Goal: Information Seeking & Learning: Learn about a topic

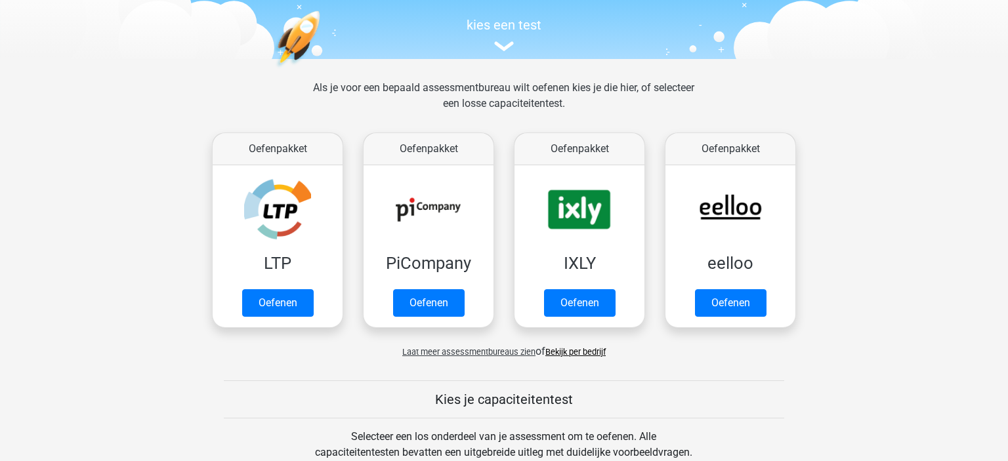
click at [492, 352] on span "Laat meer assessmentbureaus zien" at bounding box center [468, 352] width 133 height 10
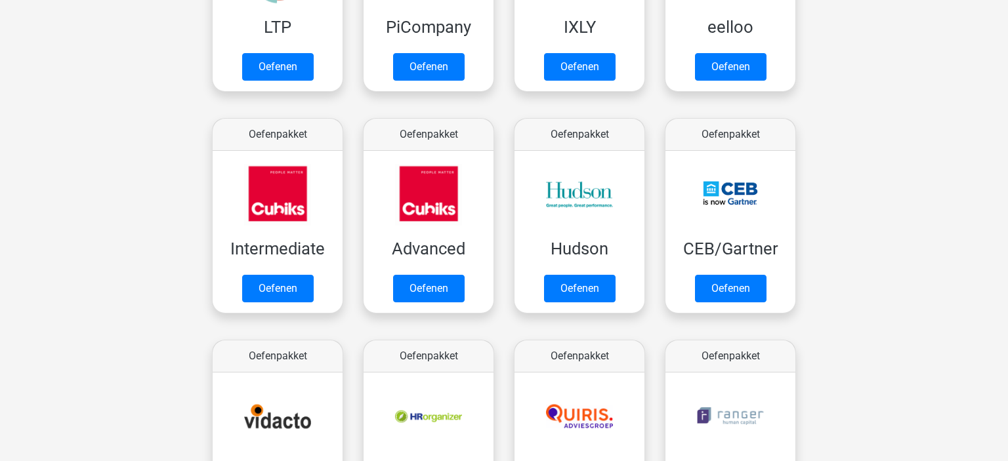
scroll to position [364, 0]
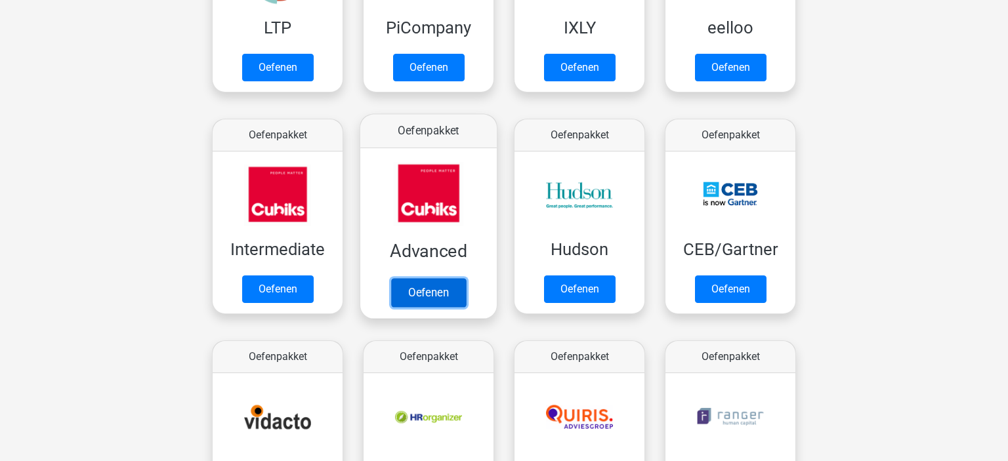
click at [400, 285] on link "Oefenen" at bounding box center [428, 292] width 75 height 29
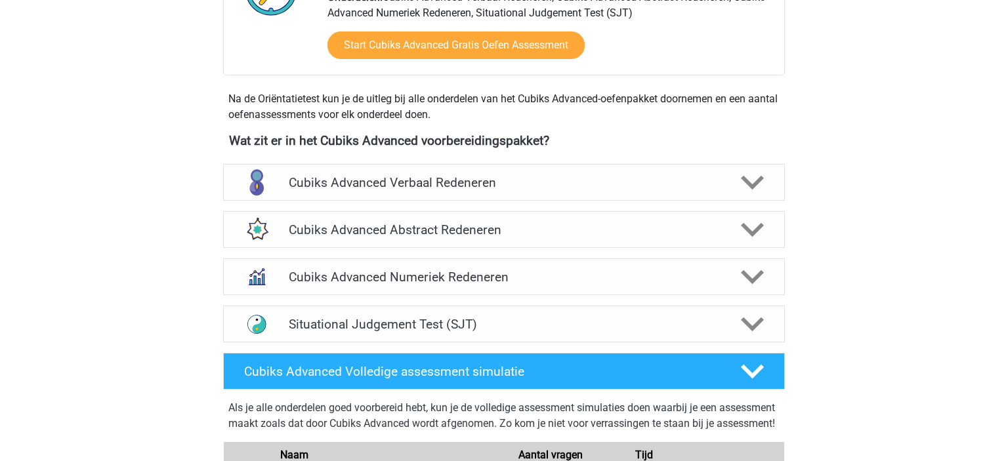
scroll to position [388, 0]
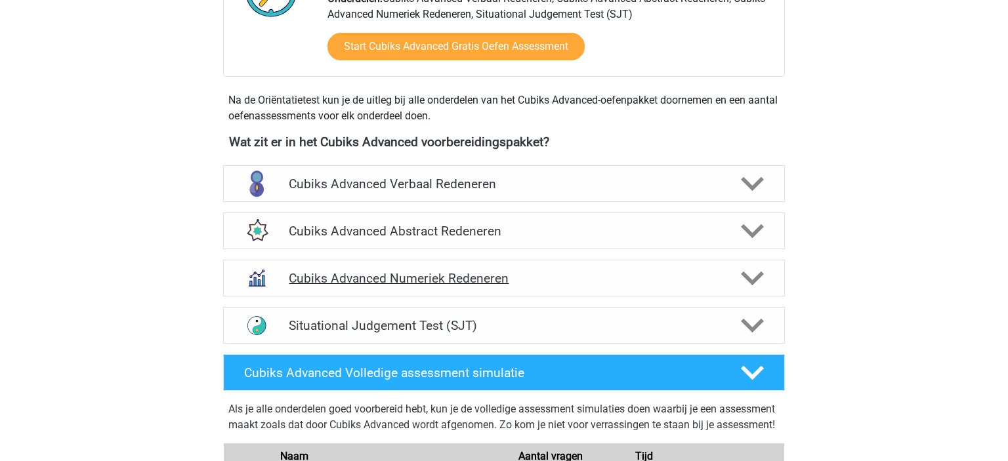
click at [447, 272] on h4 "Cubiks Advanced Numeriek Redeneren" at bounding box center [504, 278] width 430 height 15
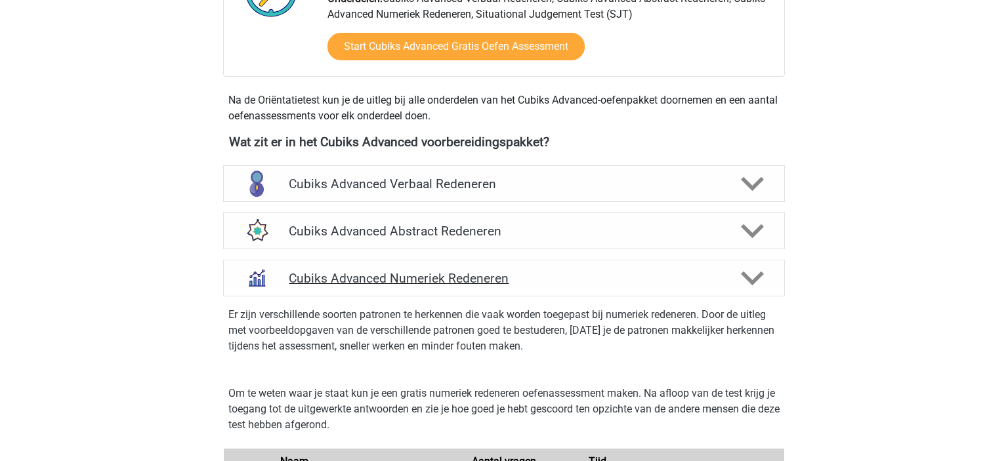
scroll to position [752, 0]
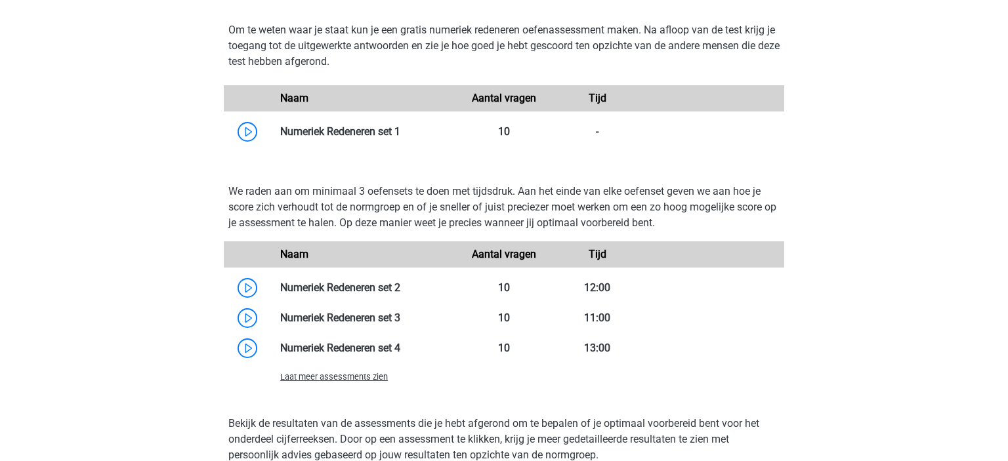
click at [350, 382] on div "Laat meer assessments zien" at bounding box center [363, 377] width 187 height 16
click at [337, 377] on span "Laat meer assessments zien" at bounding box center [334, 377] width 108 height 10
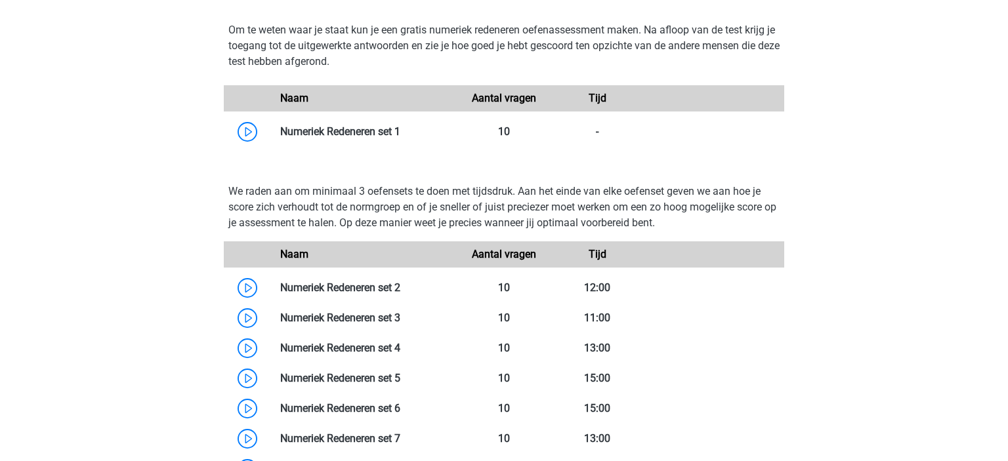
scroll to position [869, 0]
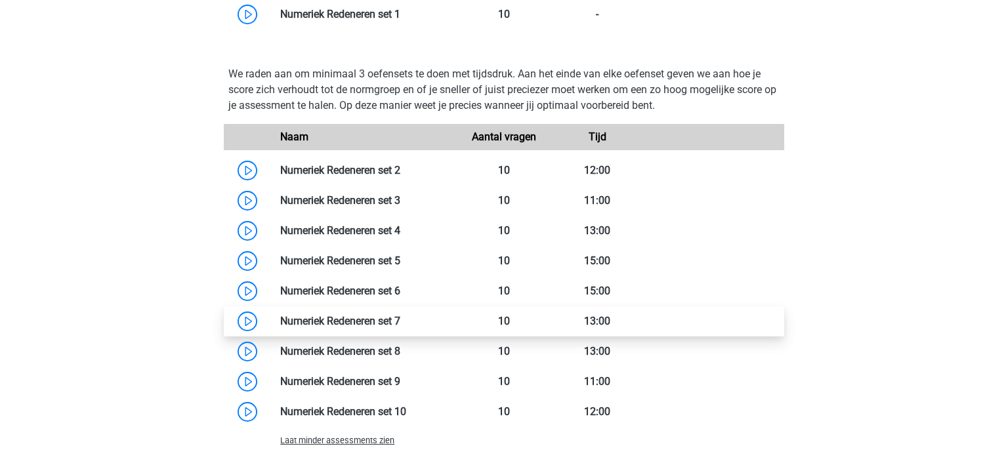
click at [400, 319] on link at bounding box center [400, 321] width 0 height 12
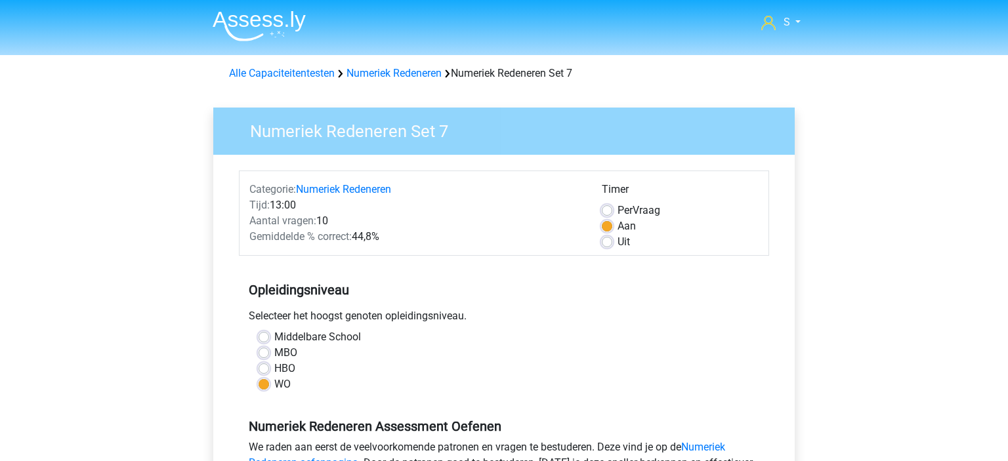
scroll to position [301, 0]
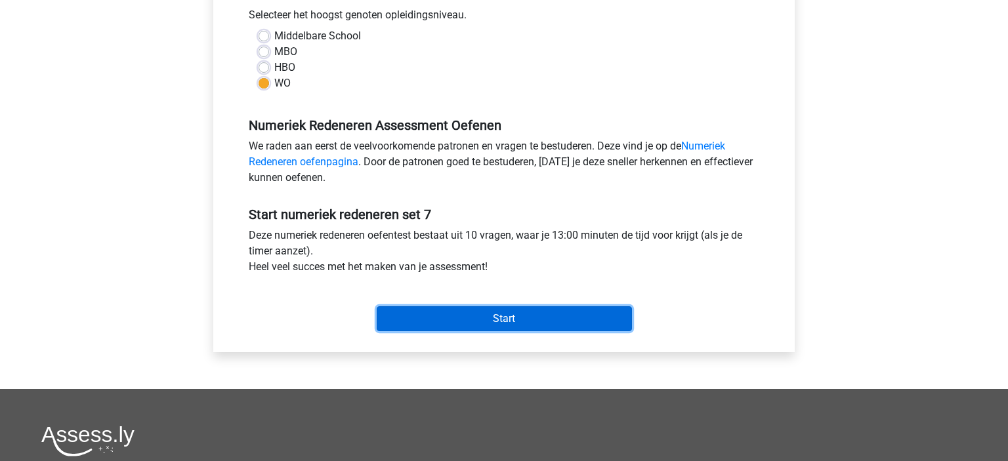
click at [524, 316] on input "Start" at bounding box center [504, 318] width 255 height 25
click at [512, 327] on input "Start" at bounding box center [504, 318] width 255 height 25
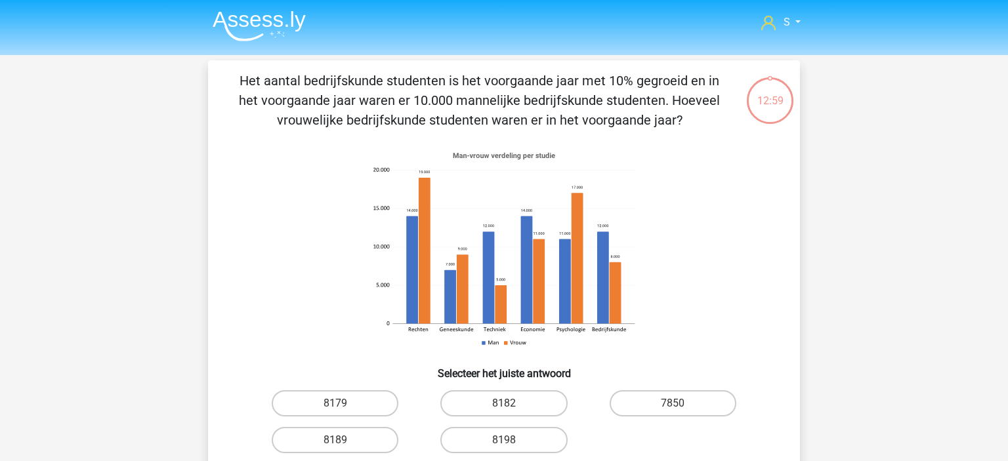
scroll to position [14, 0]
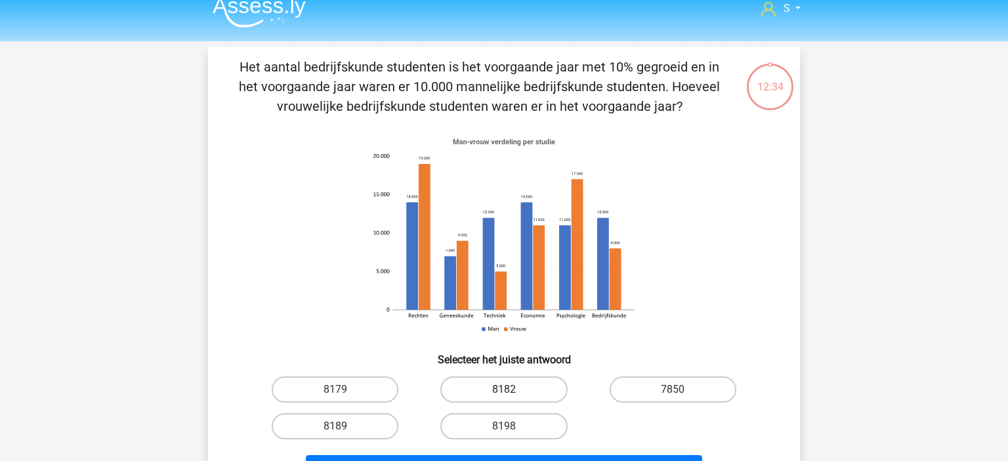
click at [468, 385] on label "8182" at bounding box center [503, 390] width 127 height 26
click at [504, 390] on input "8182" at bounding box center [508, 394] width 9 height 9
radio input "true"
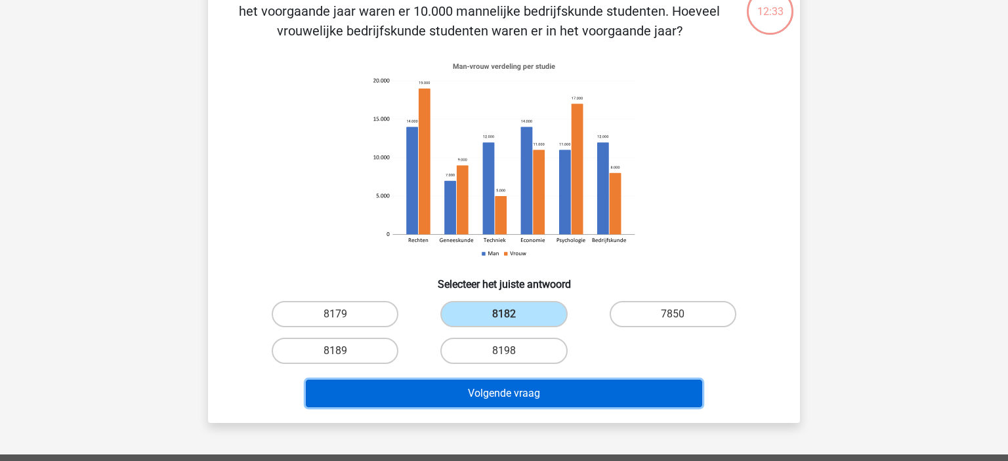
click at [568, 385] on button "Volgende vraag" at bounding box center [504, 394] width 397 height 28
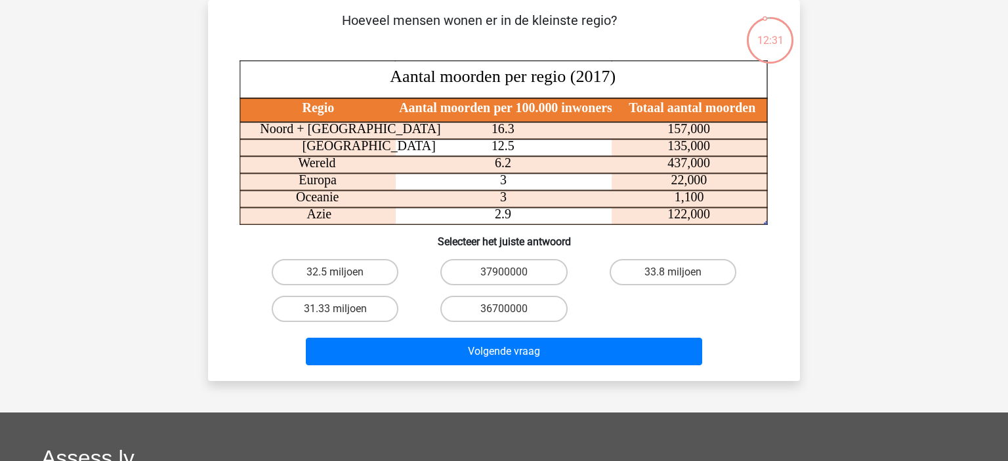
scroll to position [0, 0]
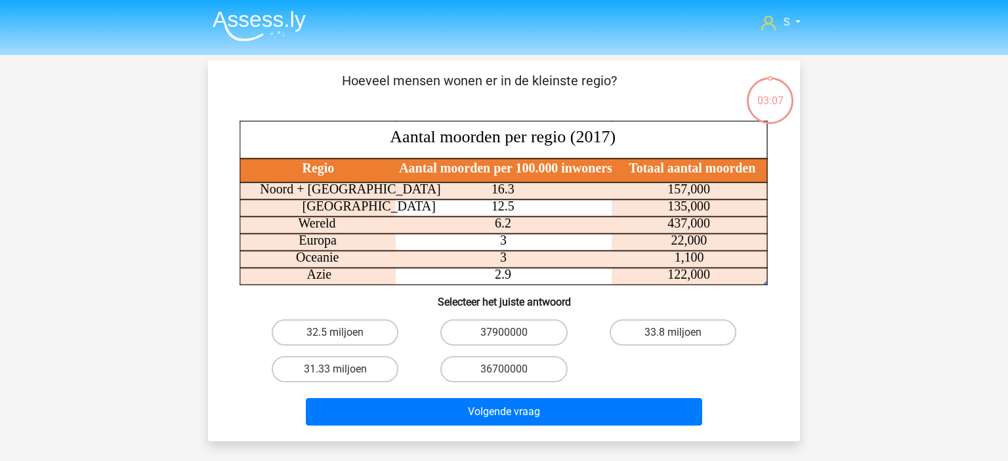
click at [240, 24] on img at bounding box center [259, 25] width 93 height 31
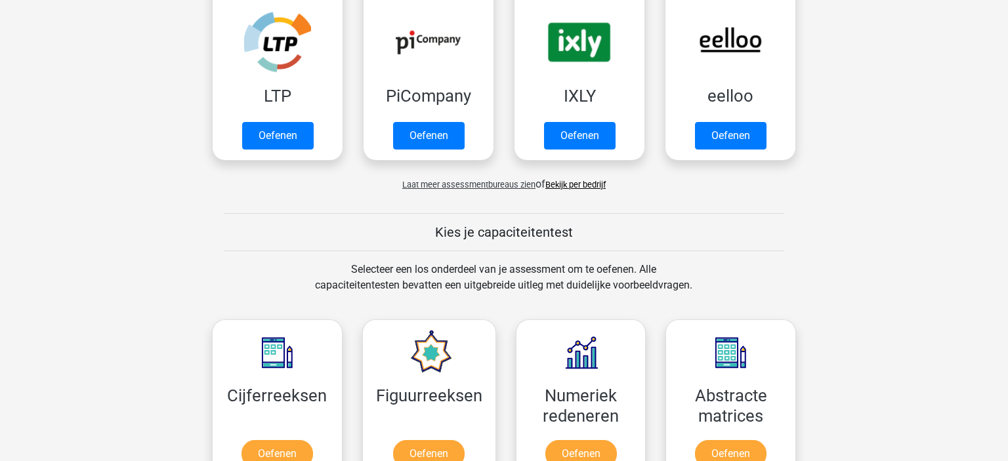
scroll to position [297, 0]
click at [520, 233] on h5 "Kies je capaciteitentest" at bounding box center [504, 232] width 560 height 16
click at [458, 190] on div "Laat meer assessmentbureaus zien of Bekijk per bedrijf" at bounding box center [504, 178] width 604 height 26
click at [445, 184] on span "Laat meer assessmentbureaus zien" at bounding box center [468, 184] width 133 height 10
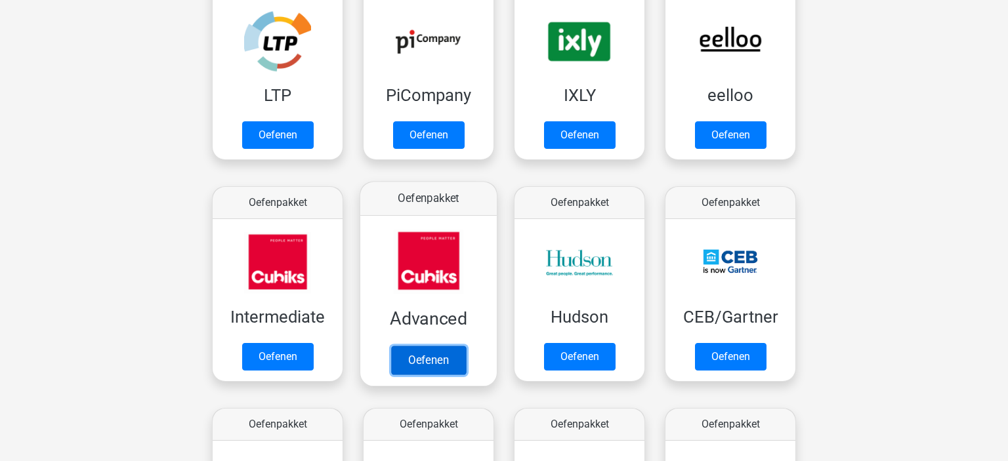
click at [446, 346] on link "Oefenen" at bounding box center [428, 360] width 75 height 29
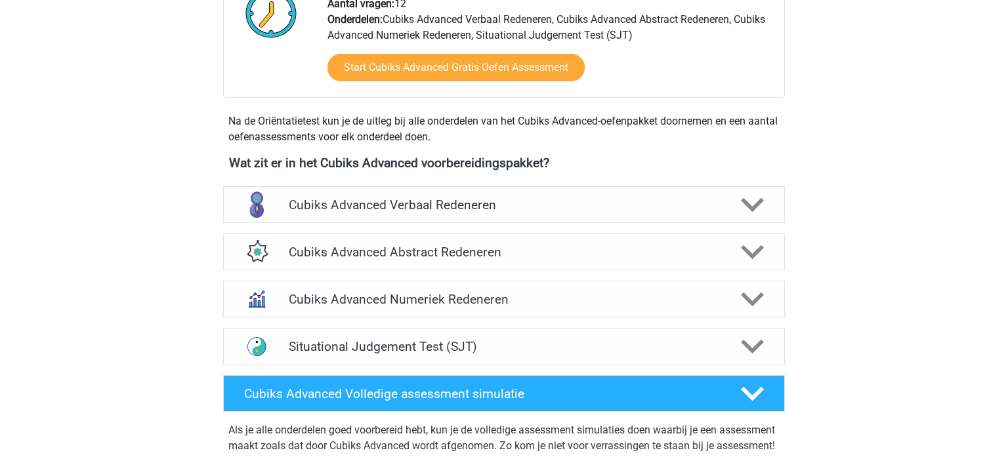
scroll to position [367, 0]
click at [409, 295] on h4 "Cubiks Advanced Numeriek Redeneren" at bounding box center [504, 299] width 430 height 15
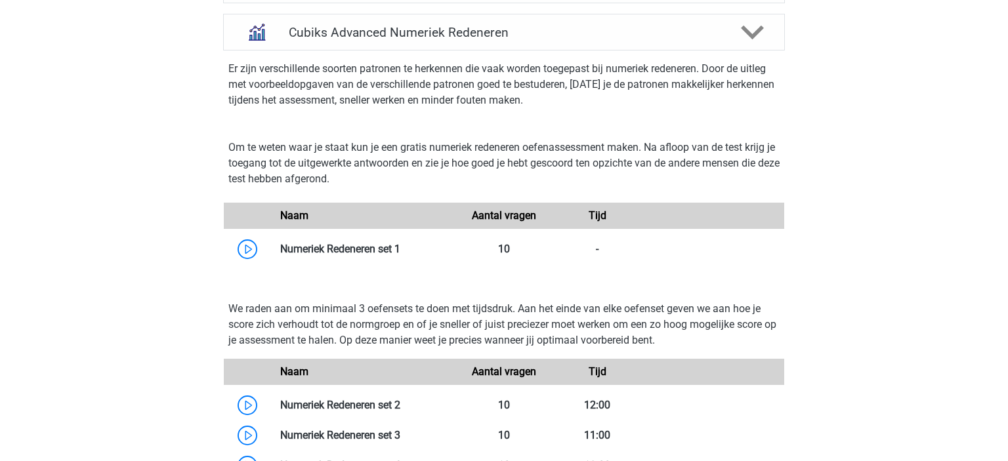
scroll to position [944, 0]
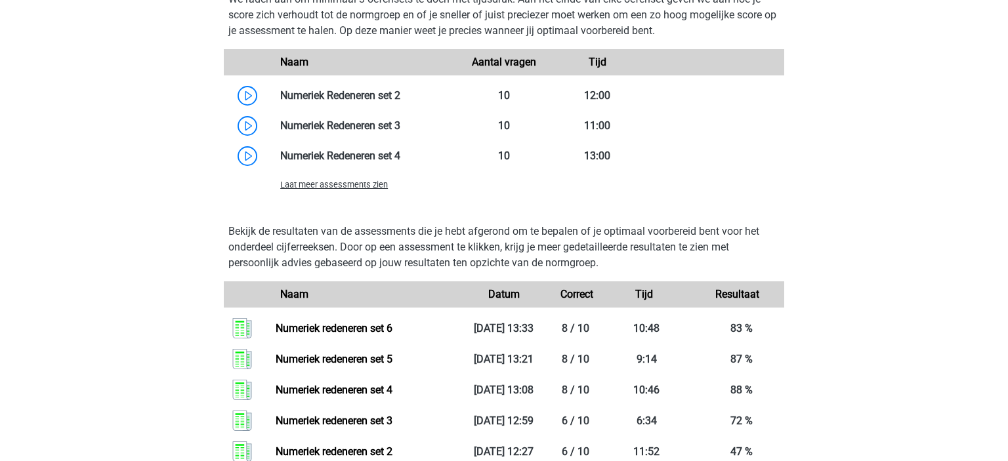
click at [344, 180] on span "Laat meer assessments zien" at bounding box center [334, 185] width 108 height 10
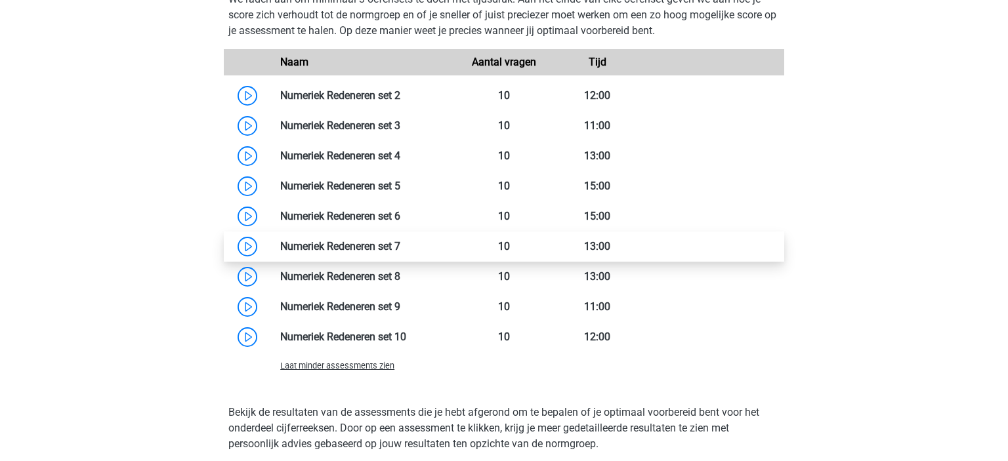
click at [400, 240] on link at bounding box center [400, 246] width 0 height 12
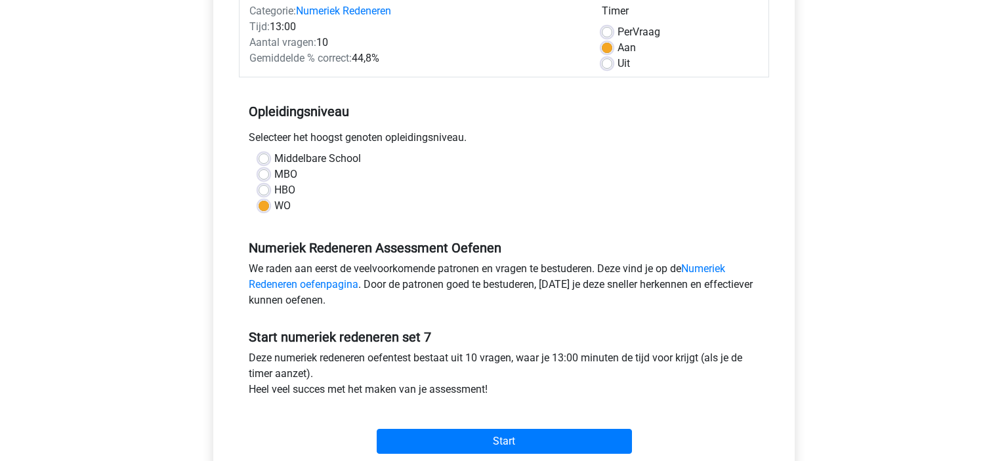
scroll to position [178, 0]
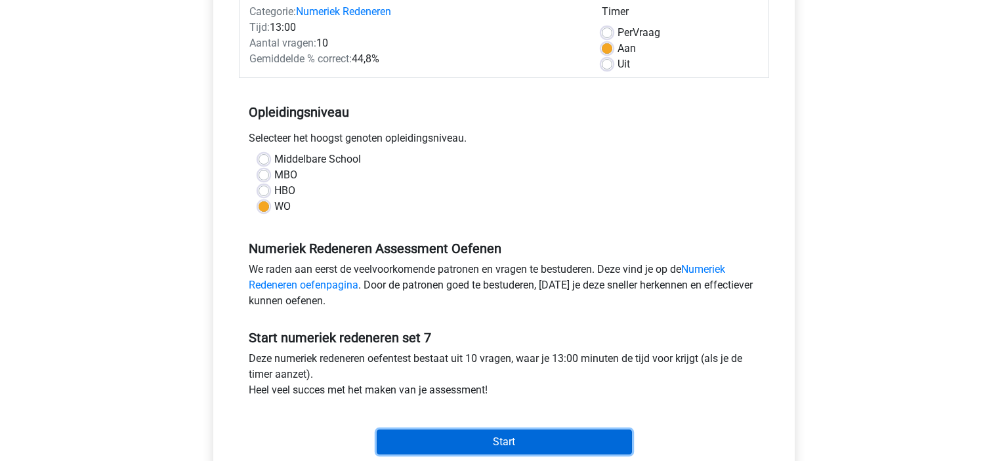
click at [503, 451] on input "Start" at bounding box center [504, 442] width 255 height 25
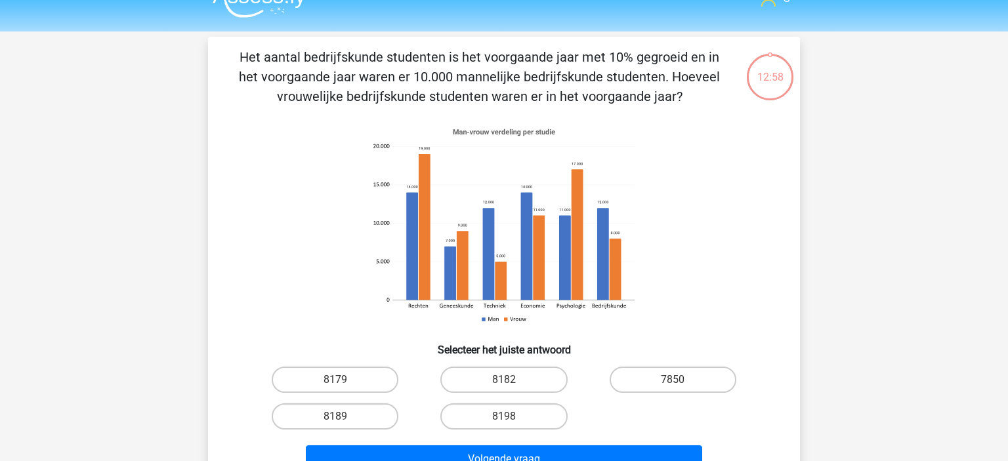
scroll to position [24, 0]
click at [495, 377] on label "8182" at bounding box center [503, 380] width 127 height 26
click at [504, 380] on input "8182" at bounding box center [508, 384] width 9 height 9
radio input "true"
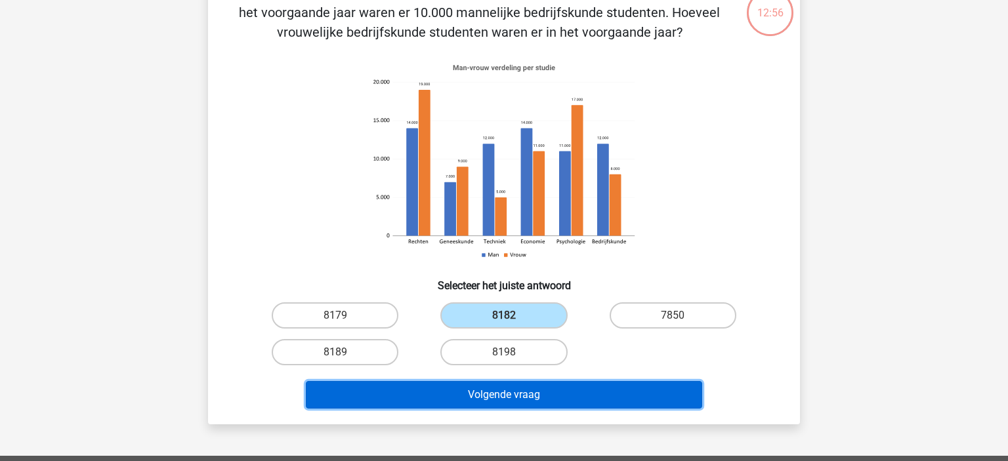
click at [541, 389] on button "Volgende vraag" at bounding box center [504, 395] width 397 height 28
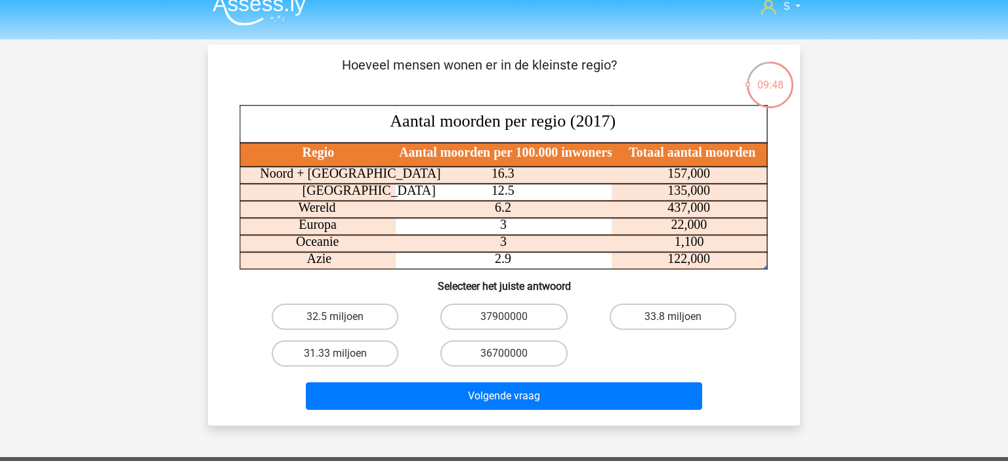
scroll to position [18, 0]
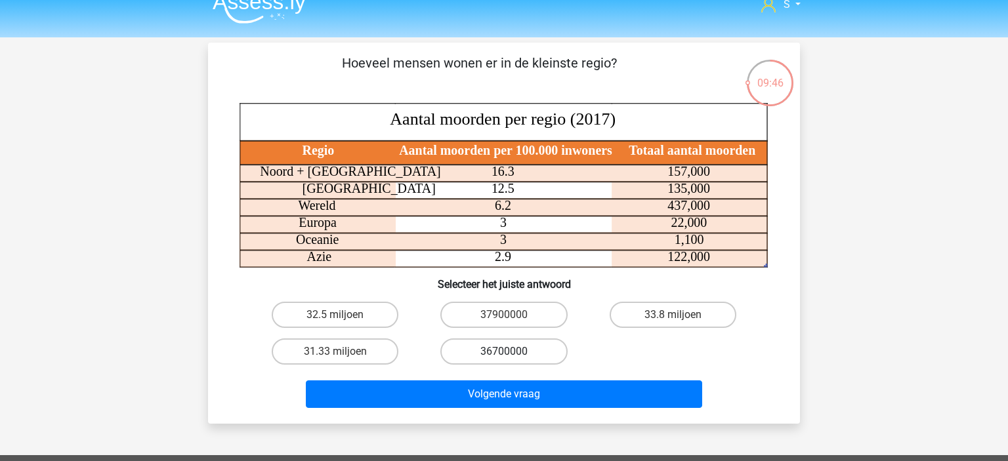
click at [528, 344] on label "36700000" at bounding box center [503, 352] width 127 height 26
click at [512, 352] on input "36700000" at bounding box center [508, 356] width 9 height 9
radio input "true"
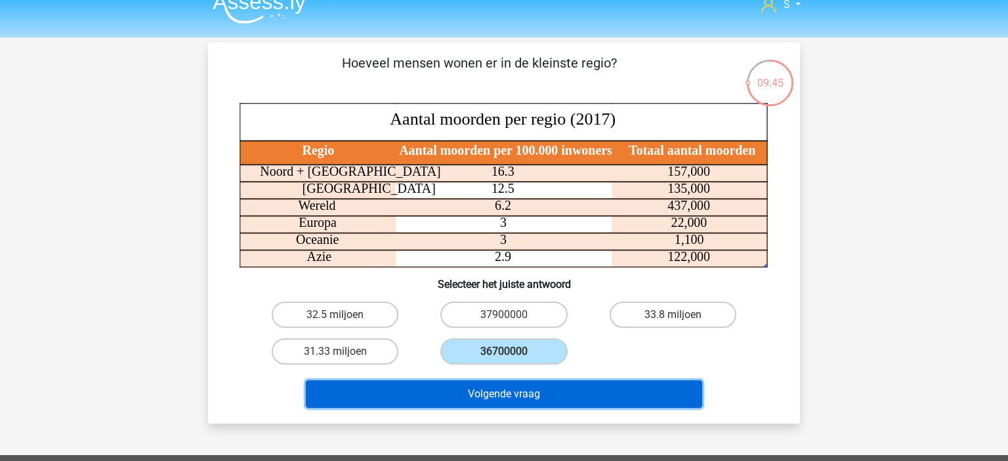
click at [487, 392] on button "Volgende vraag" at bounding box center [504, 394] width 397 height 28
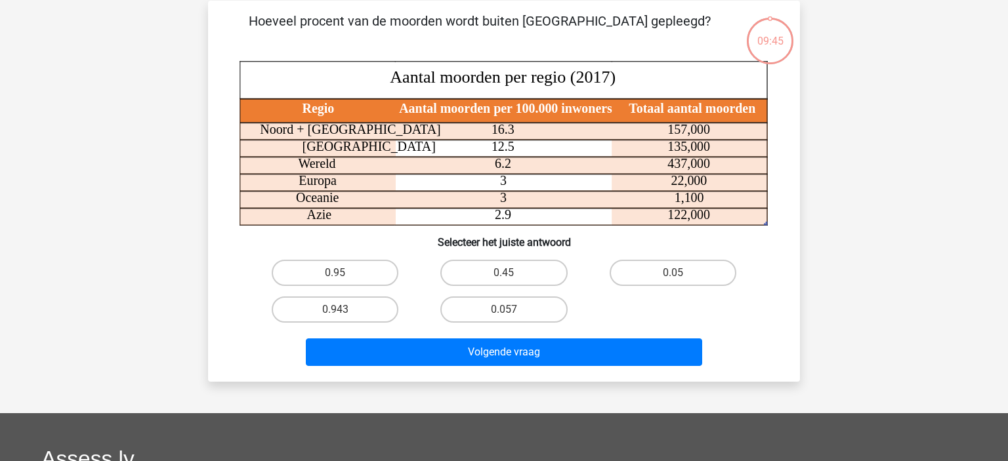
scroll to position [60, 0]
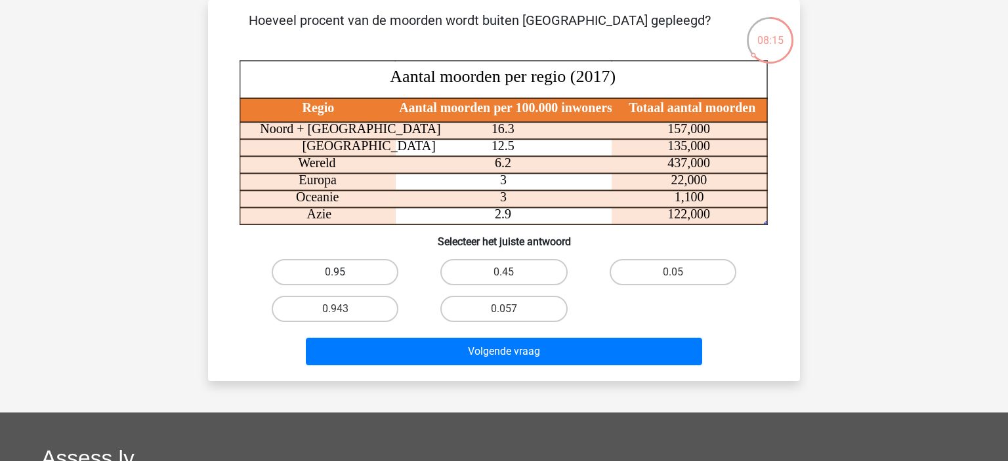
click at [350, 263] on label "0.95" at bounding box center [335, 272] width 127 height 26
click at [344, 272] on input "0.95" at bounding box center [339, 276] width 9 height 9
radio input "true"
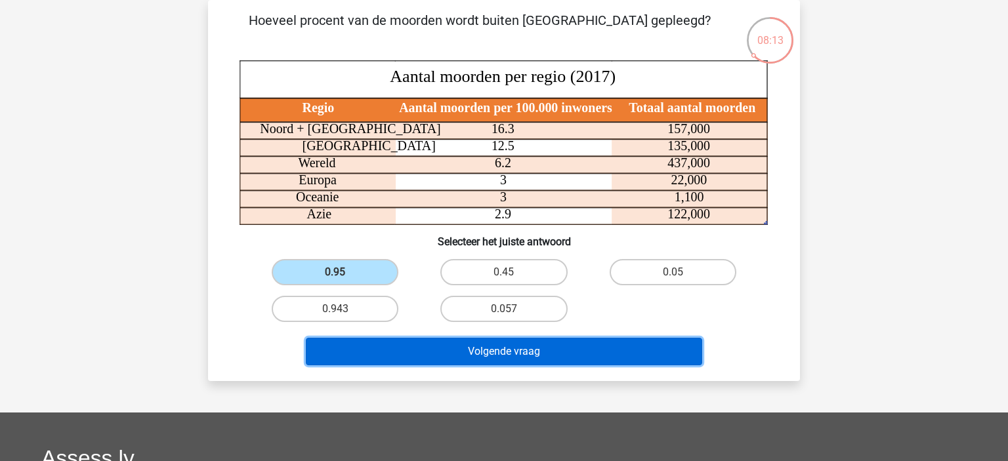
click at [478, 347] on button "Volgende vraag" at bounding box center [504, 352] width 397 height 28
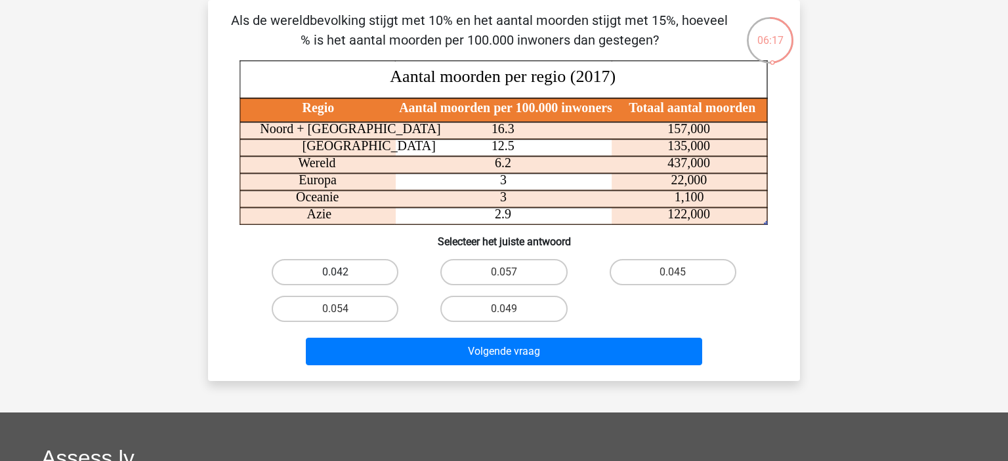
click at [365, 262] on label "0.042" at bounding box center [335, 272] width 127 height 26
click at [344, 272] on input "0.042" at bounding box center [339, 276] width 9 height 9
radio input "true"
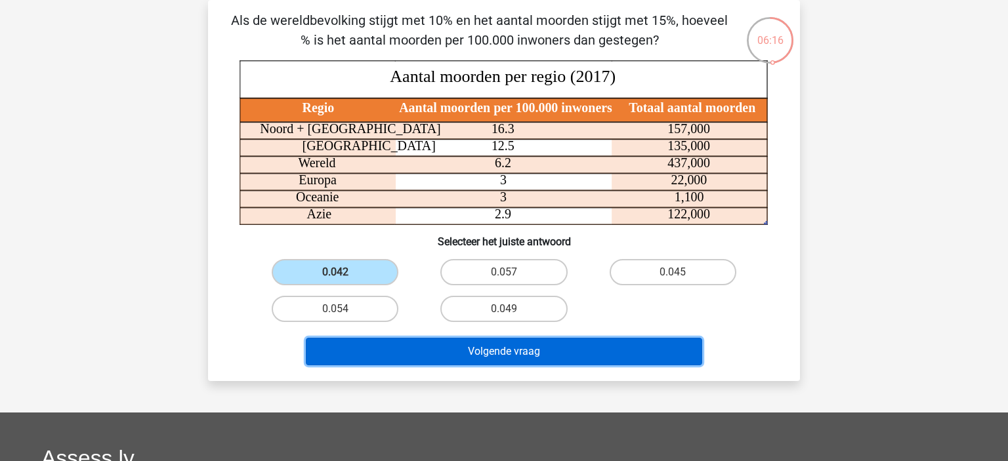
click at [460, 359] on button "Volgende vraag" at bounding box center [504, 352] width 397 height 28
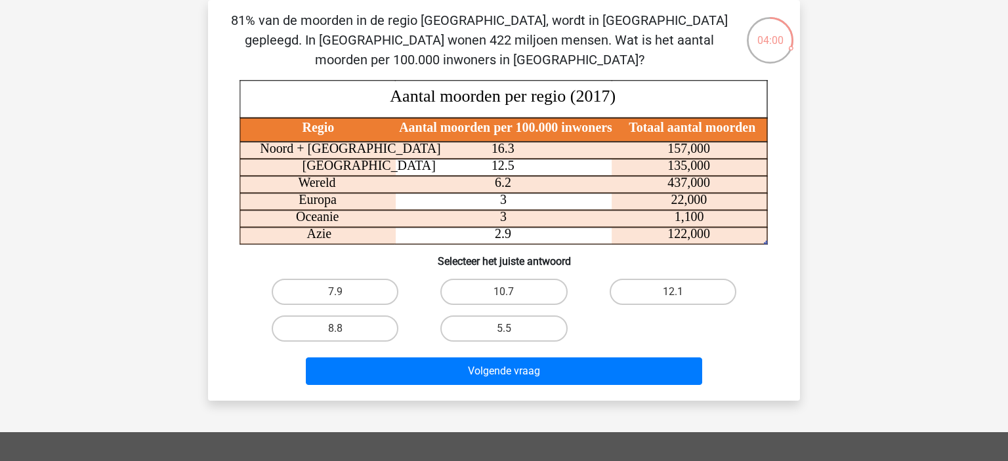
click at [505, 333] on input "5.5" at bounding box center [508, 333] width 9 height 9
radio input "true"
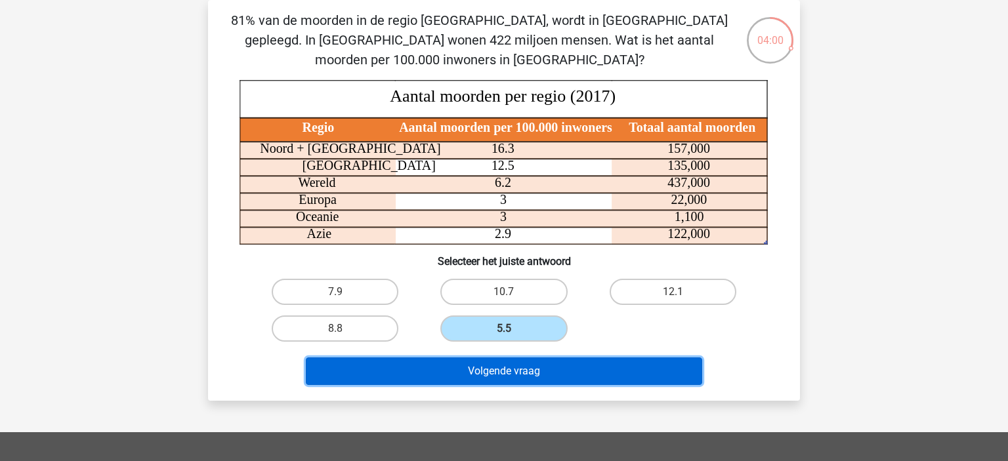
click at [526, 368] on button "Volgende vraag" at bounding box center [504, 372] width 397 height 28
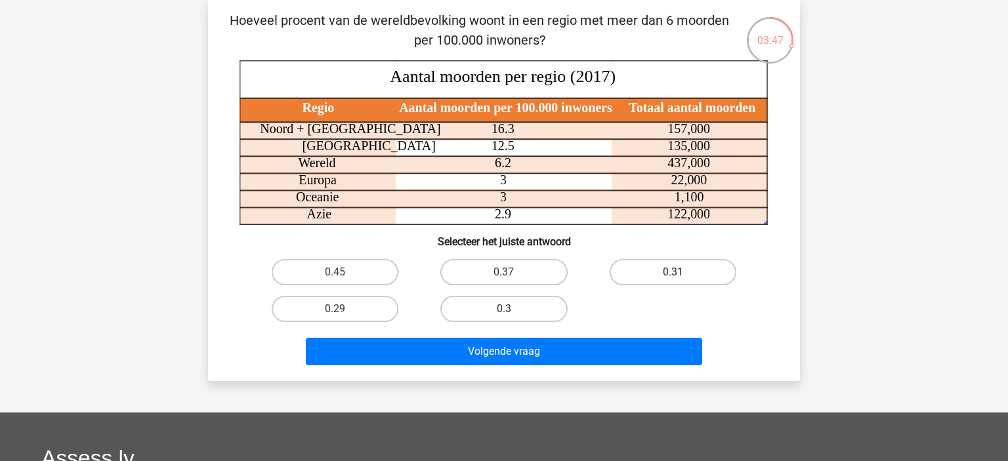
click at [676, 268] on label "0.31" at bounding box center [672, 272] width 127 height 26
click at [676, 272] on input "0.31" at bounding box center [676, 276] width 9 height 9
radio input "true"
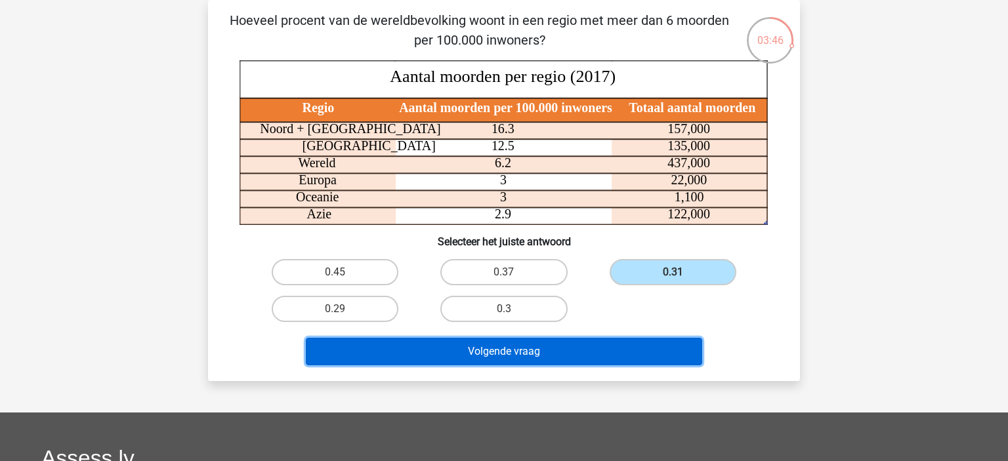
click at [570, 356] on button "Volgende vraag" at bounding box center [504, 352] width 397 height 28
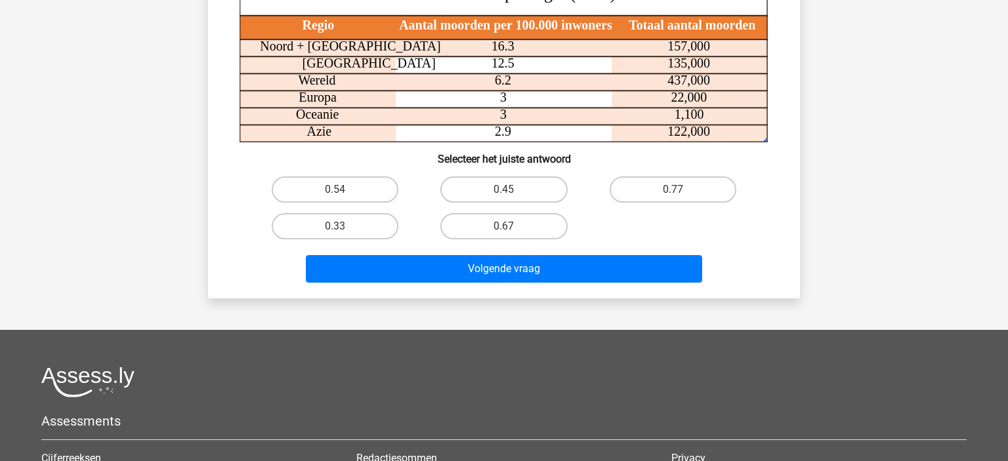
scroll to position [155, 0]
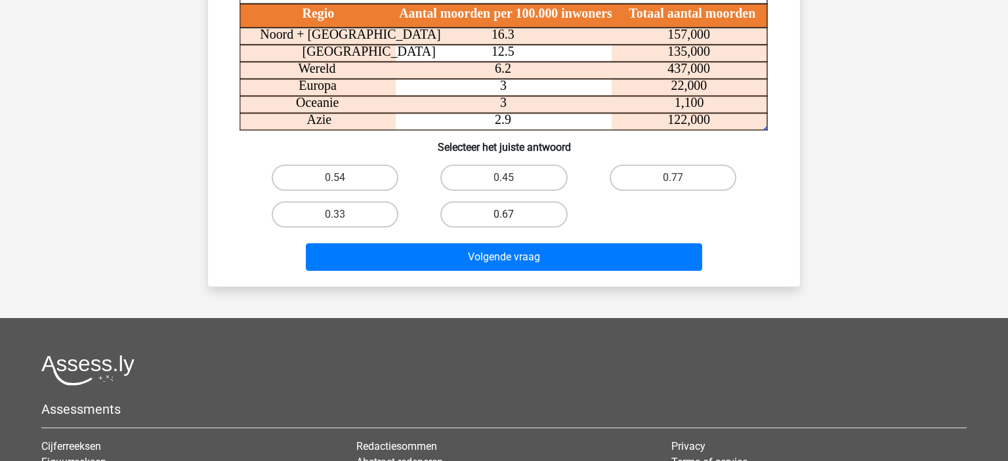
click at [518, 211] on label "0.67" at bounding box center [503, 214] width 127 height 26
click at [512, 215] on input "0.67" at bounding box center [508, 219] width 9 height 9
radio input "true"
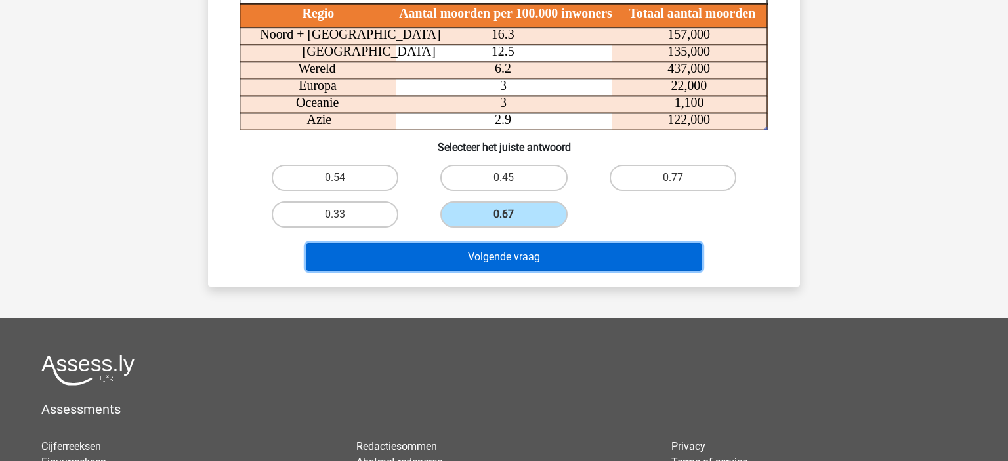
click at [537, 265] on button "Volgende vraag" at bounding box center [504, 257] width 397 height 28
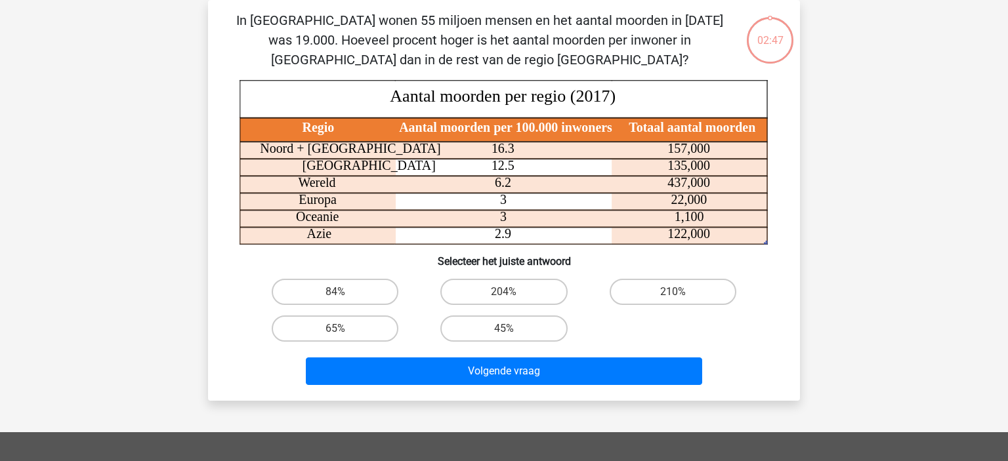
scroll to position [60, 0]
click at [632, 295] on label "210%" at bounding box center [672, 292] width 127 height 26
click at [672, 295] on input "210%" at bounding box center [676, 296] width 9 height 9
radio input "true"
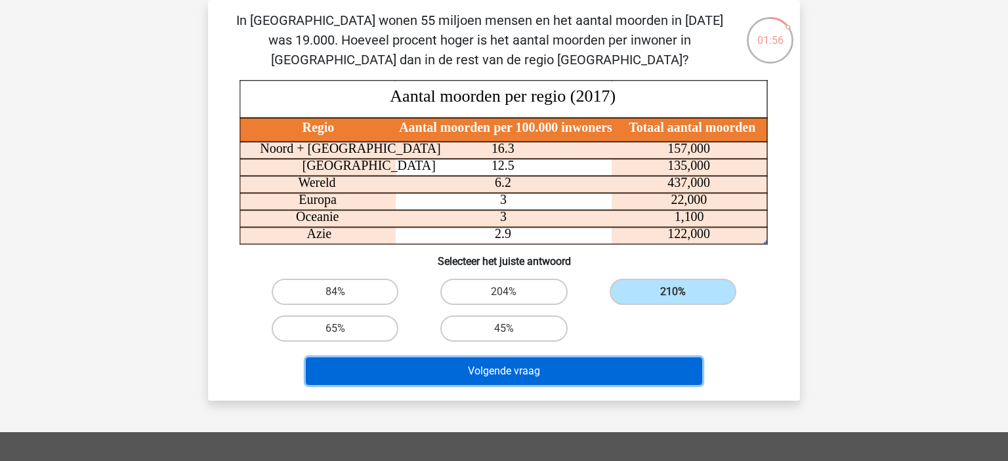
click at [600, 367] on button "Volgende vraag" at bounding box center [504, 372] width 397 height 28
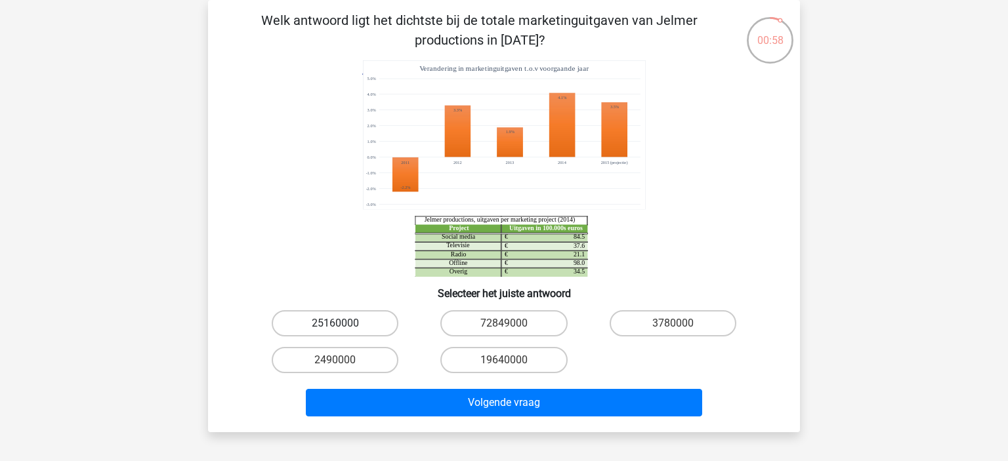
click at [342, 319] on label "25160000" at bounding box center [335, 323] width 127 height 26
click at [342, 323] on input "25160000" at bounding box center [339, 327] width 9 height 9
radio input "true"
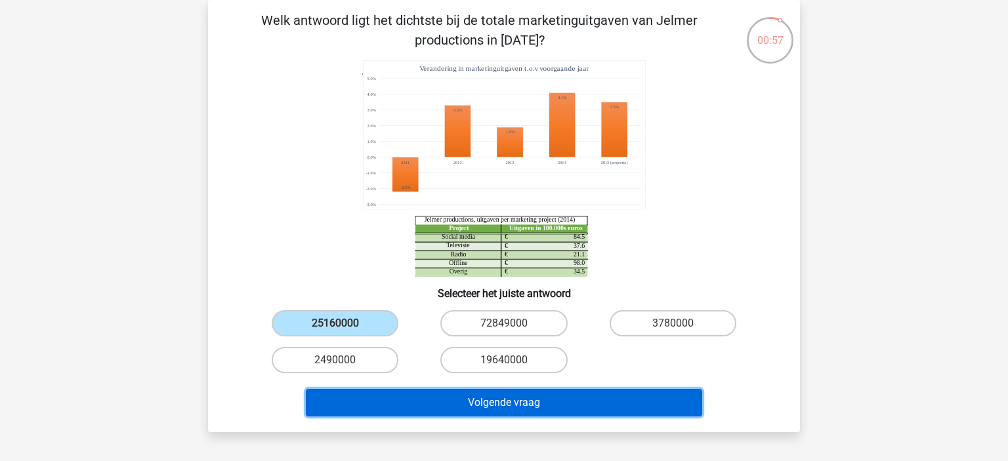
click at [407, 398] on button "Volgende vraag" at bounding box center [504, 403] width 397 height 28
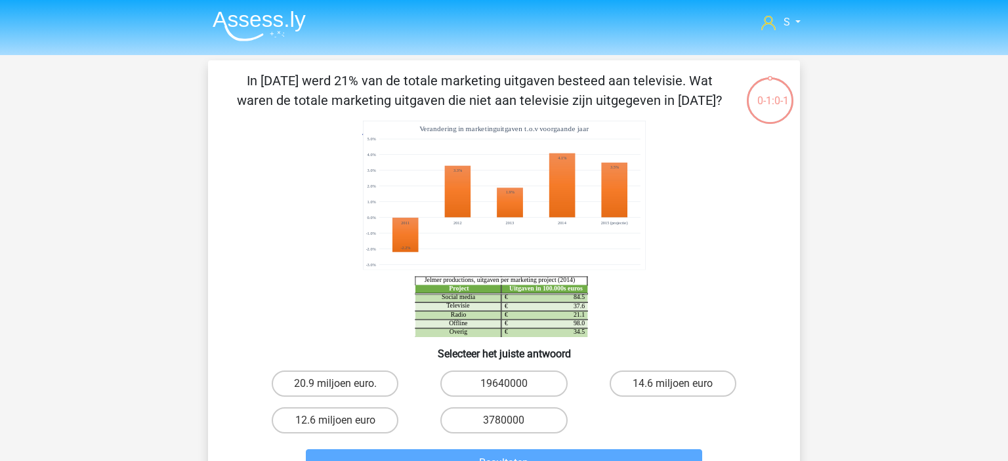
scroll to position [185, 0]
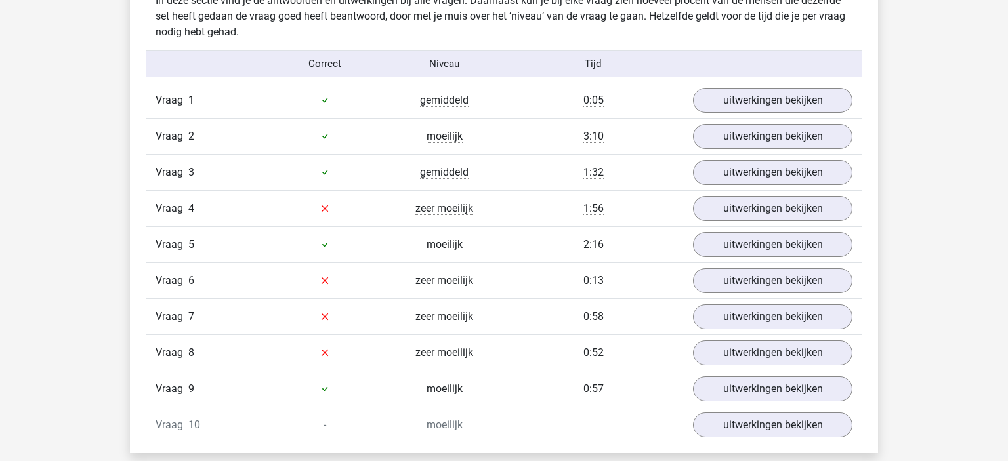
scroll to position [789, 0]
click at [733, 133] on link "uitwerkingen bekijken" at bounding box center [772, 135] width 183 height 29
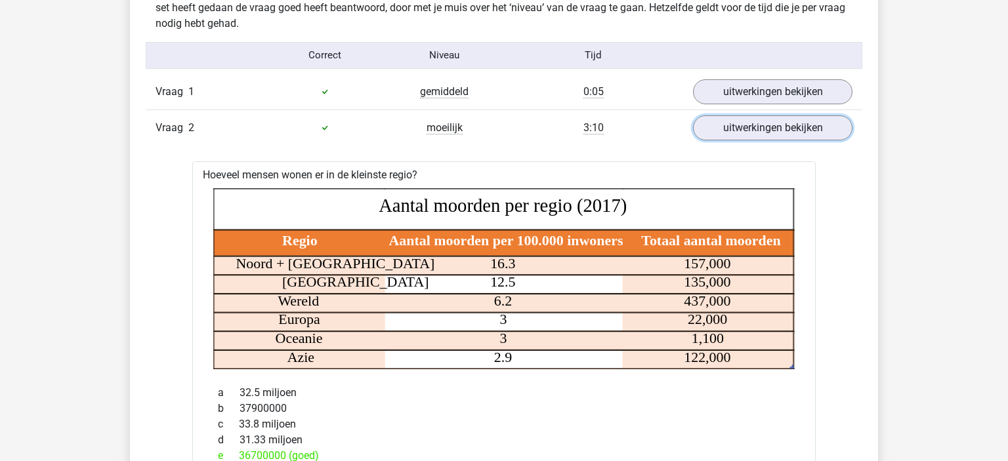
scroll to position [796, 0]
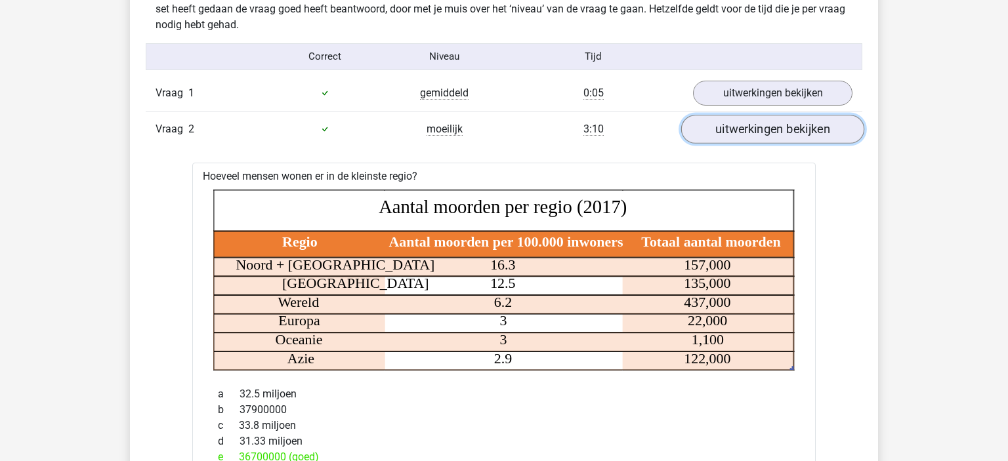
click at [775, 120] on link "uitwerkingen bekijken" at bounding box center [772, 129] width 183 height 29
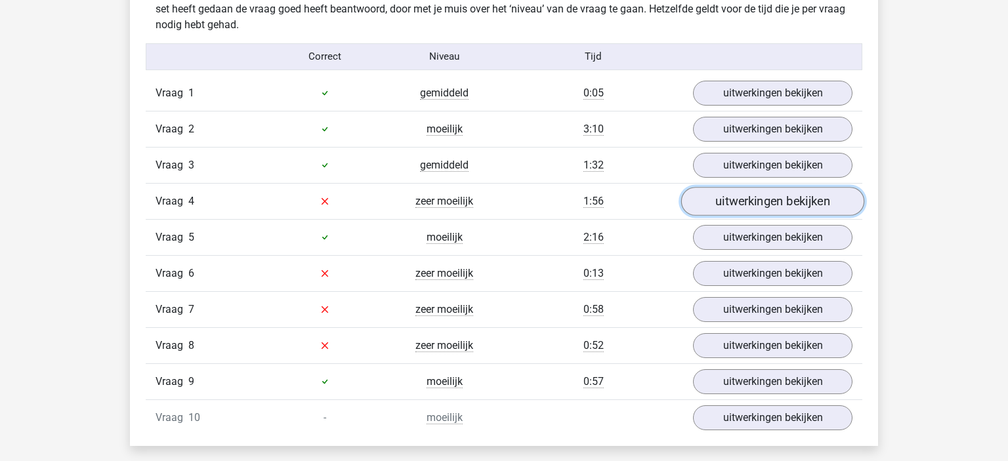
click at [759, 211] on link "uitwerkingen bekijken" at bounding box center [772, 201] width 183 height 29
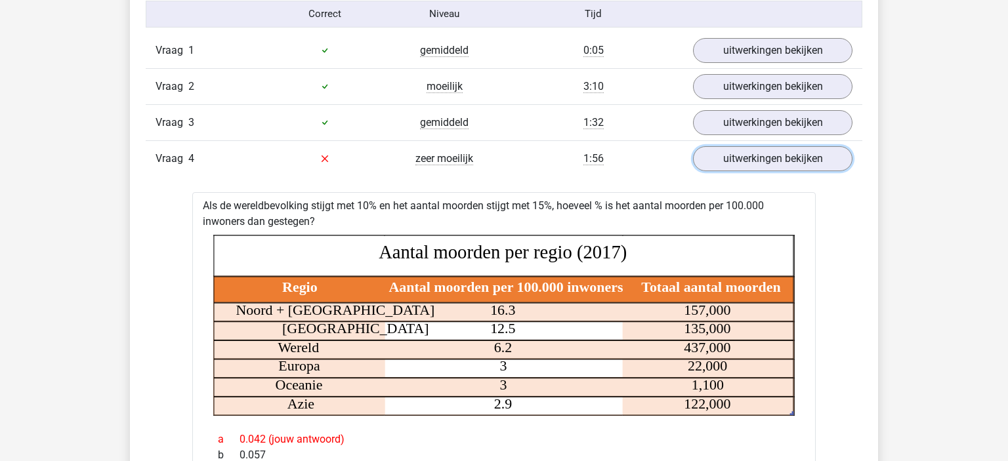
scroll to position [839, 0]
click at [742, 112] on link "uitwerkingen bekijken" at bounding box center [772, 122] width 183 height 29
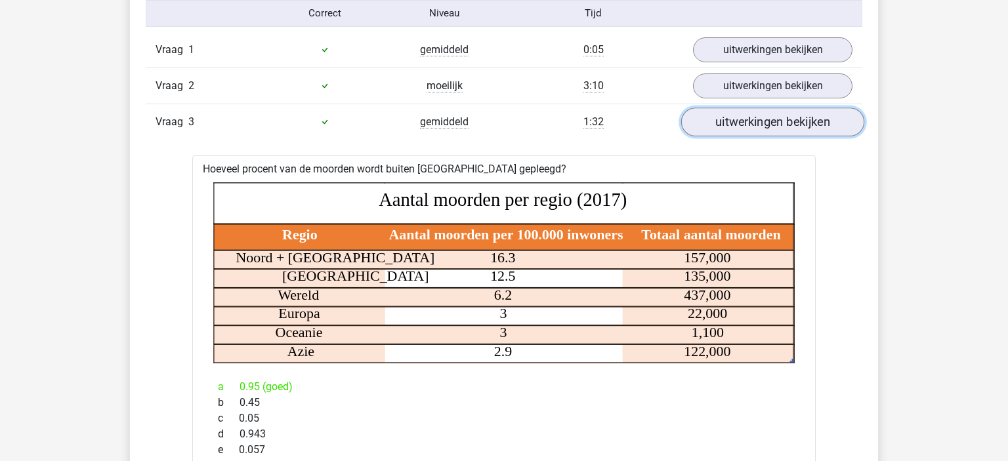
click at [742, 112] on link "uitwerkingen bekijken" at bounding box center [772, 122] width 183 height 29
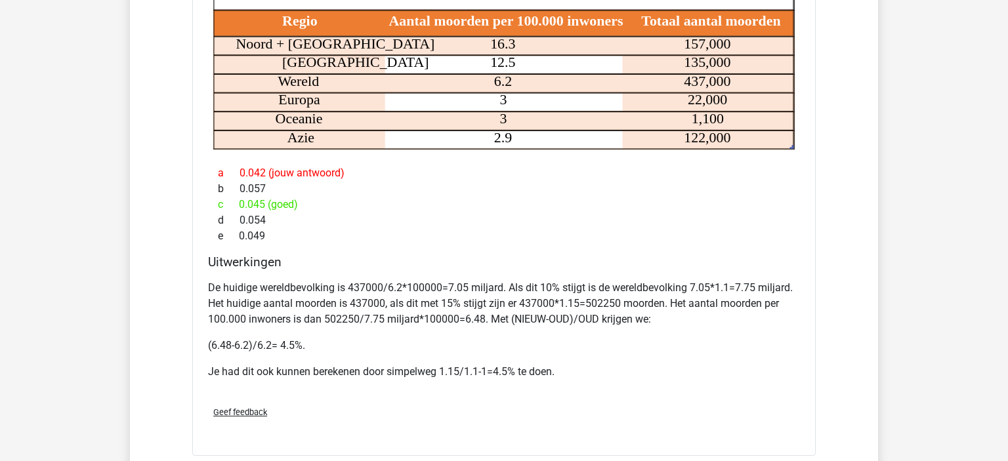
scroll to position [1379, 0]
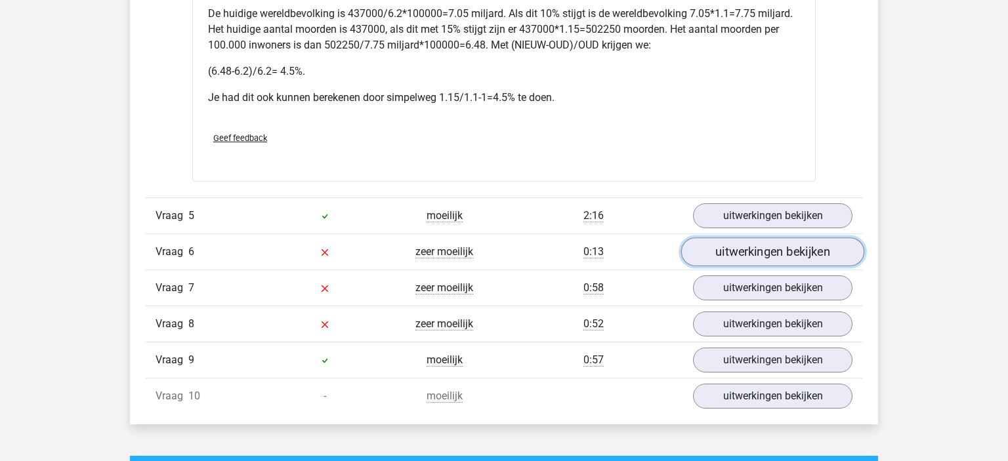
click at [747, 251] on link "uitwerkingen bekijken" at bounding box center [772, 251] width 183 height 29
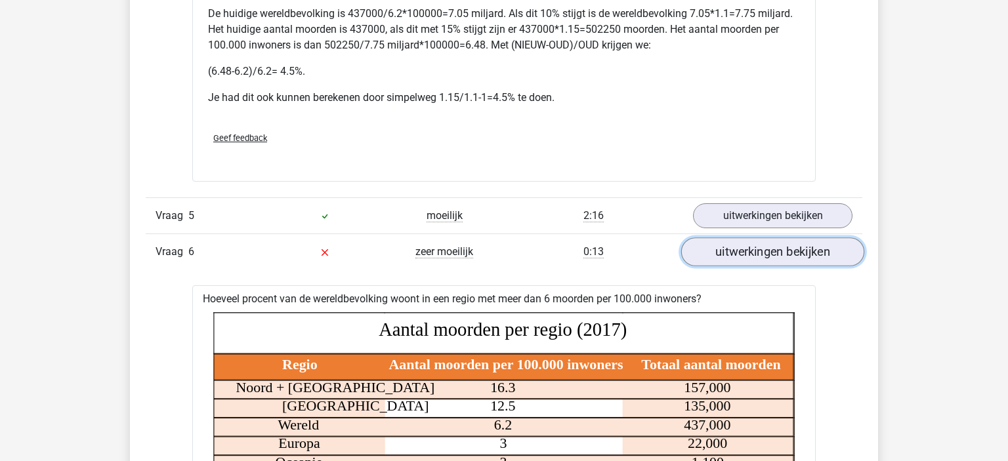
click at [747, 251] on link "uitwerkingen bekijken" at bounding box center [772, 251] width 183 height 29
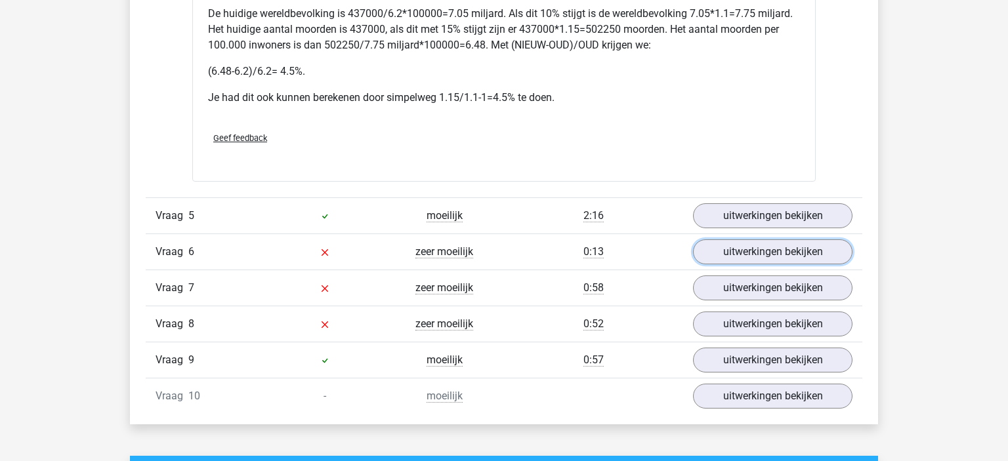
scroll to position [1443, 0]
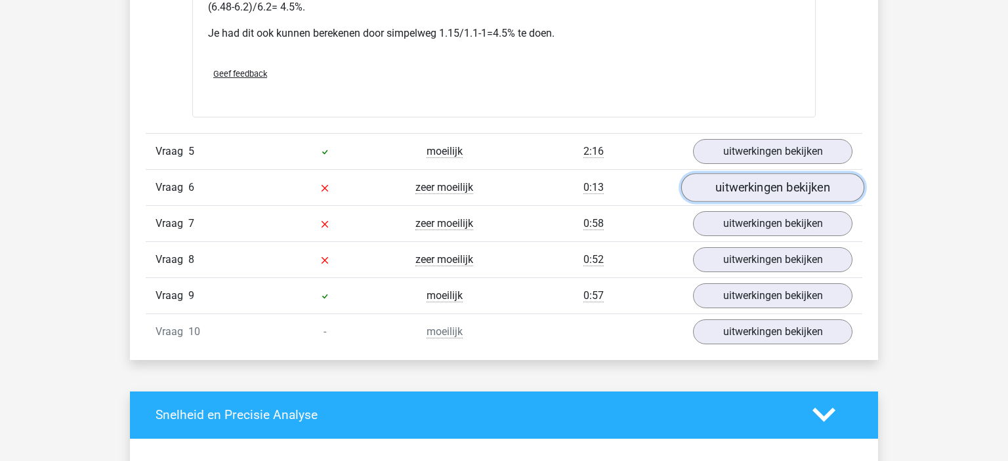
click at [736, 176] on link "uitwerkingen bekijken" at bounding box center [772, 187] width 183 height 29
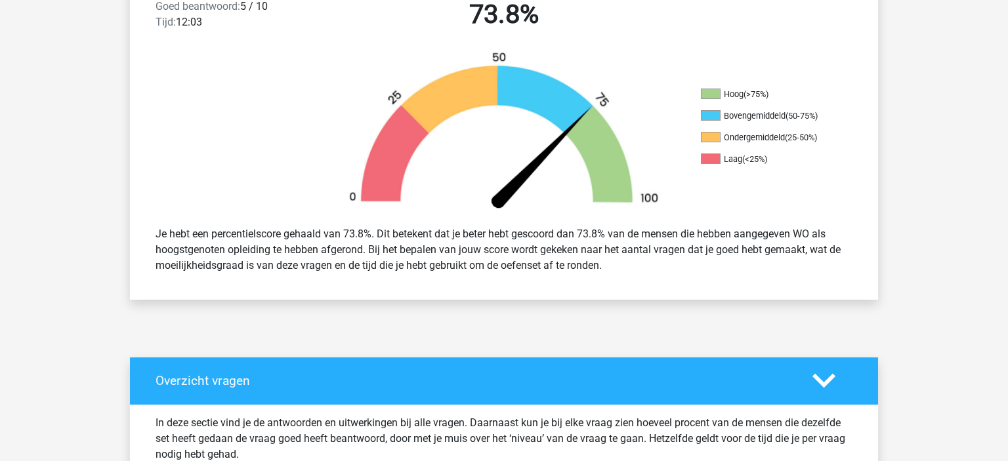
scroll to position [367, 0]
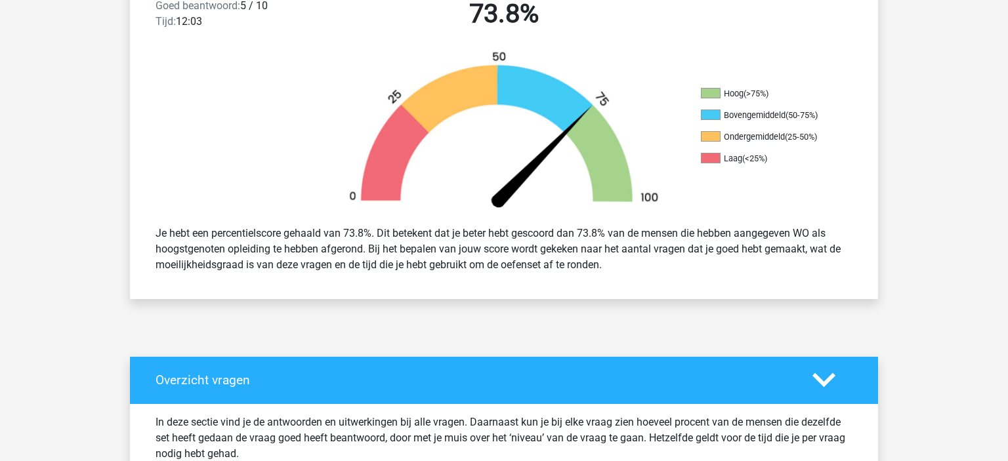
click at [442, 358] on div "Overzicht vragen" at bounding box center [504, 380] width 748 height 47
click at [839, 384] on div at bounding box center [832, 380] width 60 height 23
click at [833, 383] on icon at bounding box center [823, 380] width 23 height 23
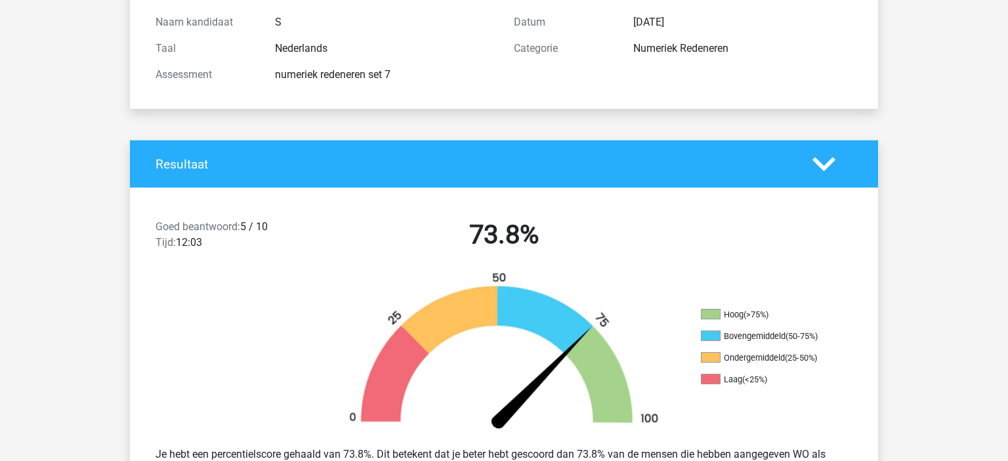
scroll to position [0, 0]
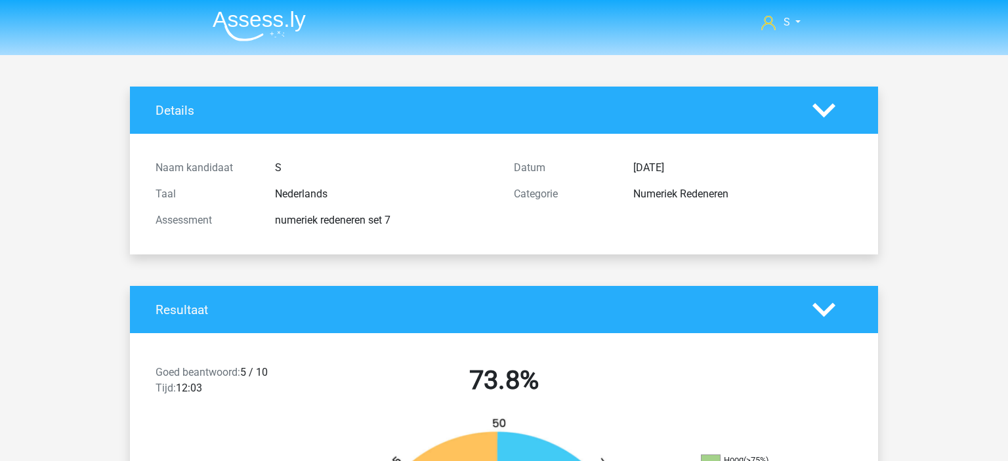
click at [260, 19] on img at bounding box center [259, 25] width 93 height 31
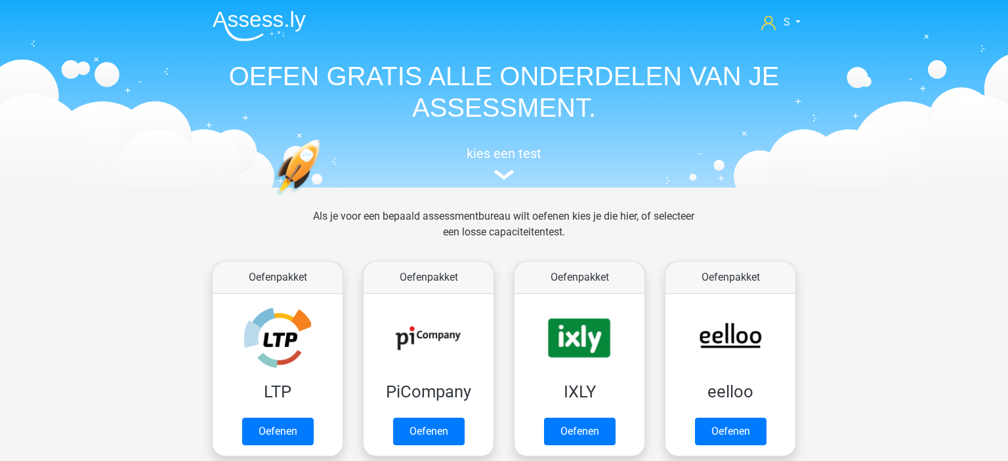
scroll to position [376, 0]
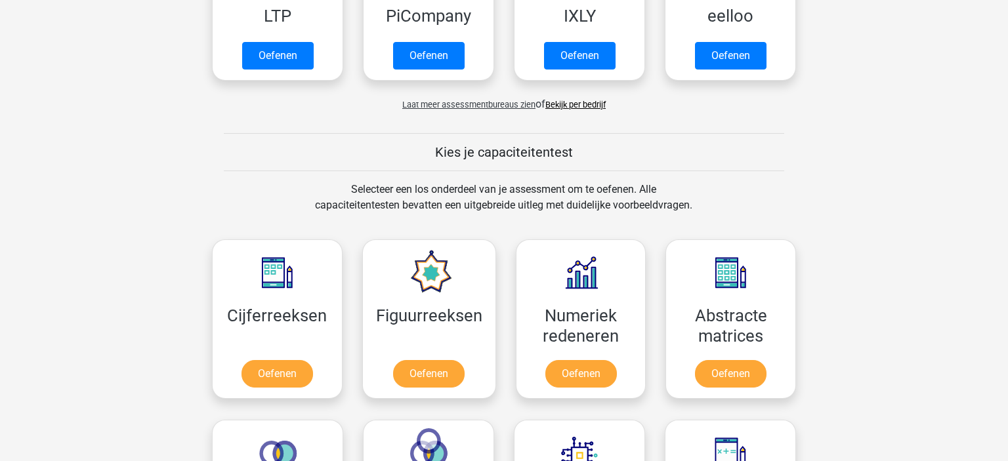
click at [451, 110] on div "Laat meer assessmentbureaus zien of Bekijk per bedrijf" at bounding box center [504, 99] width 604 height 26
click at [438, 103] on span "Laat meer assessmentbureaus zien" at bounding box center [468, 105] width 133 height 10
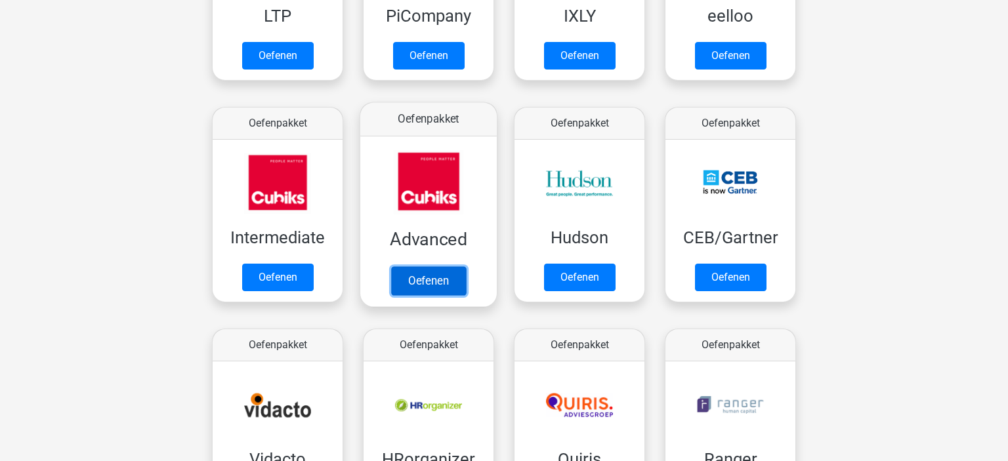
click at [442, 276] on link "Oefenen" at bounding box center [428, 280] width 75 height 29
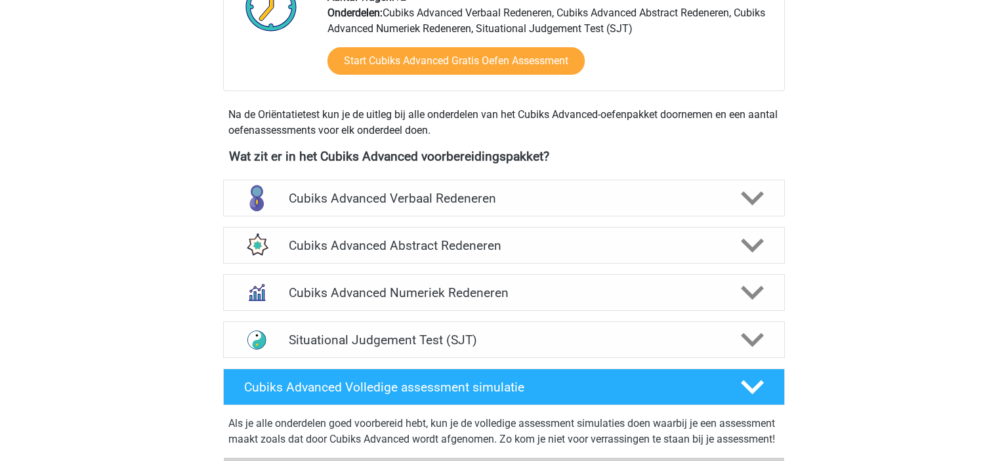
scroll to position [377, 0]
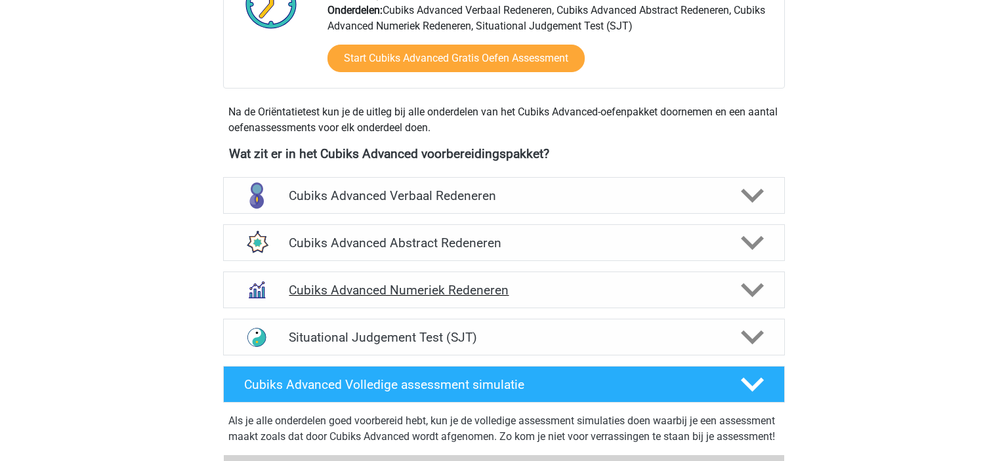
click at [413, 302] on div "Cubiks Advanced Numeriek Redeneren" at bounding box center [504, 290] width 562 height 37
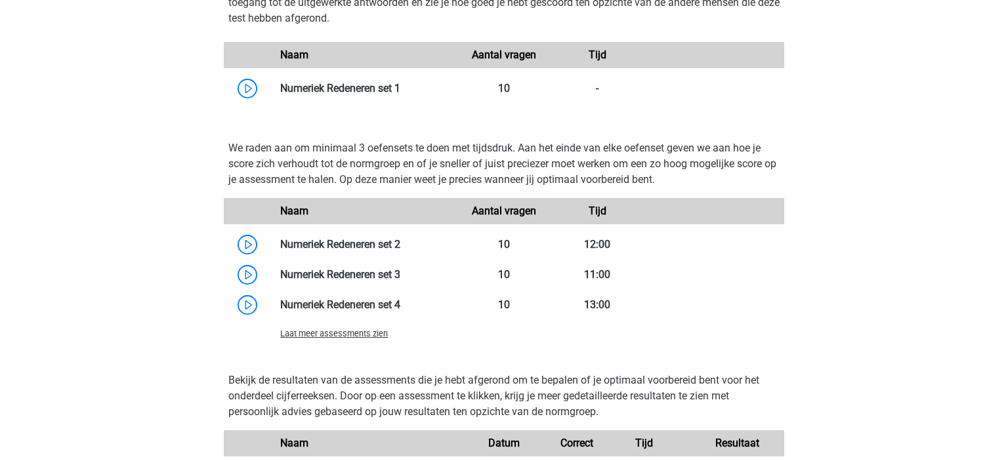
scroll to position [819, 0]
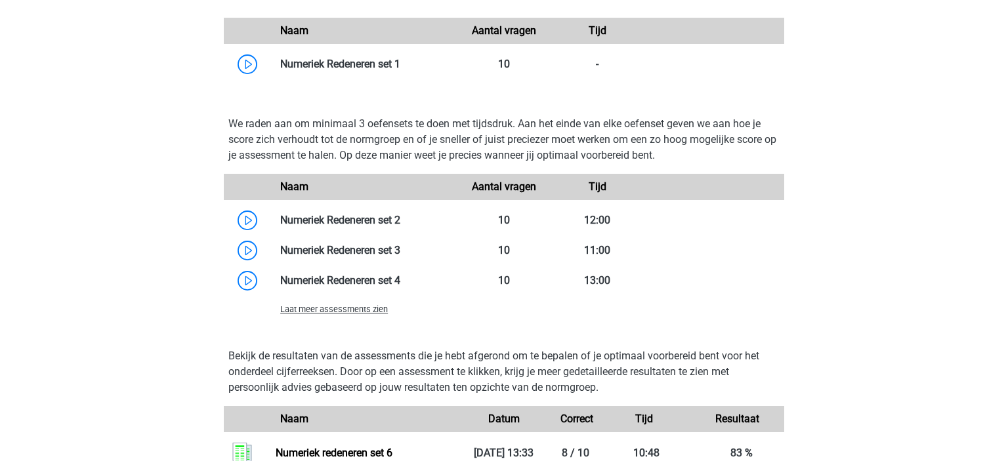
click at [350, 308] on span "Laat meer assessments zien" at bounding box center [334, 309] width 108 height 10
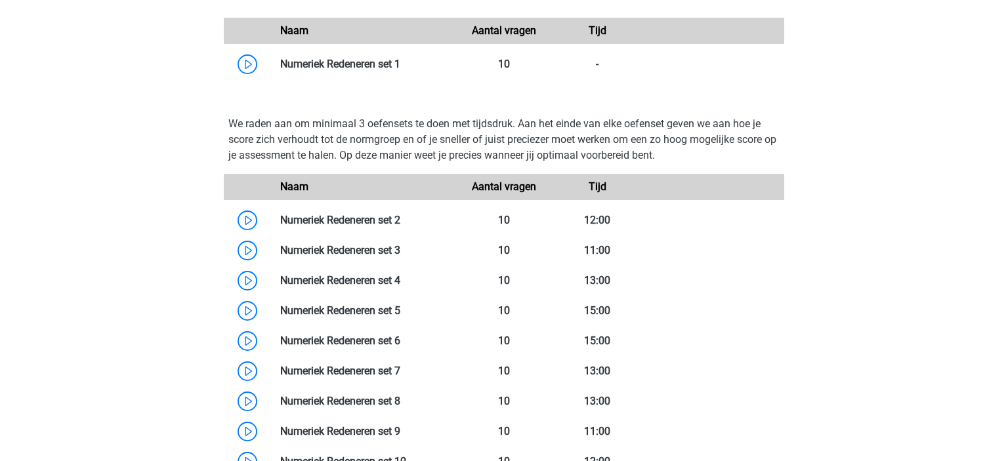
scroll to position [920, 0]
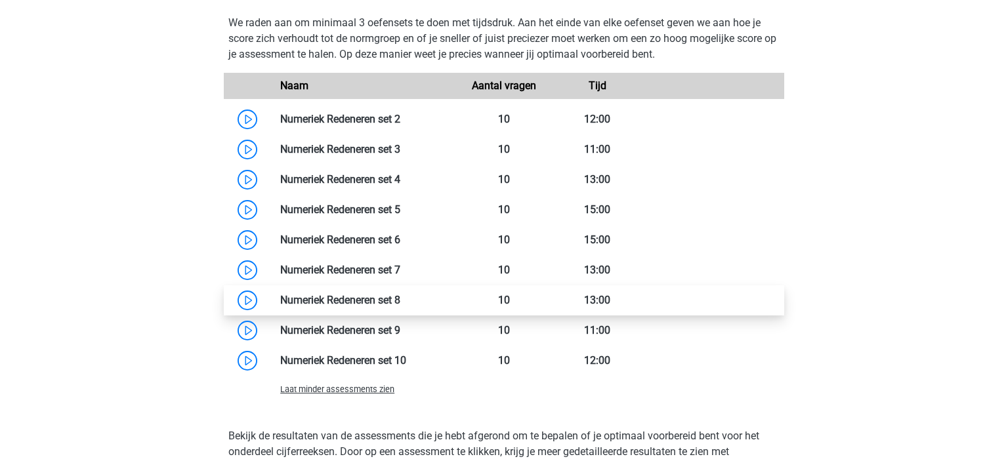
click at [400, 299] on link at bounding box center [400, 300] width 0 height 12
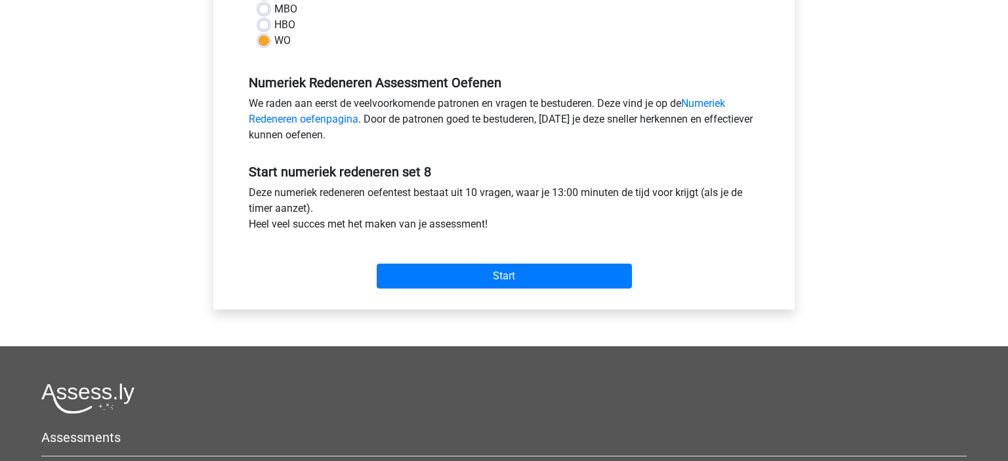
scroll to position [382, 0]
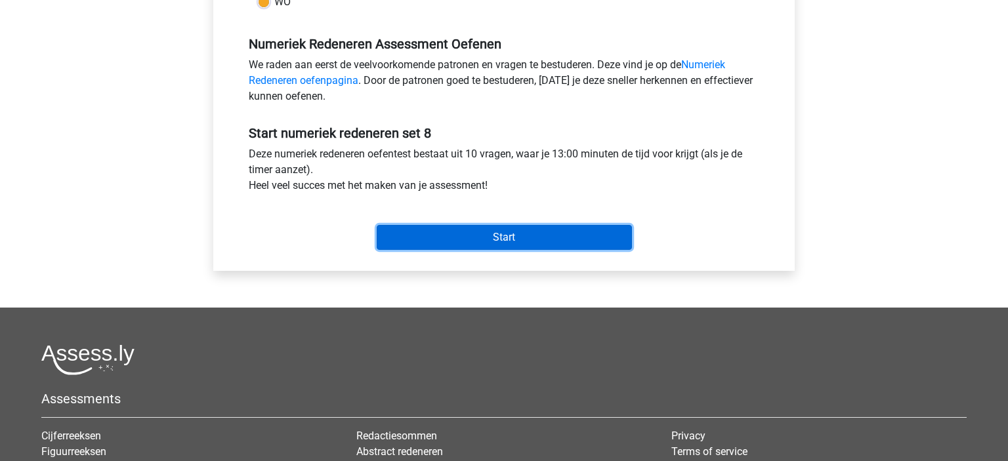
click at [471, 238] on input "Start" at bounding box center [504, 237] width 255 height 25
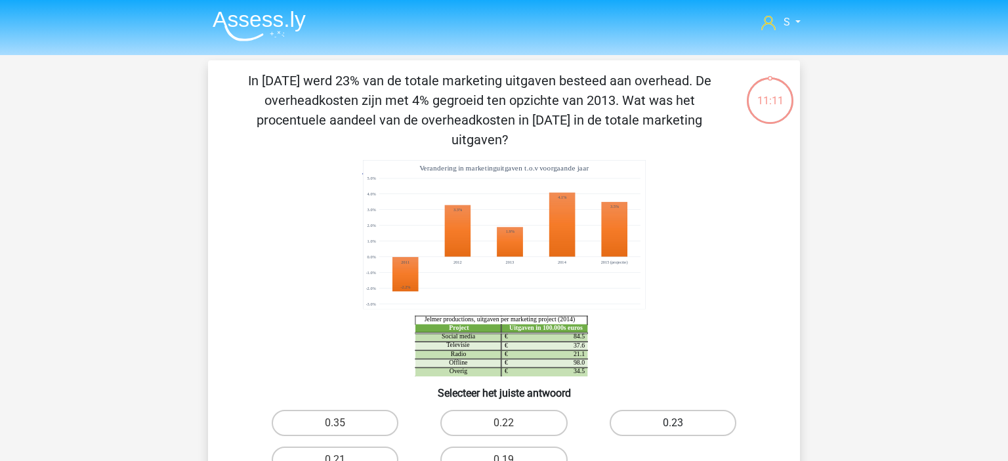
click at [673, 410] on label "0.23" at bounding box center [672, 423] width 127 height 26
click at [673, 423] on input "0.23" at bounding box center [676, 427] width 9 height 9
radio input "true"
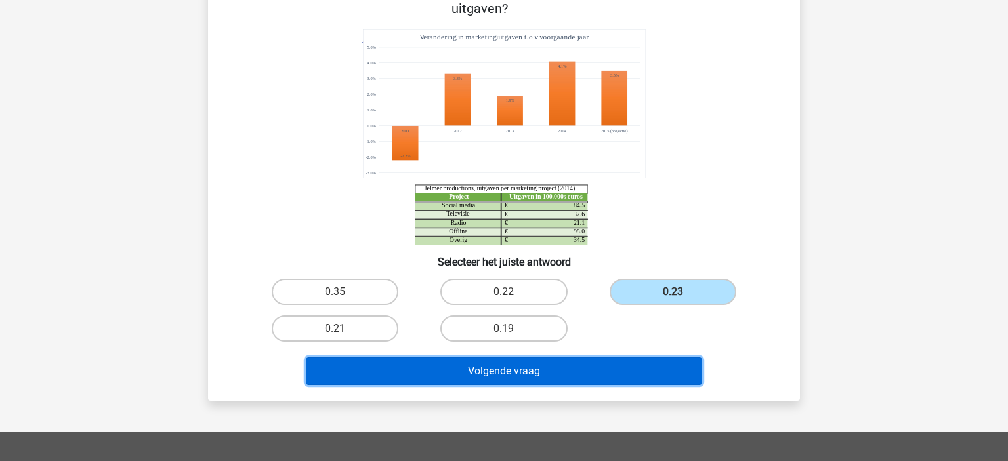
click at [567, 358] on button "Volgende vraag" at bounding box center [504, 372] width 397 height 28
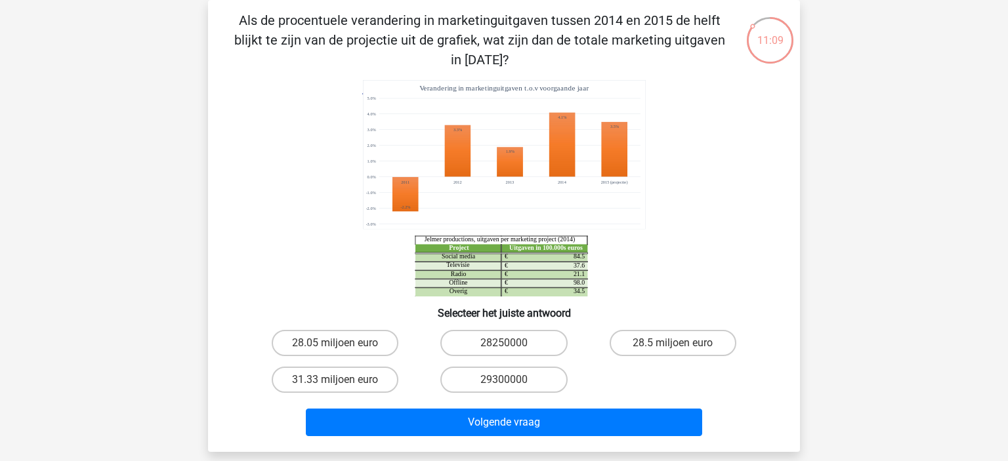
scroll to position [49, 0]
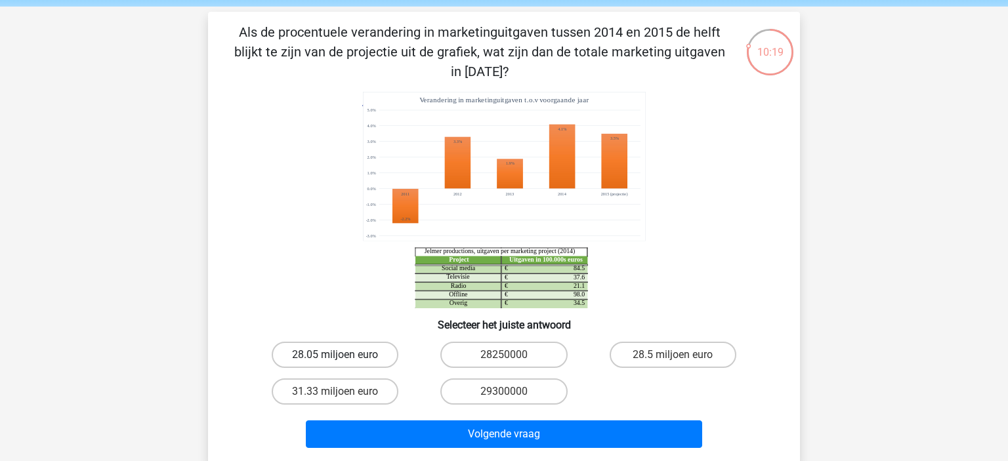
click at [316, 354] on label "28.05 miljoen euro" at bounding box center [335, 355] width 127 height 26
click at [335, 355] on input "28.05 miljoen euro" at bounding box center [339, 359] width 9 height 9
radio input "true"
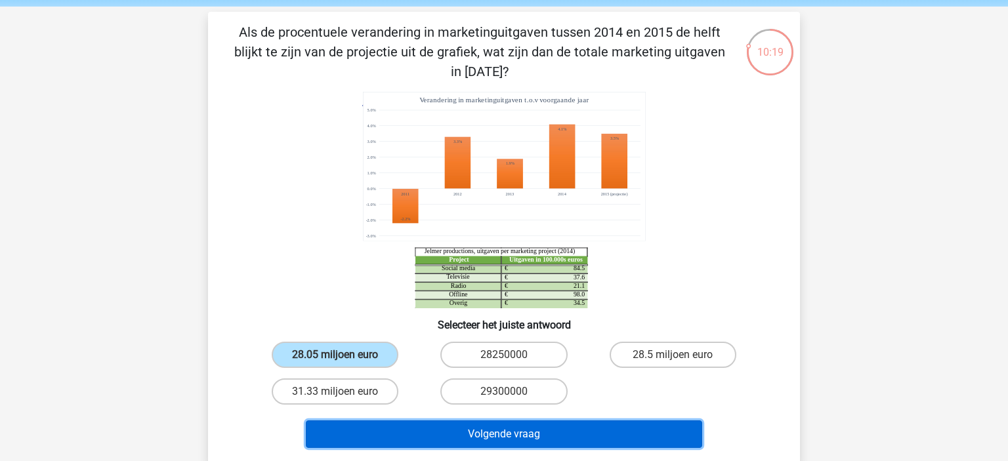
click at [482, 439] on button "Volgende vraag" at bounding box center [504, 435] width 397 height 28
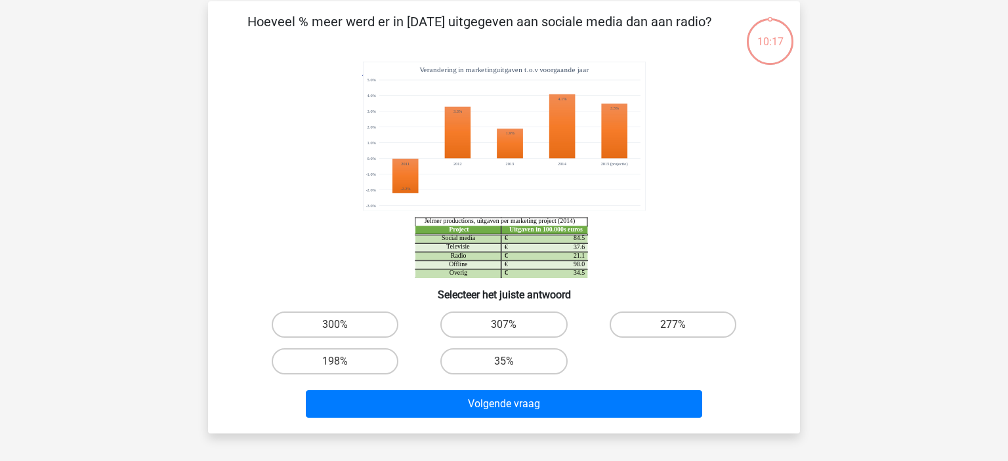
scroll to position [60, 0]
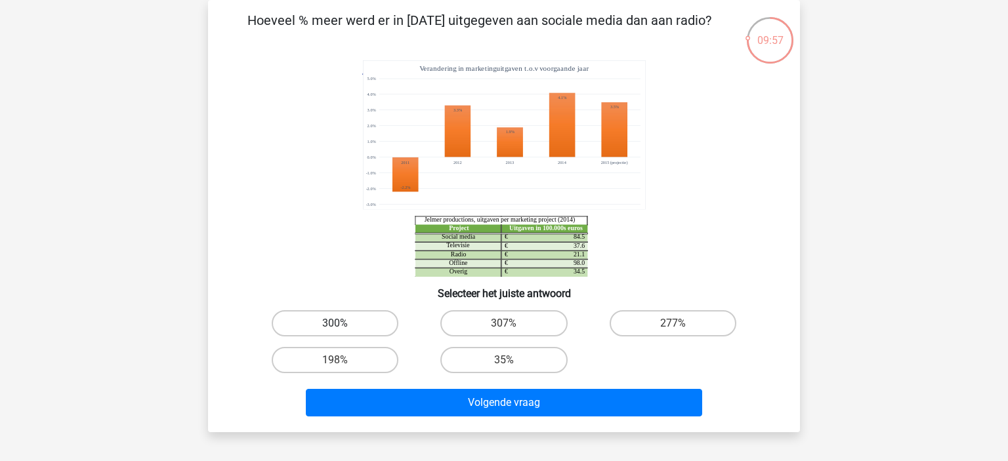
click at [360, 322] on label "300%" at bounding box center [335, 323] width 127 height 26
click at [344, 323] on input "300%" at bounding box center [339, 327] width 9 height 9
radio input "true"
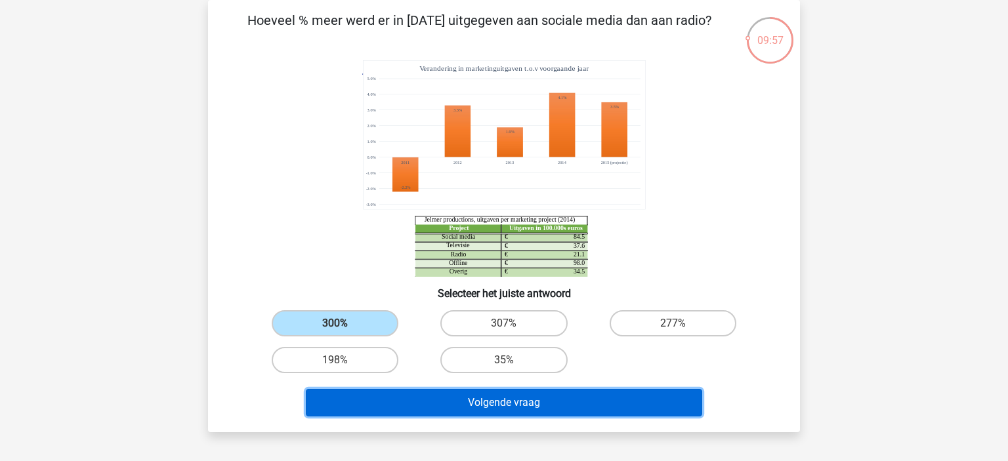
click at [437, 393] on button "Volgende vraag" at bounding box center [504, 403] width 397 height 28
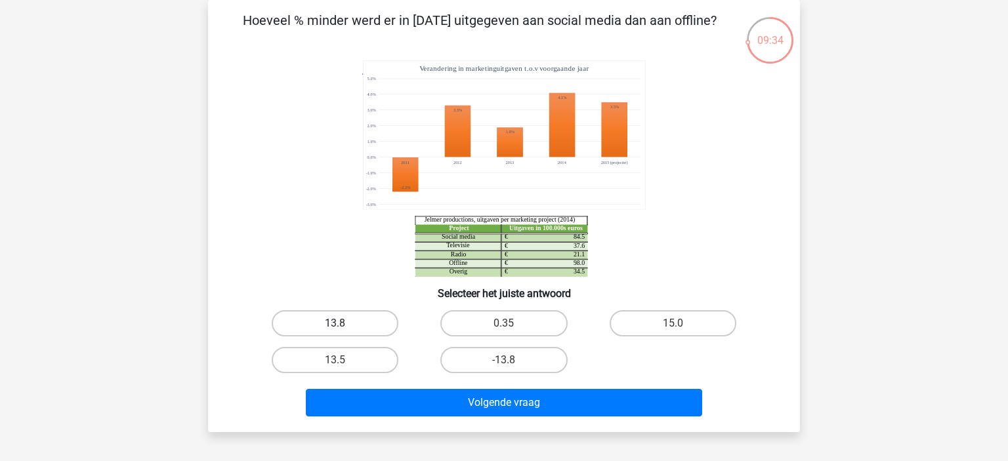
click at [360, 313] on label "13.8" at bounding box center [335, 323] width 127 height 26
click at [344, 323] on input "13.8" at bounding box center [339, 327] width 9 height 9
radio input "true"
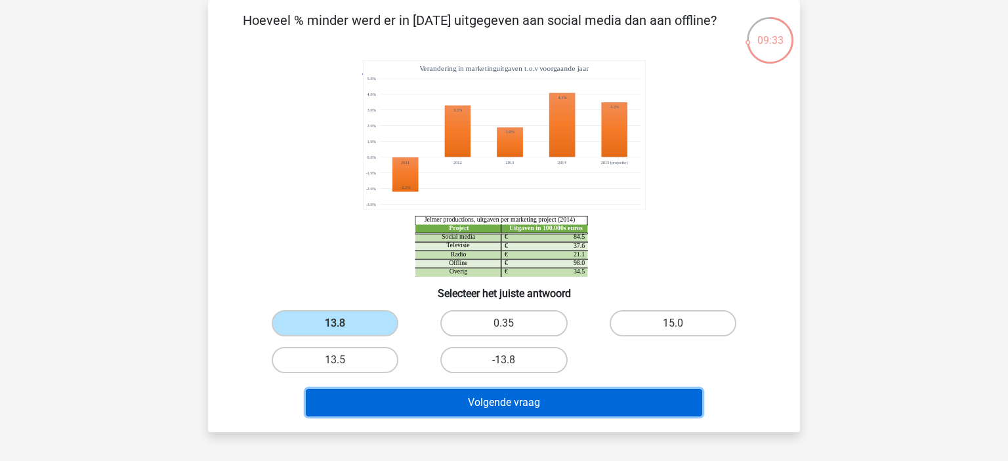
click at [395, 397] on button "Volgende vraag" at bounding box center [504, 403] width 397 height 28
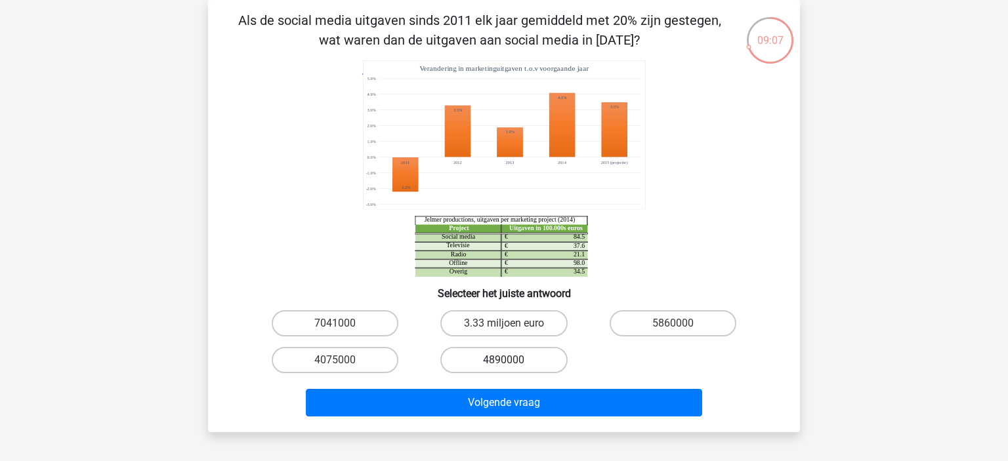
click at [484, 356] on label "4890000" at bounding box center [503, 360] width 127 height 26
click at [504, 360] on input "4890000" at bounding box center [508, 364] width 9 height 9
radio input "true"
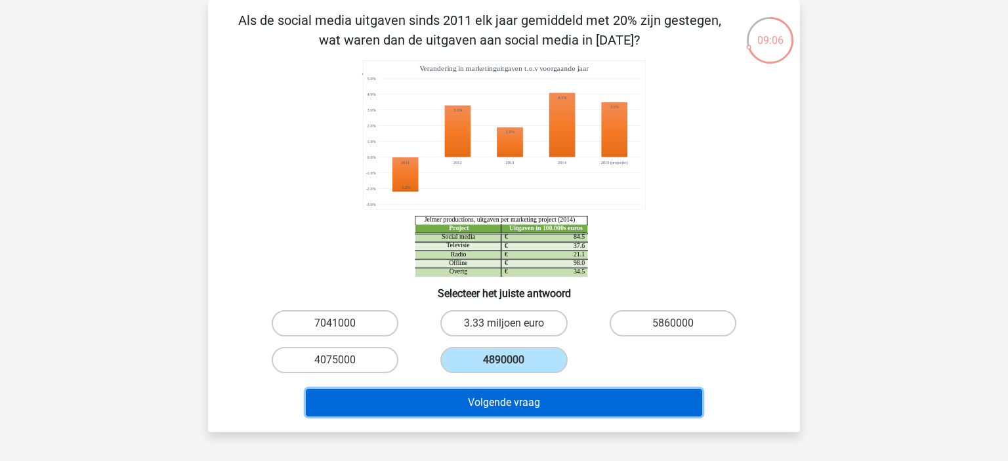
click at [440, 394] on button "Volgende vraag" at bounding box center [504, 403] width 397 height 28
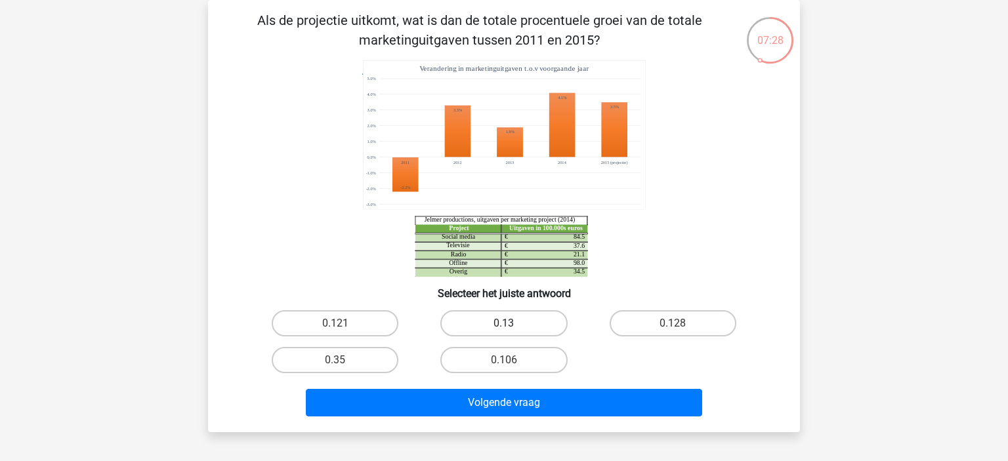
click at [507, 316] on label "0.13" at bounding box center [503, 323] width 127 height 26
click at [507, 323] on input "0.13" at bounding box center [508, 327] width 9 height 9
radio input "true"
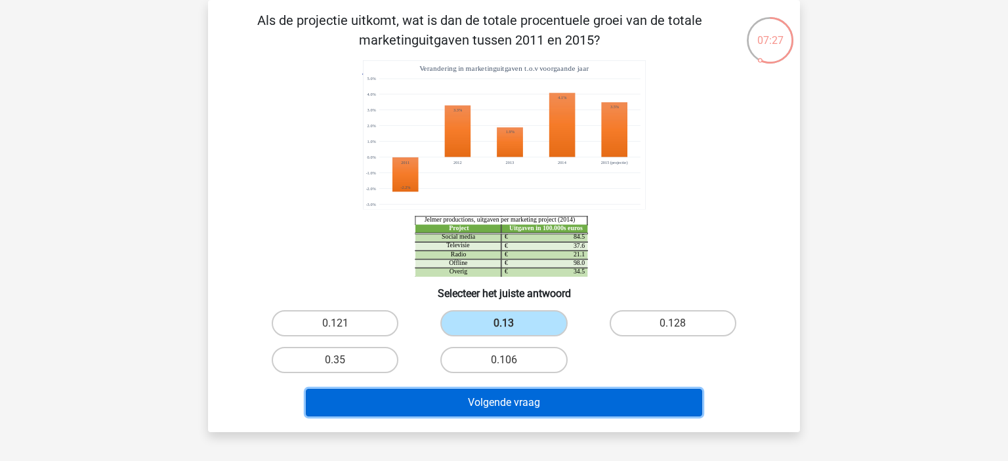
click at [418, 410] on button "Volgende vraag" at bounding box center [504, 403] width 397 height 28
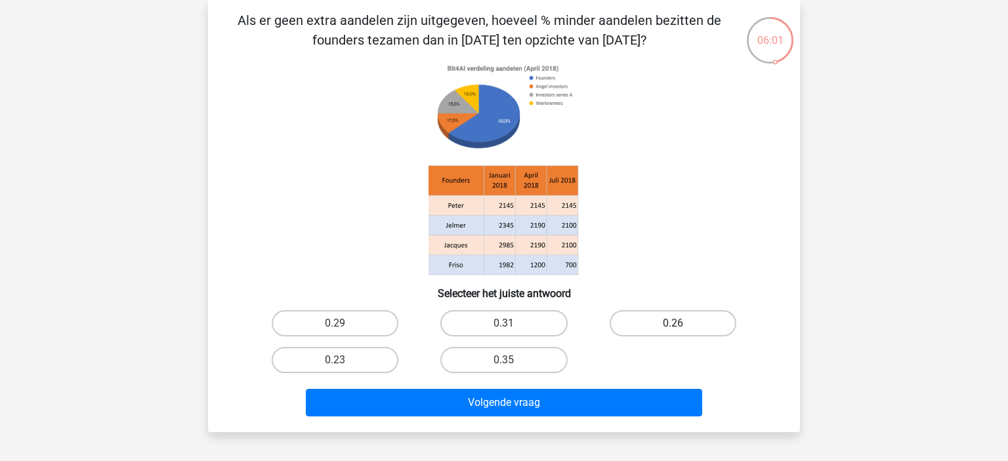
click at [702, 319] on label "0.26" at bounding box center [672, 323] width 127 height 26
click at [681, 323] on input "0.26" at bounding box center [676, 327] width 9 height 9
radio input "true"
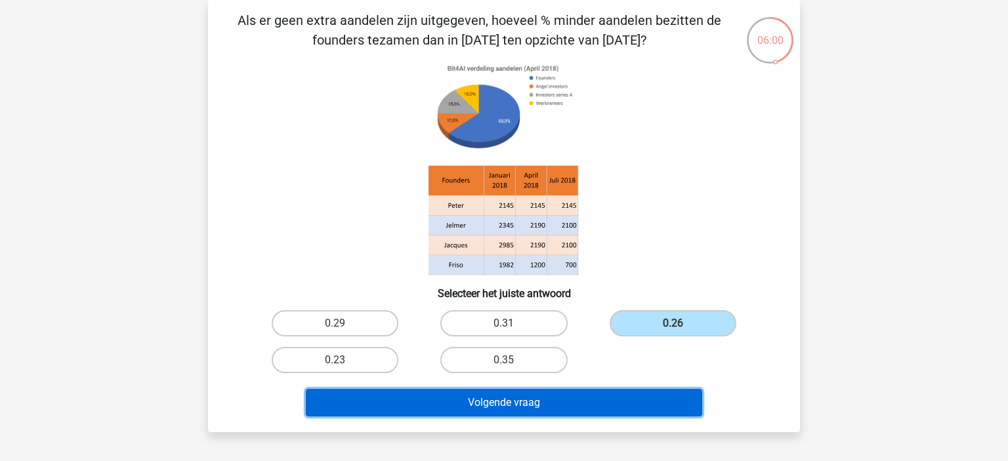
click at [581, 409] on button "Volgende vraag" at bounding box center [504, 403] width 397 height 28
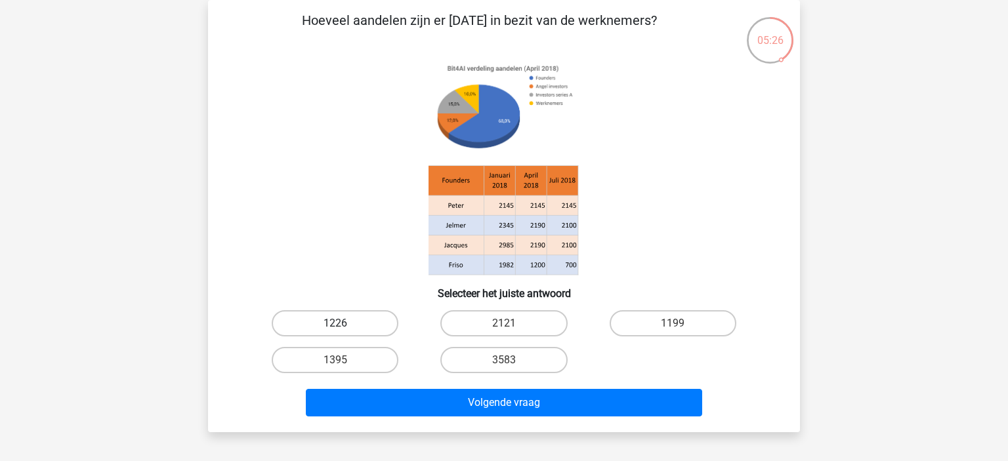
click at [314, 319] on label "1226" at bounding box center [335, 323] width 127 height 26
click at [335, 323] on input "1226" at bounding box center [339, 327] width 9 height 9
radio input "true"
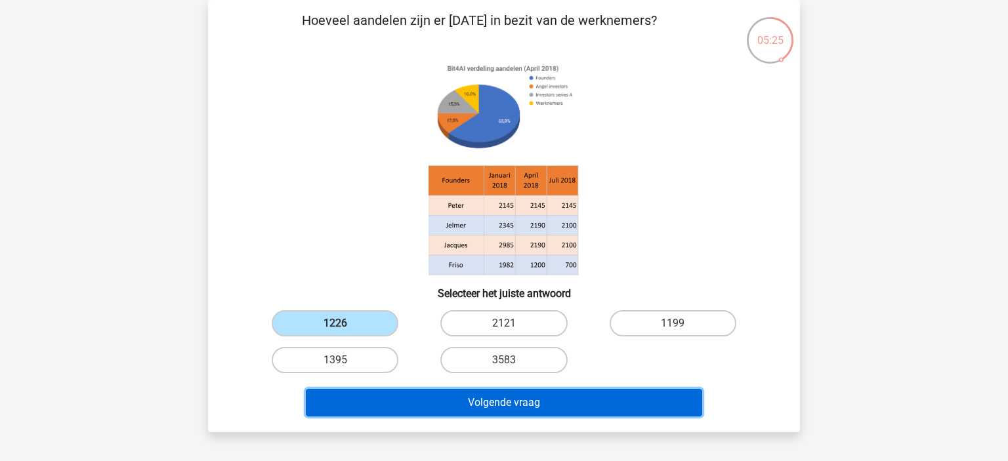
click at [392, 403] on button "Volgende vraag" at bounding box center [504, 403] width 397 height 28
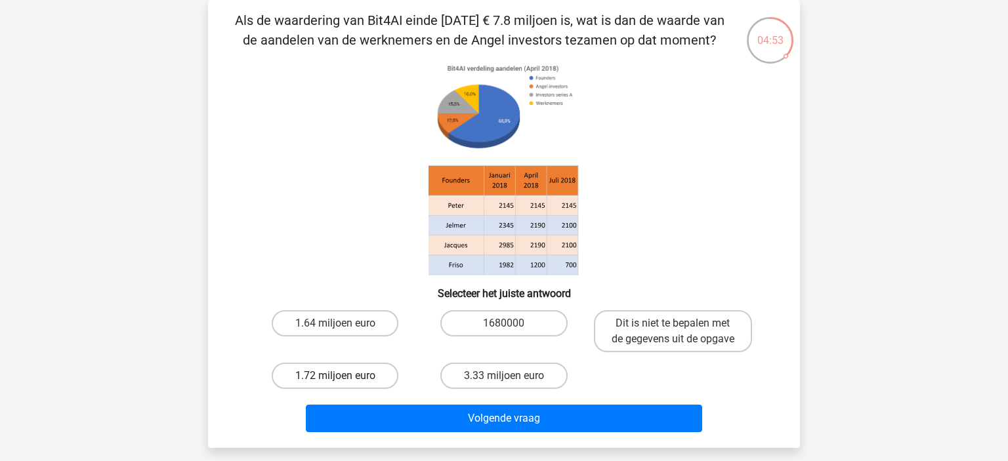
click at [344, 375] on label "1.72 miljoen euro" at bounding box center [335, 376] width 127 height 26
click at [344, 376] on input "1.72 miljoen euro" at bounding box center [339, 380] width 9 height 9
radio input "true"
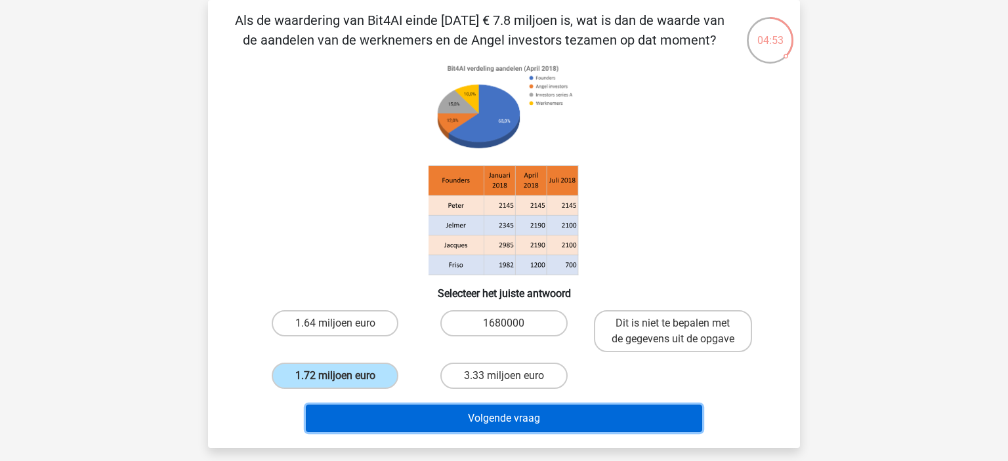
click at [415, 417] on button "Volgende vraag" at bounding box center [504, 419] width 397 height 28
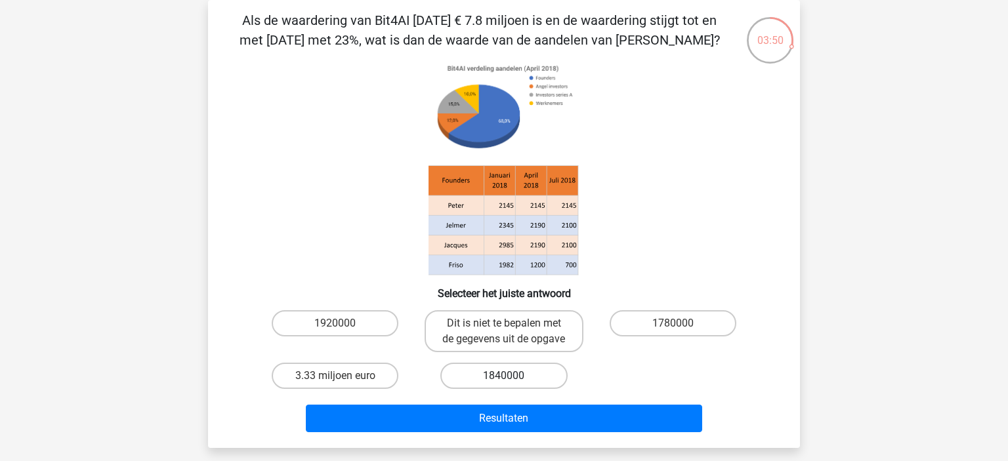
click at [460, 378] on label "1840000" at bounding box center [503, 376] width 127 height 26
click at [504, 378] on input "1840000" at bounding box center [508, 380] width 9 height 9
radio input "true"
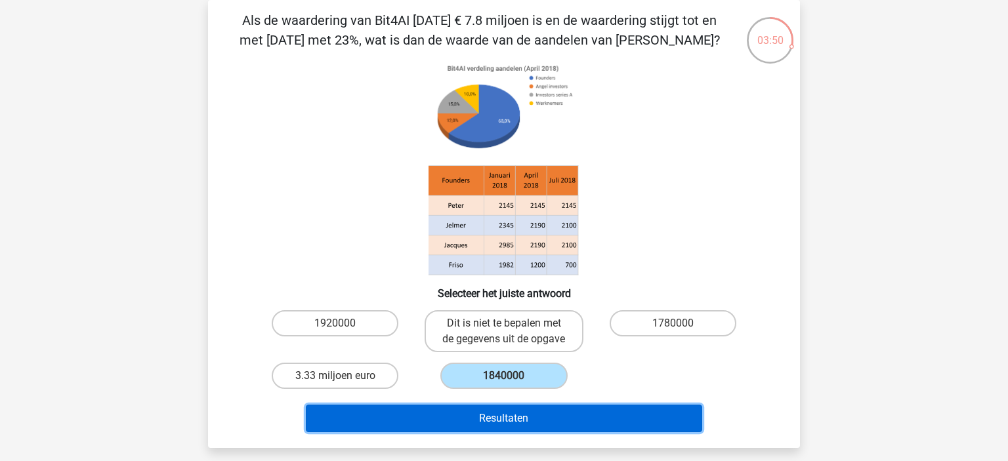
click at [476, 410] on button "Resultaten" at bounding box center [504, 419] width 397 height 28
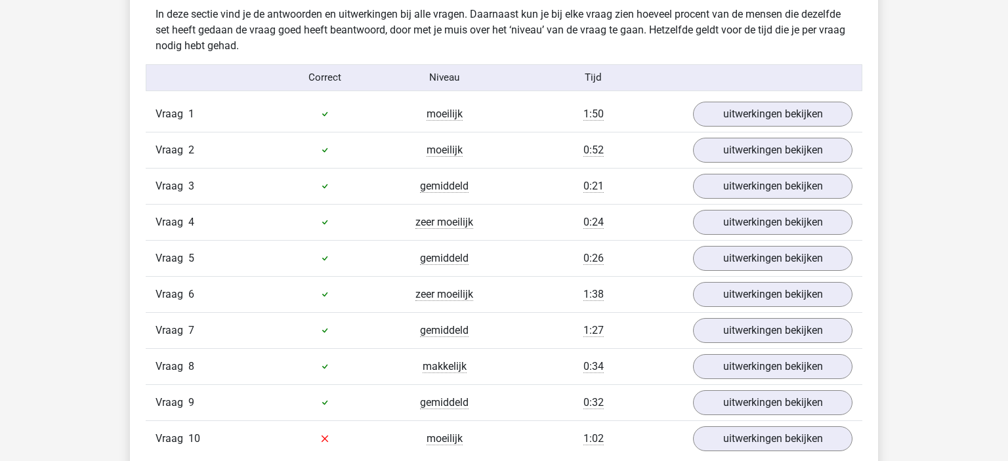
scroll to position [950, 0]
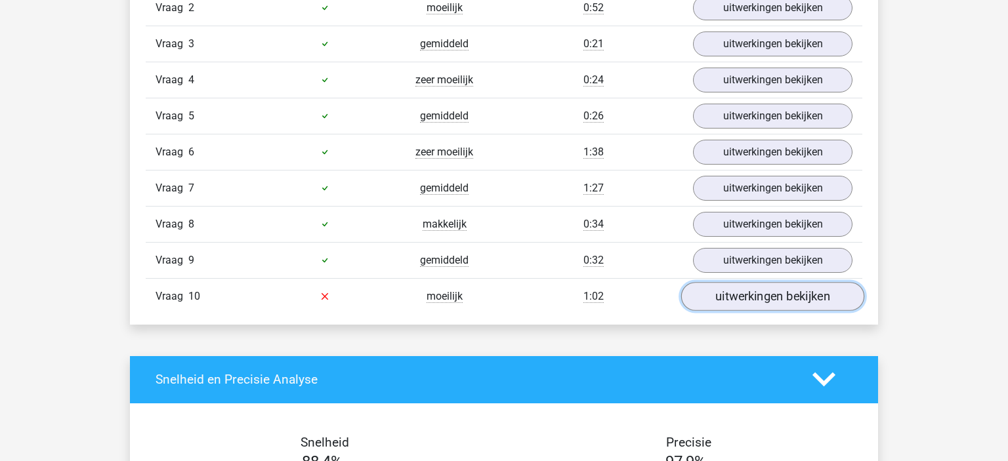
click at [765, 287] on link "uitwerkingen bekijken" at bounding box center [772, 296] width 183 height 29
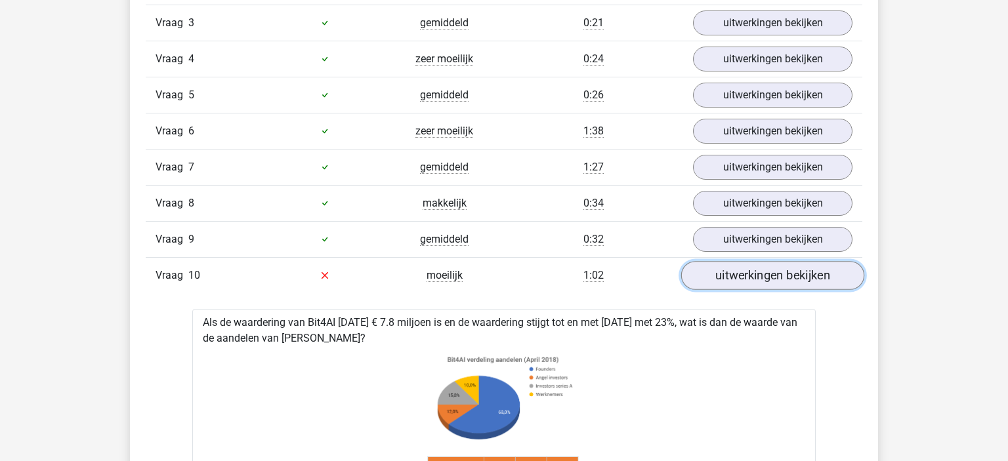
scroll to position [966, 0]
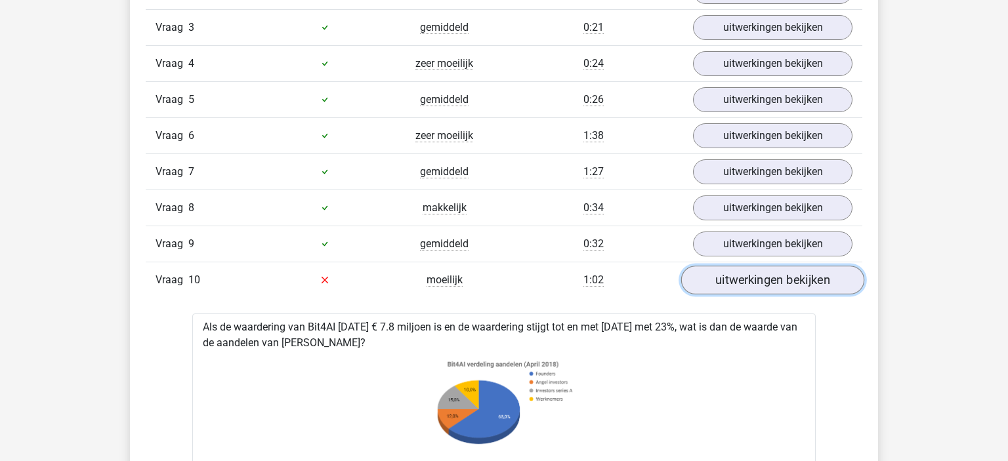
click at [765, 287] on link "uitwerkingen bekijken" at bounding box center [772, 280] width 183 height 29
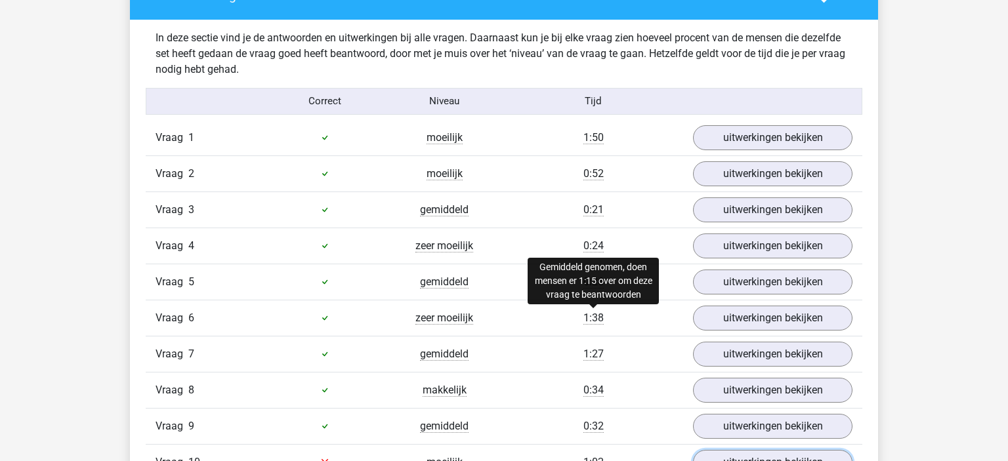
scroll to position [802, 0]
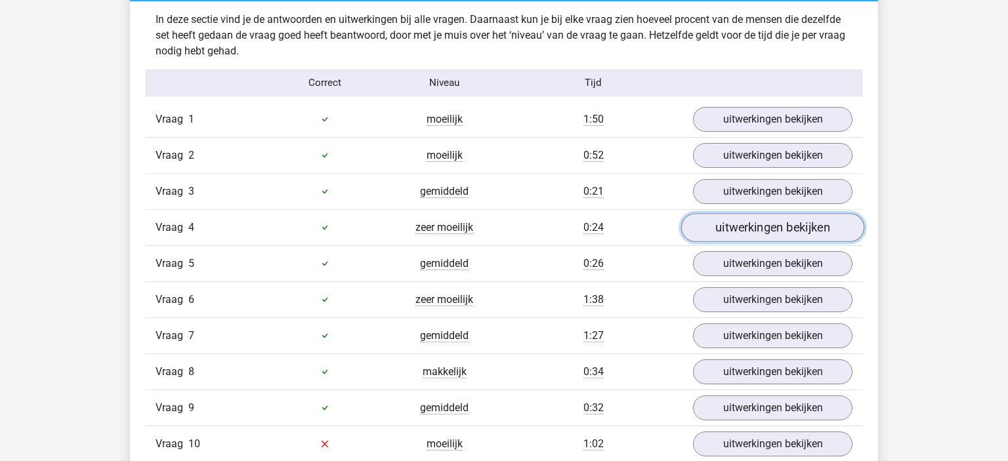
click at [739, 224] on link "uitwerkingen bekijken" at bounding box center [772, 227] width 183 height 29
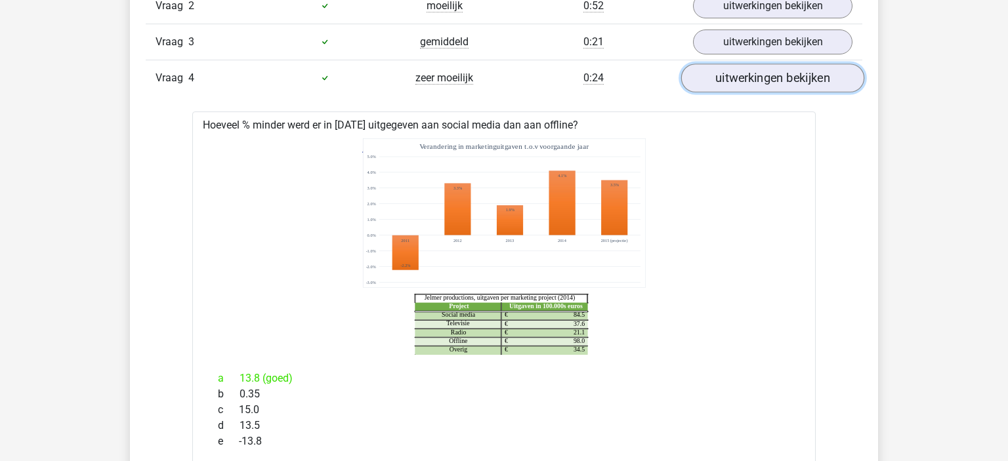
scroll to position [953, 0]
click at [756, 75] on link "uitwerkingen bekijken" at bounding box center [772, 77] width 183 height 29
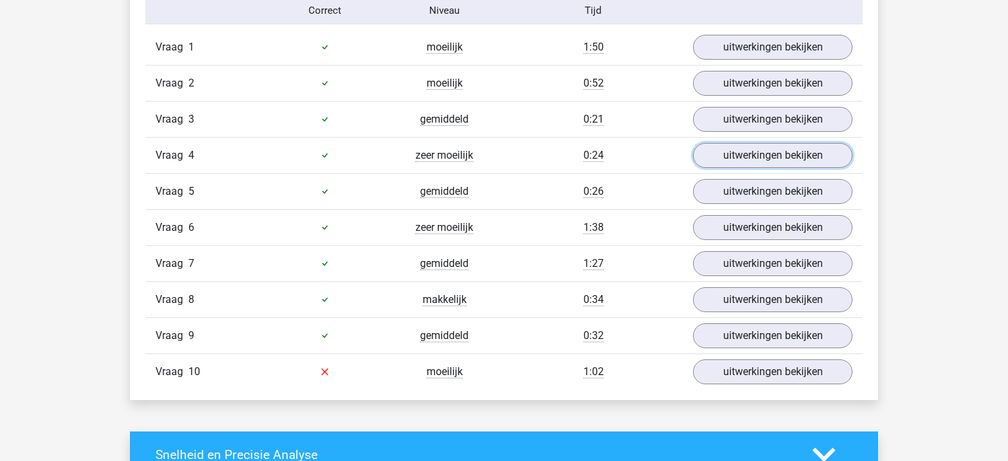
scroll to position [874, 0]
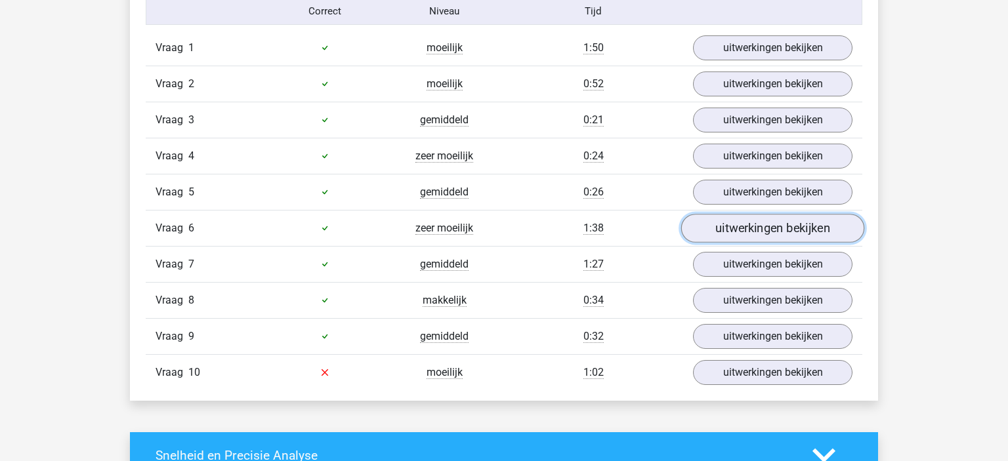
click at [733, 228] on link "uitwerkingen bekijken" at bounding box center [772, 228] width 183 height 29
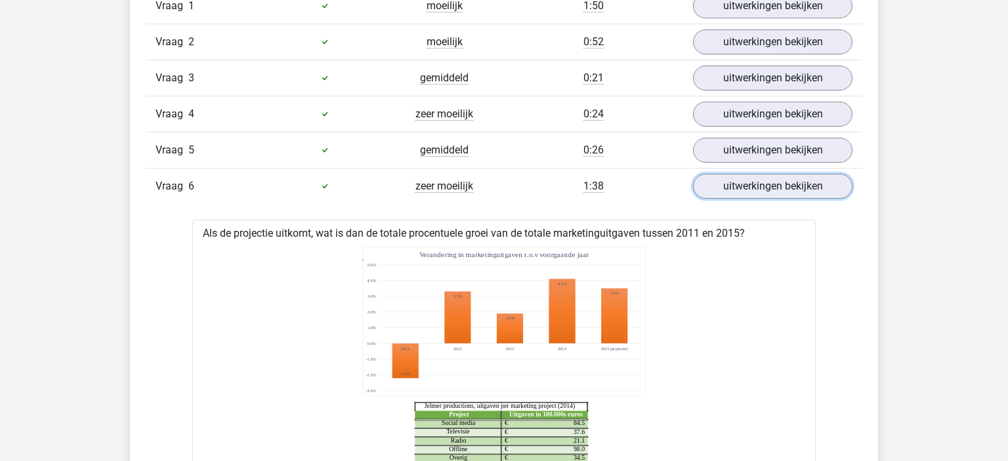
scroll to position [916, 0]
click at [723, 186] on link "uitwerkingen bekijken" at bounding box center [772, 185] width 183 height 29
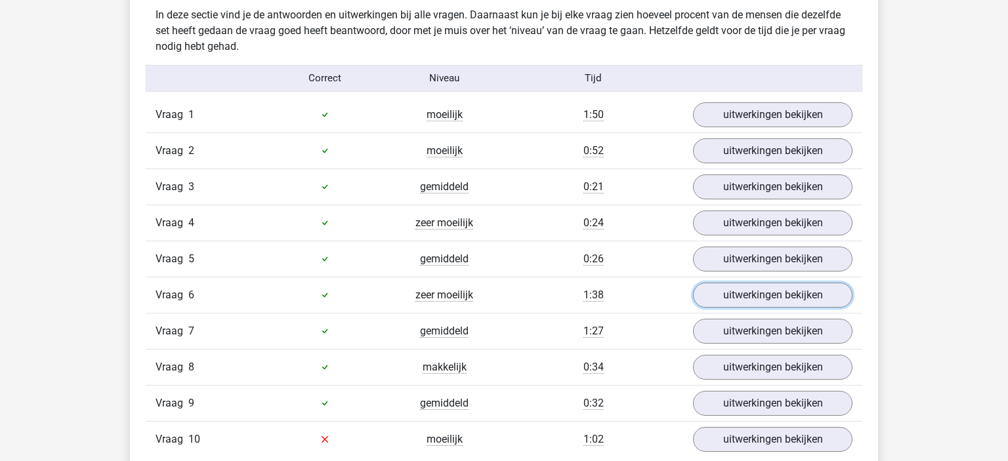
scroll to position [808, 0]
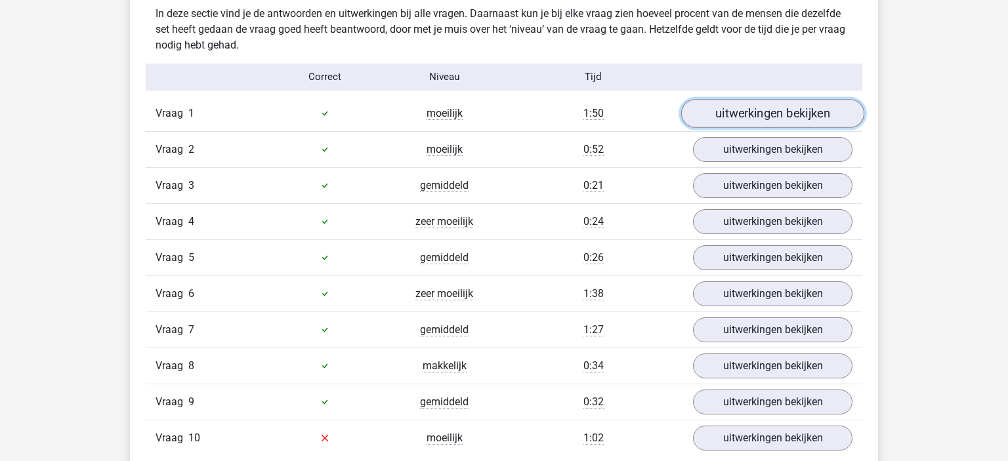
click at [758, 119] on link "uitwerkingen bekijken" at bounding box center [772, 113] width 183 height 29
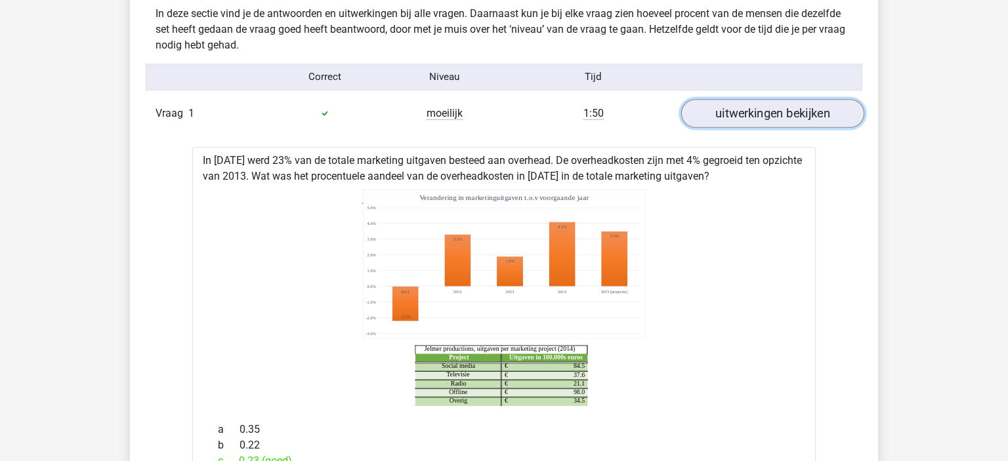
click at [754, 118] on link "uitwerkingen bekijken" at bounding box center [772, 113] width 183 height 29
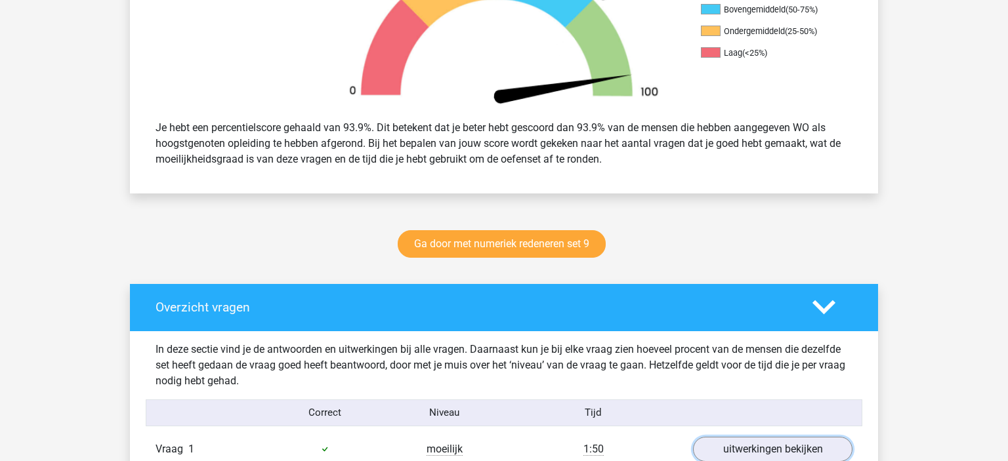
scroll to position [430, 0]
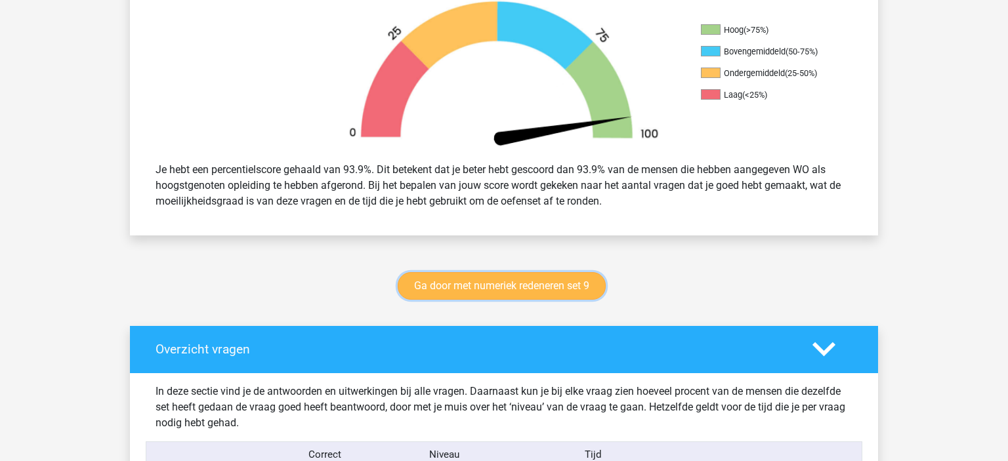
click at [436, 291] on link "Ga door met numeriek redeneren set 9" at bounding box center [502, 286] width 208 height 28
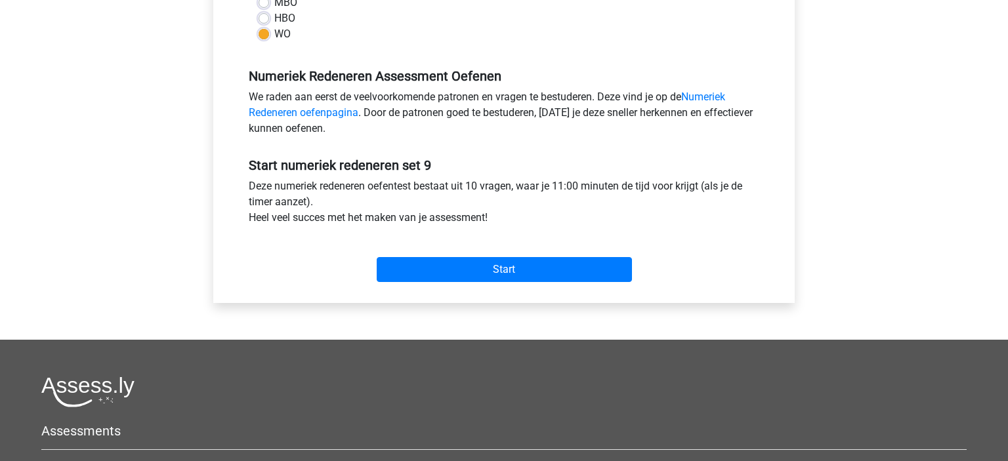
scroll to position [352, 0]
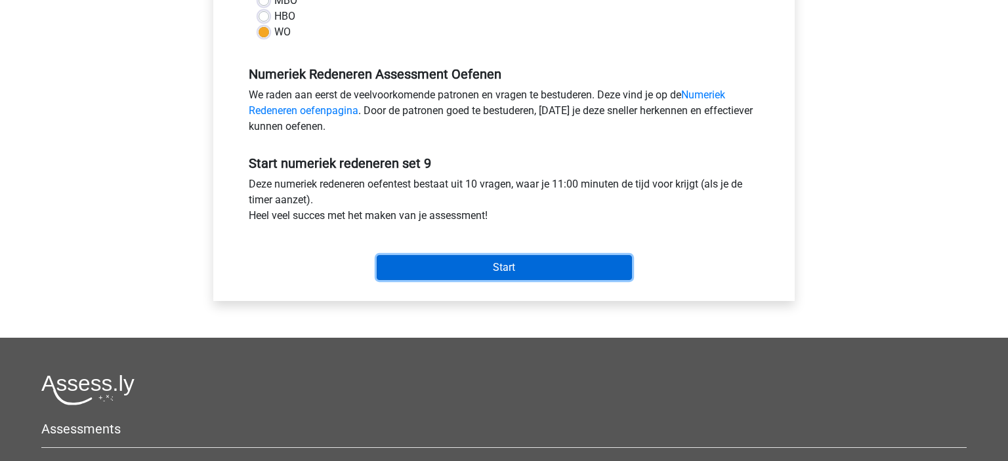
click at [479, 260] on input "Start" at bounding box center [504, 267] width 255 height 25
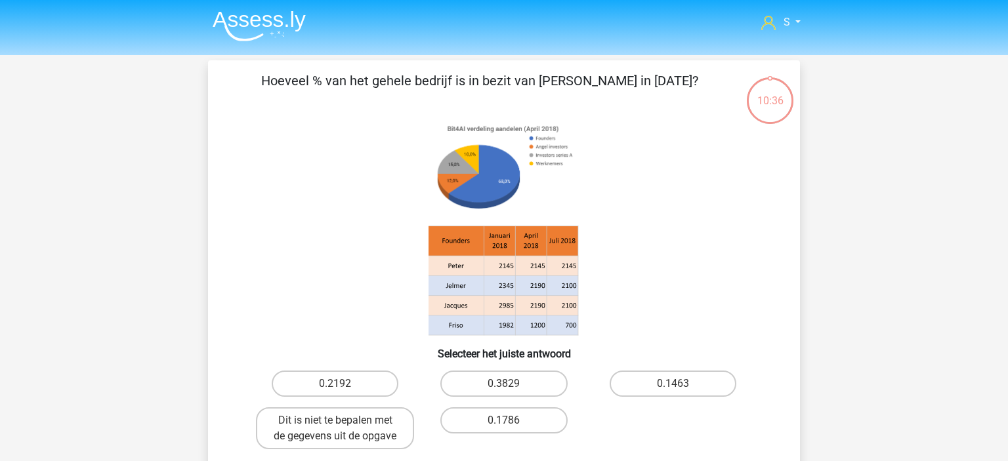
scroll to position [26, 0]
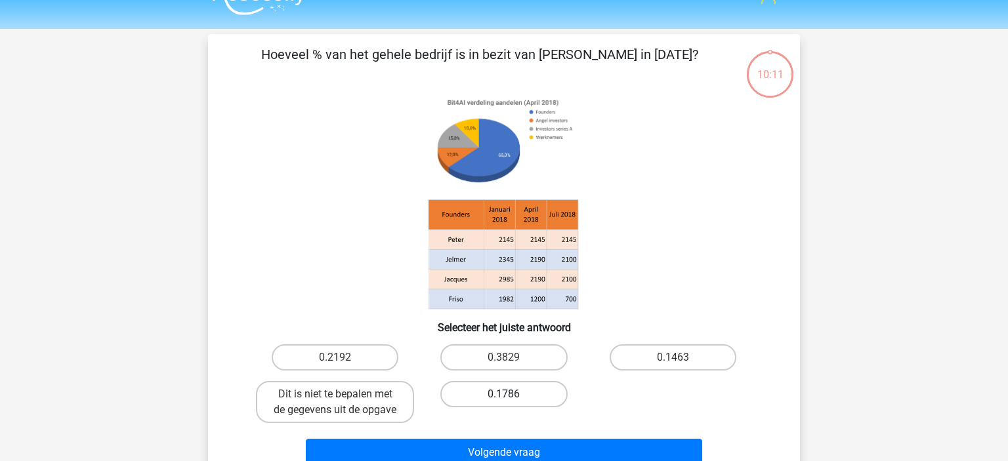
click at [516, 392] on label "0.1786" at bounding box center [503, 394] width 127 height 26
click at [512, 394] on input "0.1786" at bounding box center [508, 398] width 9 height 9
radio input "true"
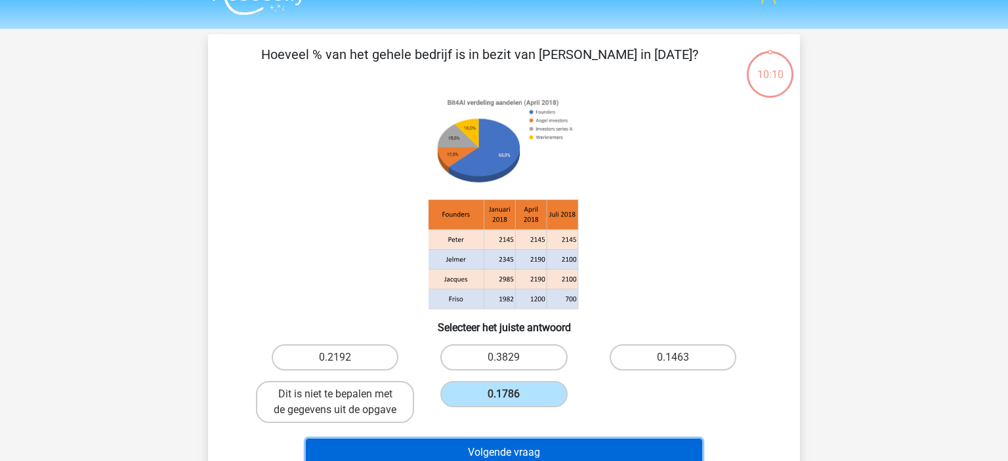
click at [537, 442] on button "Volgende vraag" at bounding box center [504, 453] width 397 height 28
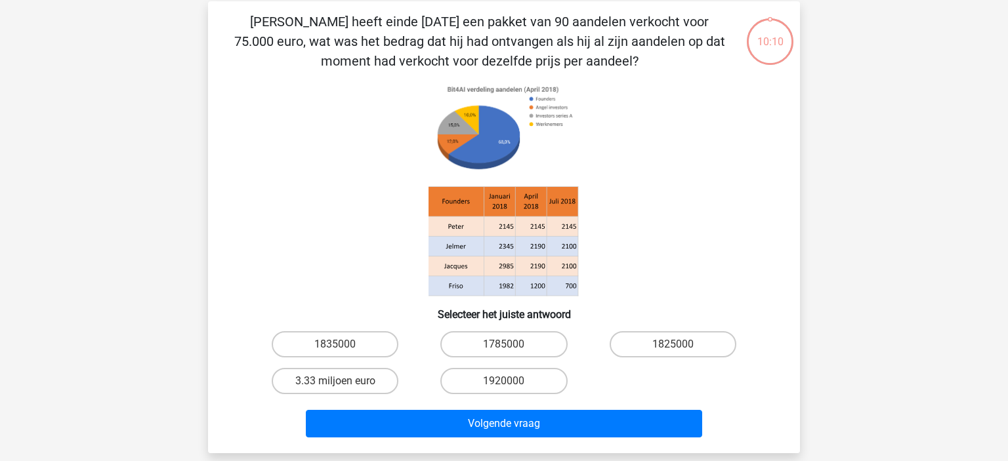
scroll to position [60, 0]
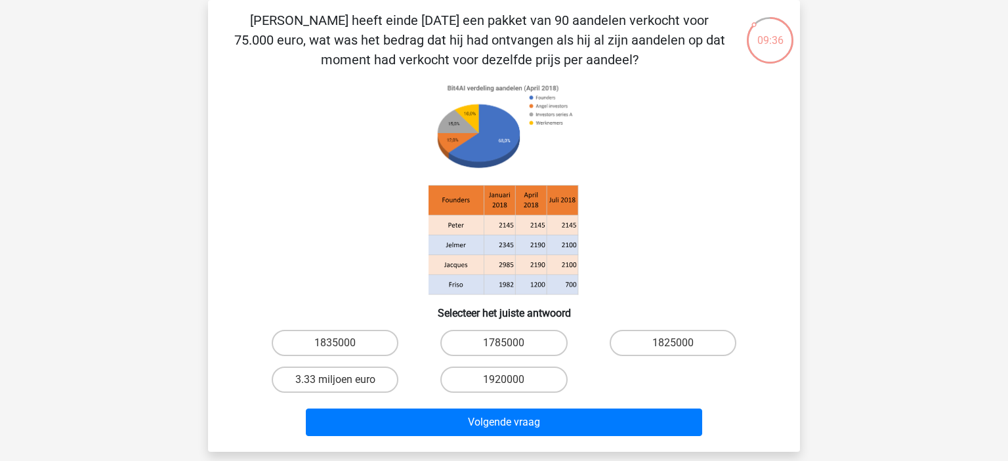
click at [673, 344] on input "1825000" at bounding box center [676, 347] width 9 height 9
radio input "true"
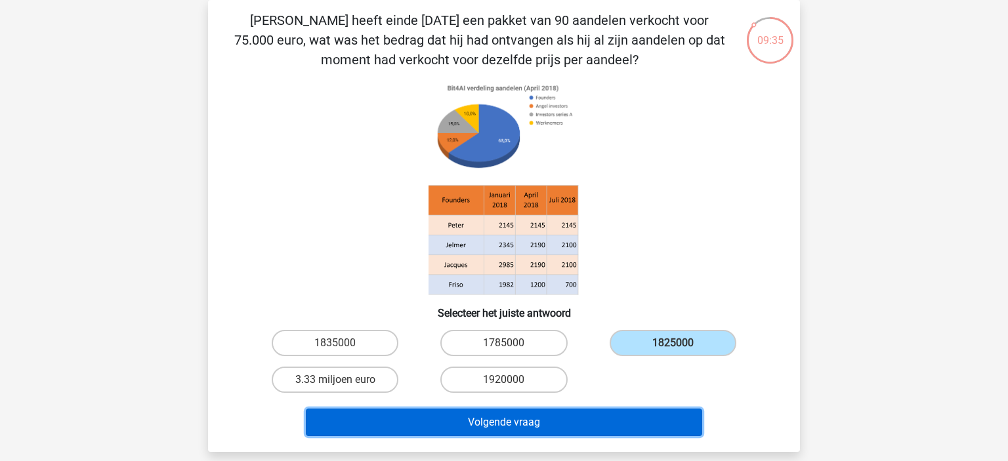
click at [558, 415] on button "Volgende vraag" at bounding box center [504, 423] width 397 height 28
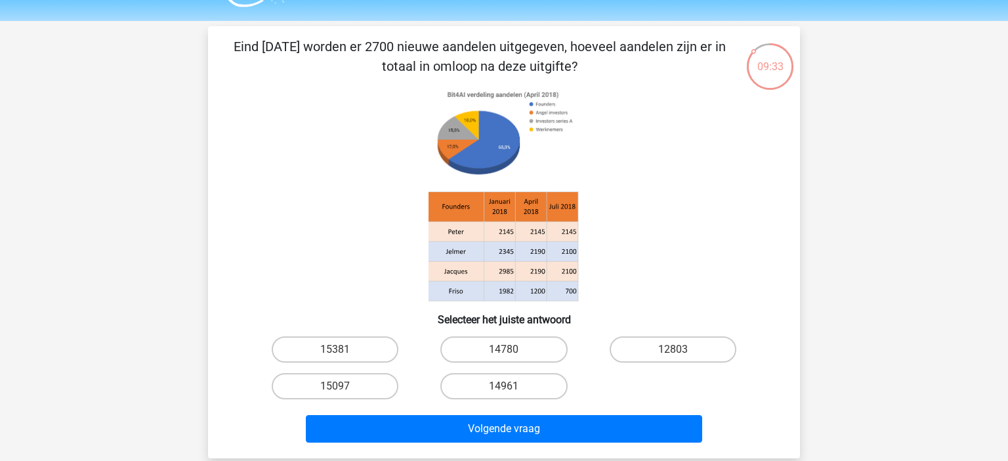
scroll to position [33, 0]
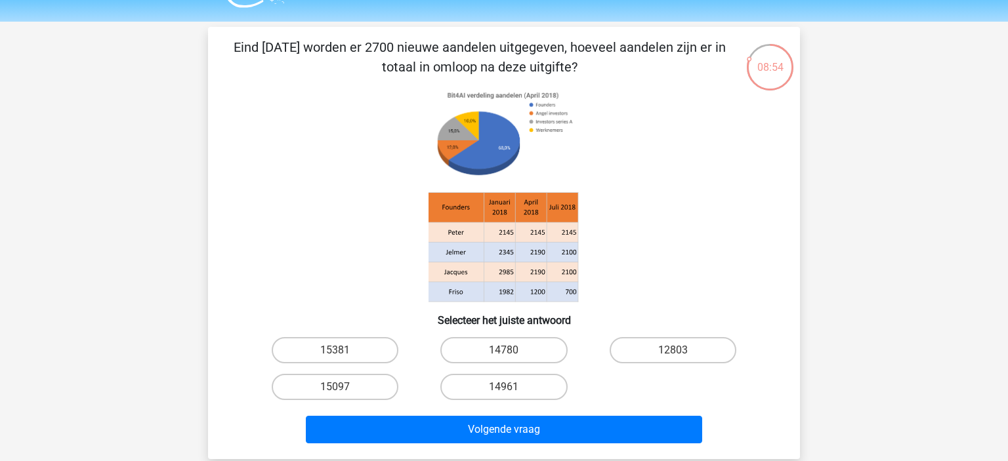
click at [508, 388] on input "14961" at bounding box center [508, 391] width 9 height 9
radio input "true"
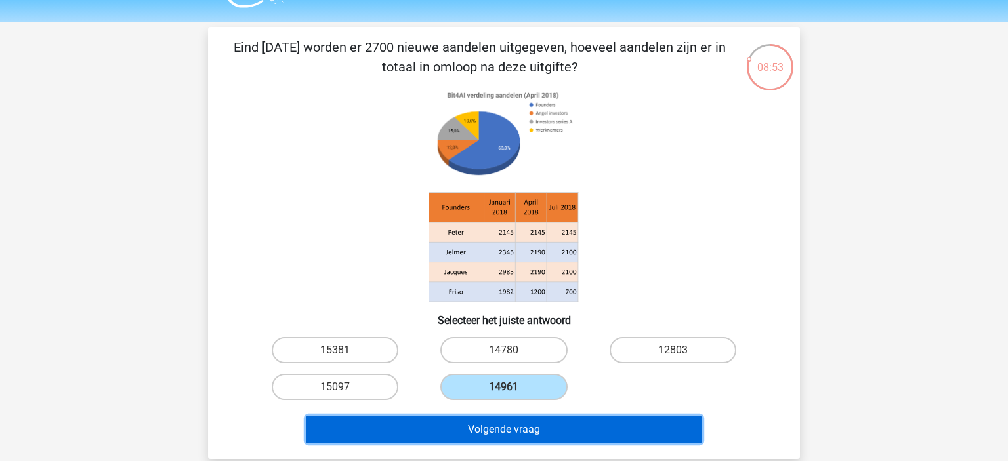
click at [426, 428] on button "Volgende vraag" at bounding box center [504, 430] width 397 height 28
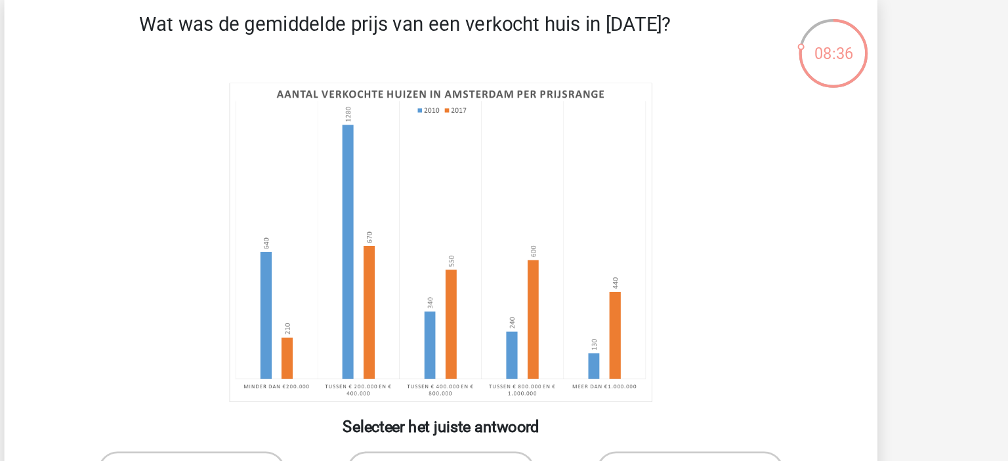
scroll to position [47, 0]
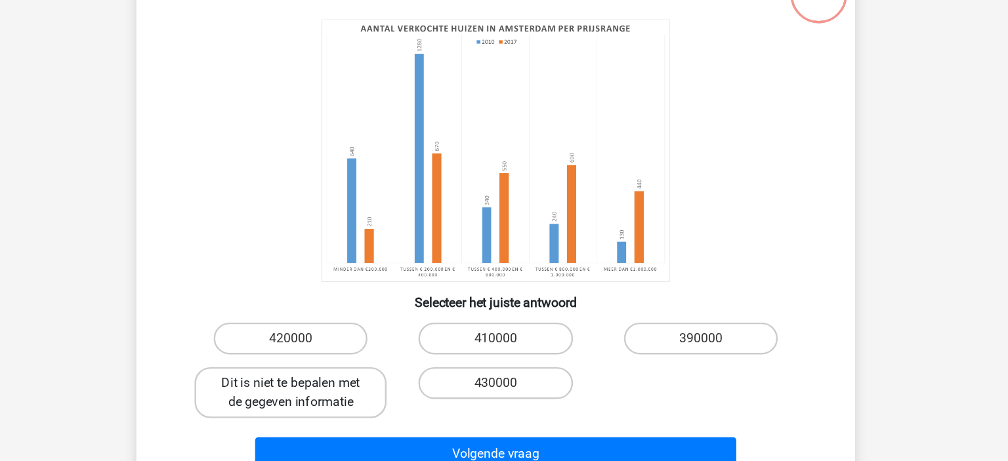
click at [354, 388] on label "Dit is niet te bepalen met de gegeven informatie" at bounding box center [335, 382] width 158 height 42
click at [344, 382] on input "Dit is niet te bepalen met de gegeven informatie" at bounding box center [339, 378] width 9 height 9
radio input "true"
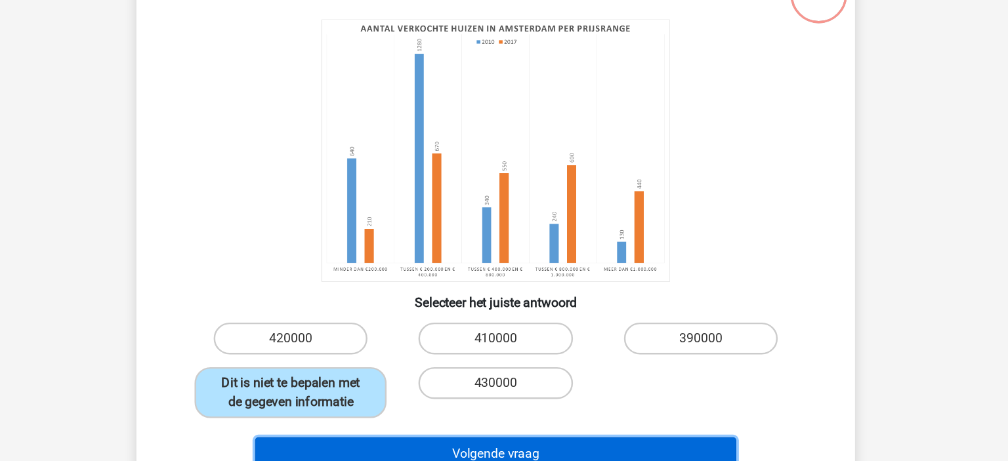
click at [417, 422] on button "Volgende vraag" at bounding box center [504, 433] width 397 height 28
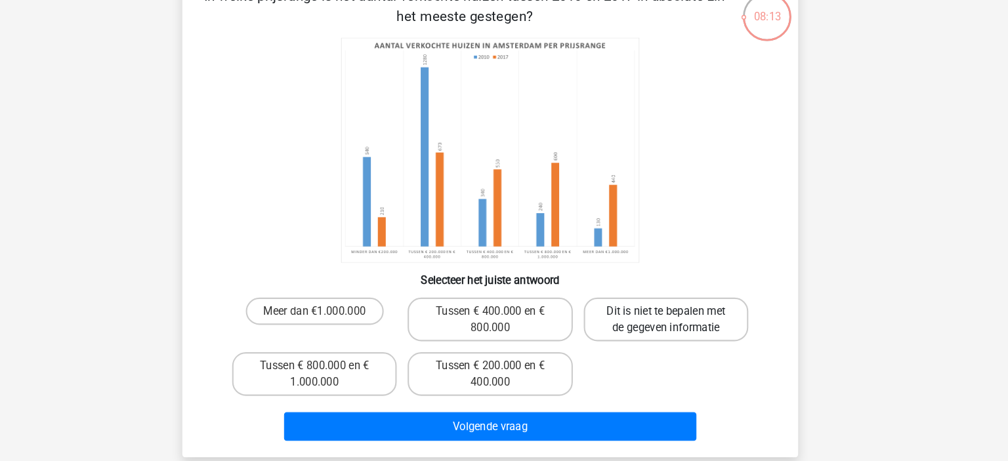
scroll to position [67, 0]
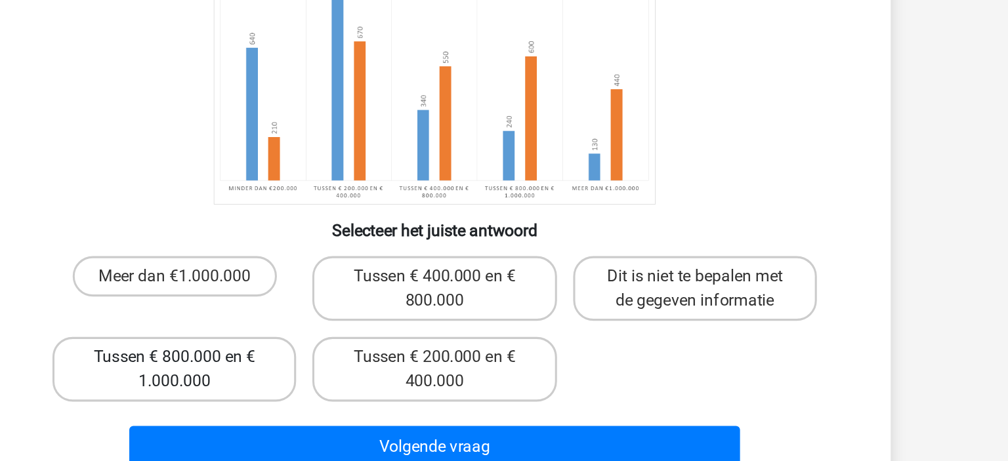
click at [358, 393] on label "Tussen € 800.000 en € 1.000.000" at bounding box center [335, 377] width 158 height 42
click at [344, 378] on input "Tussen € 800.000 en € 1.000.000" at bounding box center [339, 373] width 9 height 9
radio input "true"
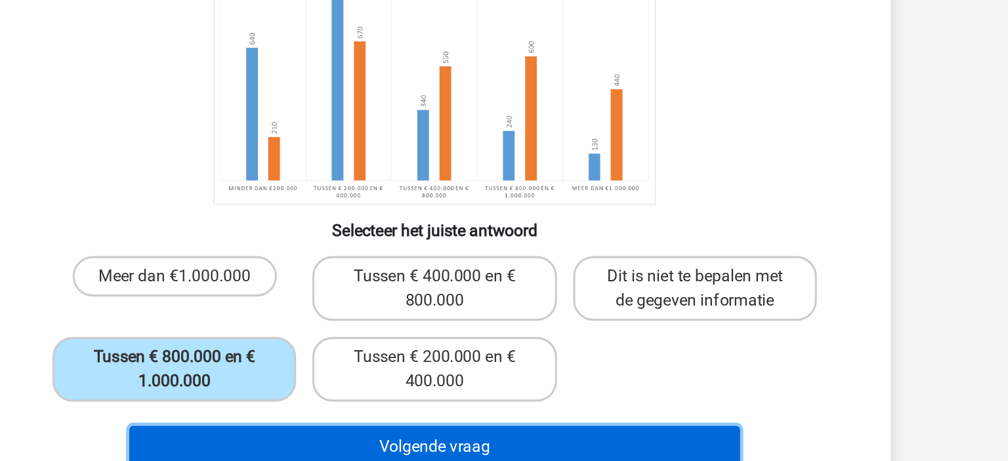
click at [426, 422] on button "Volgende vraag" at bounding box center [504, 428] width 397 height 28
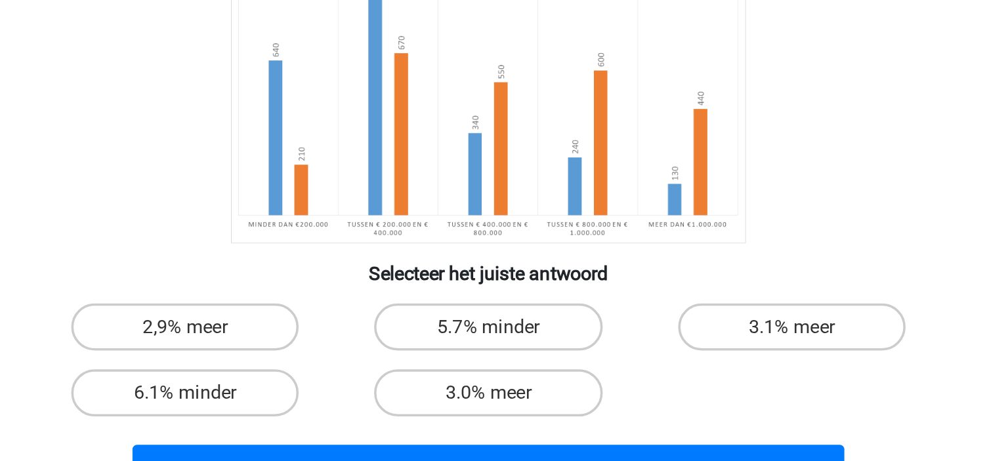
scroll to position [85, 0]
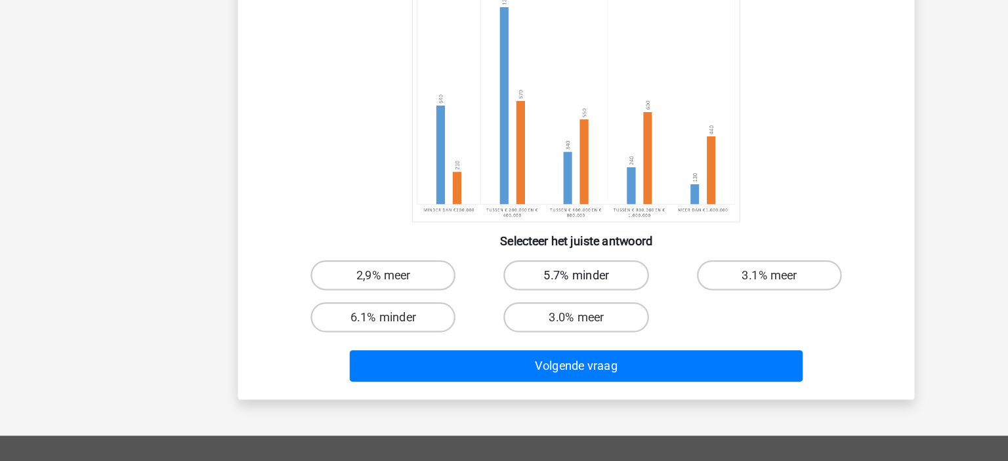
click at [493, 293] on label "5.7% minder" at bounding box center [503, 298] width 127 height 26
click at [504, 298] on input "5.7% minder" at bounding box center [508, 302] width 9 height 9
radio input "true"
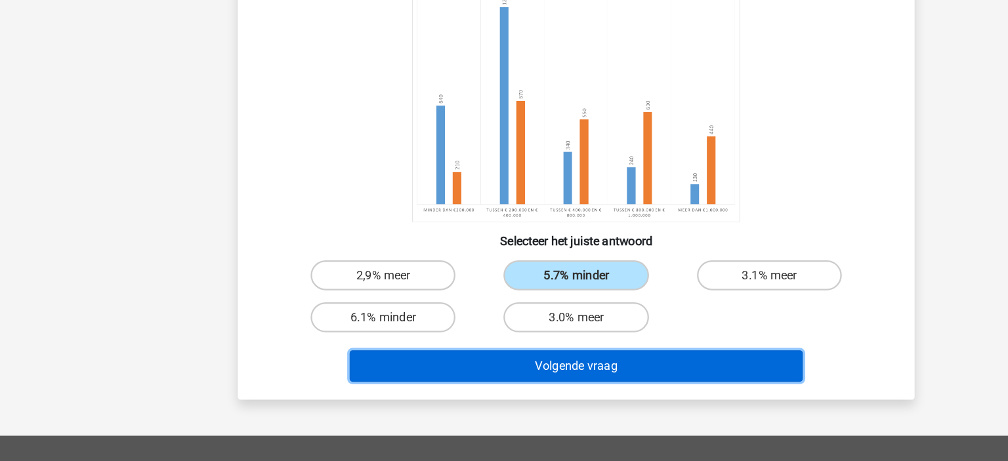
click at [521, 372] on button "Volgende vraag" at bounding box center [504, 378] width 397 height 28
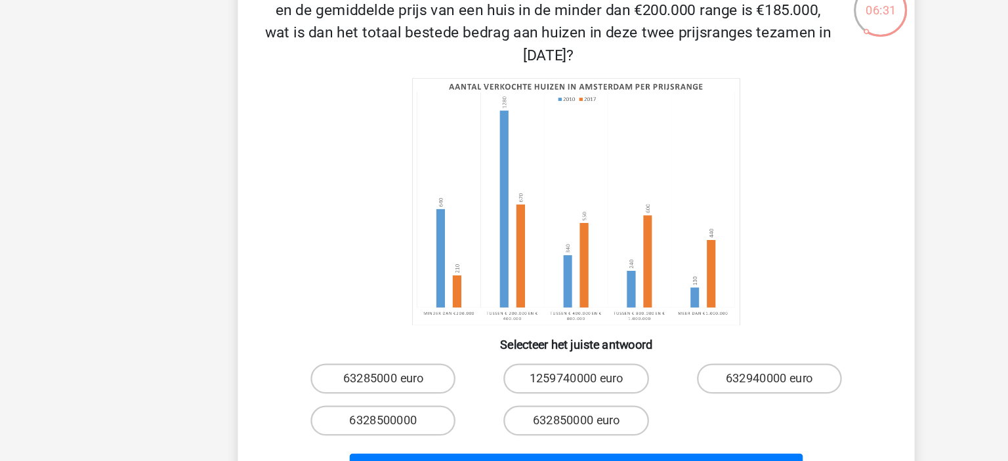
scroll to position [82, 0]
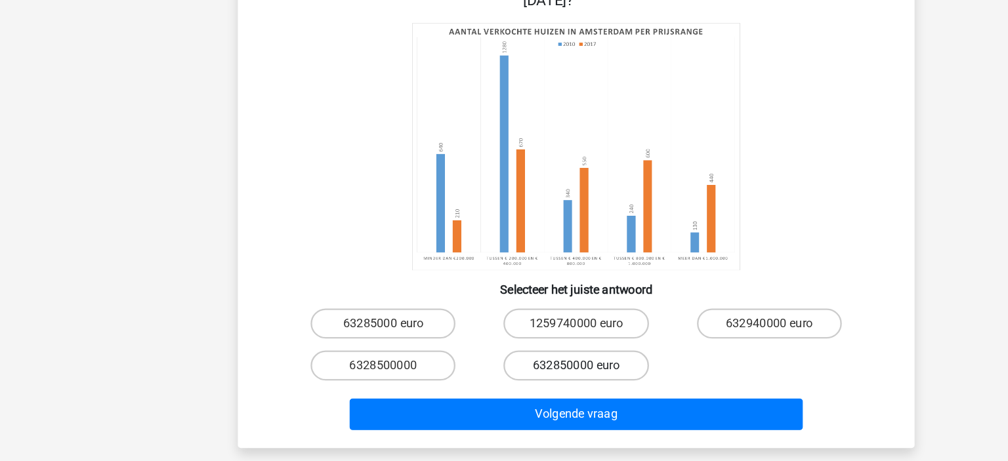
click at [481, 379] on label "632850000 euro" at bounding box center [503, 378] width 127 height 26
click at [504, 379] on input "632850000 euro" at bounding box center [508, 382] width 9 height 9
radio input "true"
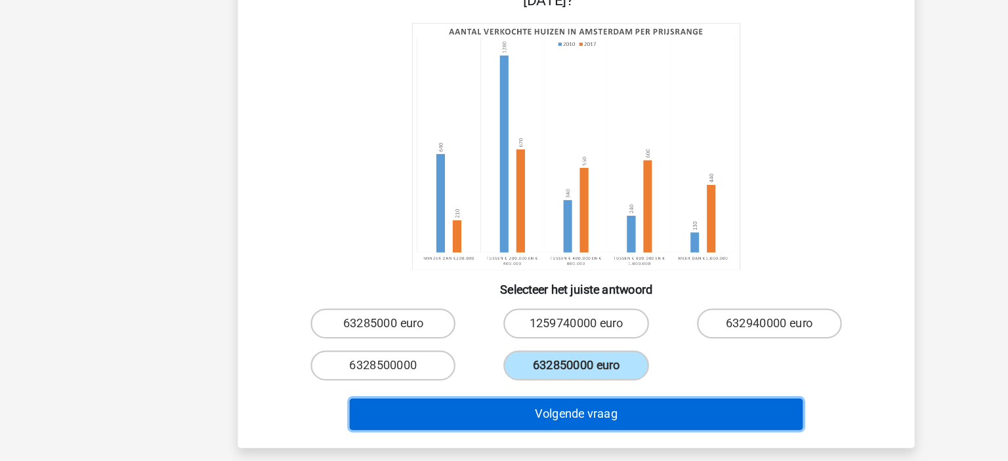
click at [464, 424] on button "Volgende vraag" at bounding box center [504, 421] width 397 height 28
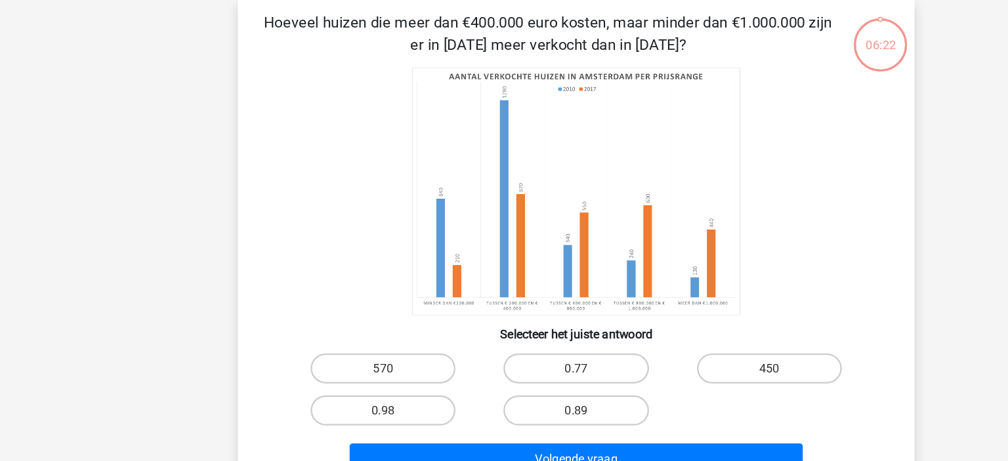
scroll to position [60, 0]
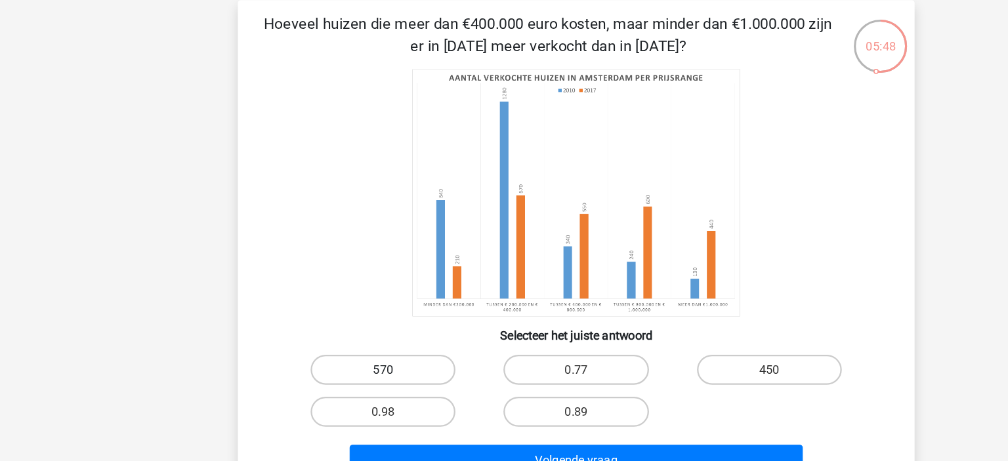
click at [327, 329] on label "570" at bounding box center [335, 323] width 127 height 26
click at [335, 329] on input "570" at bounding box center [339, 327] width 9 height 9
radio input "true"
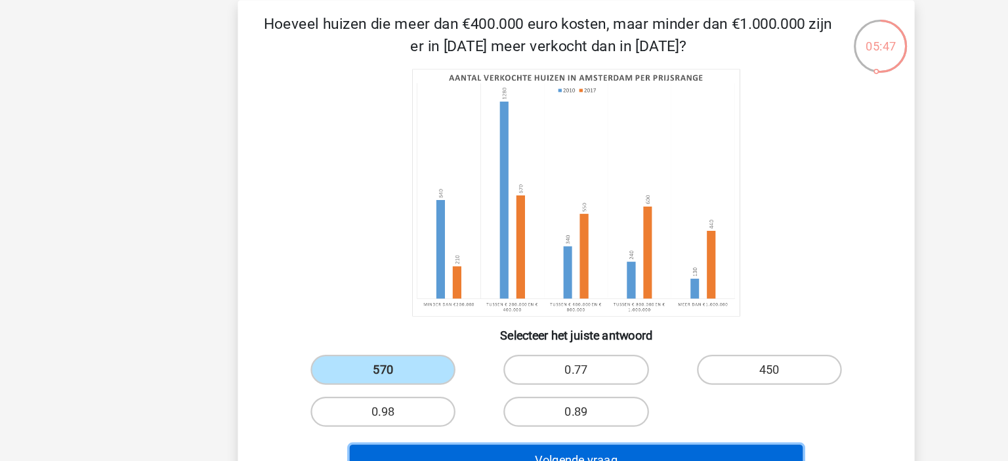
click at [440, 389] on button "Volgende vraag" at bounding box center [504, 403] width 397 height 28
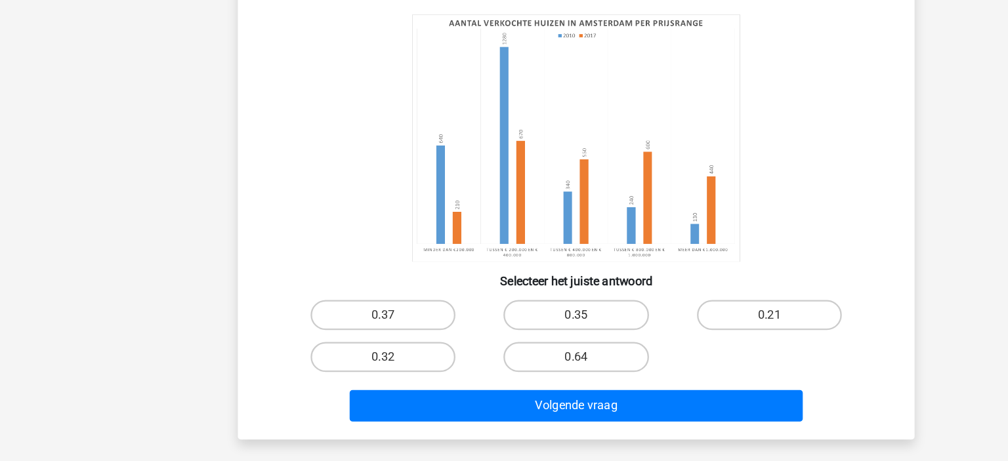
scroll to position [90, 0]
click at [483, 366] on label "0.64" at bounding box center [503, 370] width 127 height 26
click at [504, 370] on input "0.64" at bounding box center [508, 374] width 9 height 9
radio input "true"
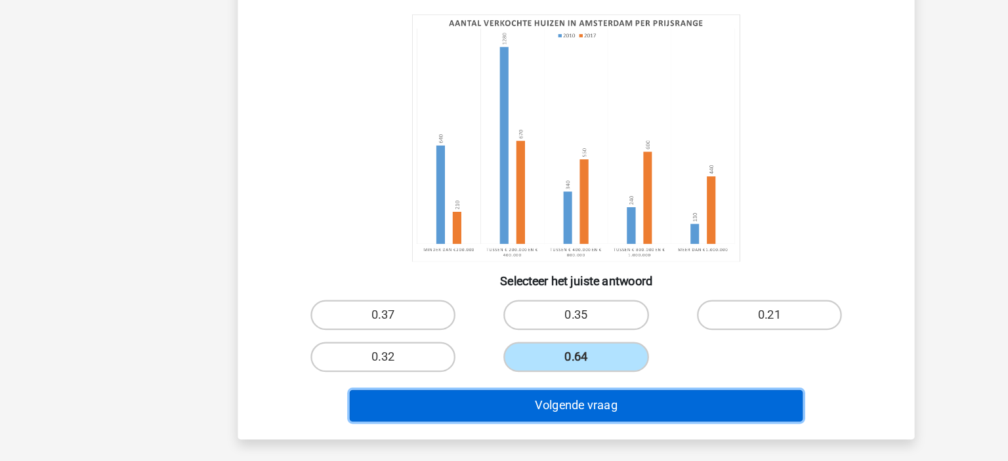
click at [480, 419] on button "Volgende vraag" at bounding box center [504, 413] width 397 height 28
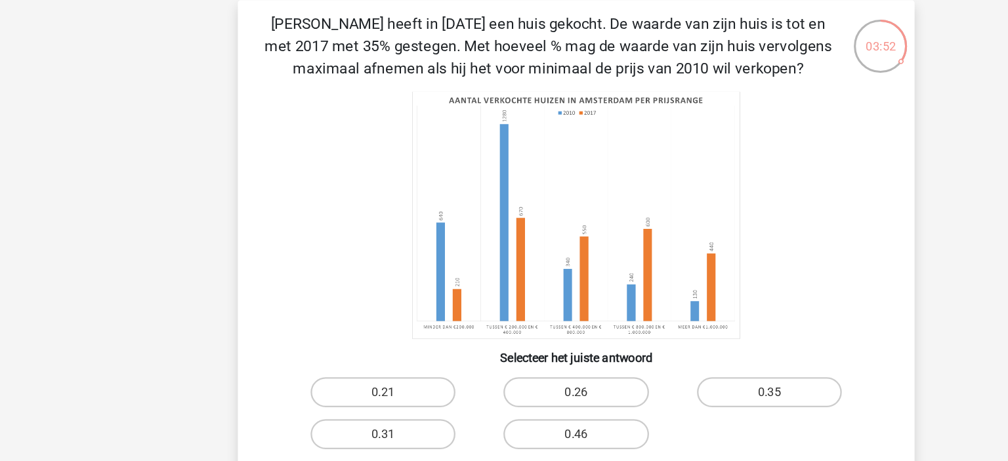
scroll to position [59, 0]
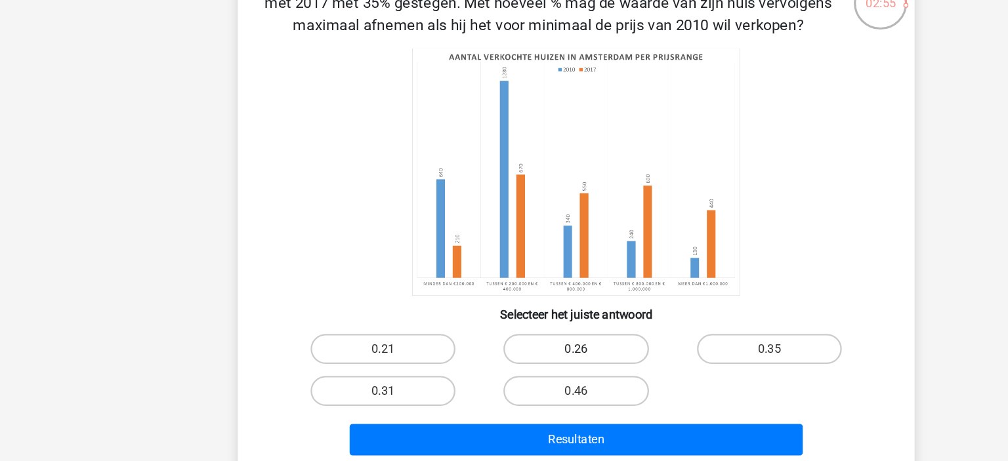
click at [492, 343] on label "0.26" at bounding box center [503, 344] width 127 height 26
click at [504, 344] on input "0.26" at bounding box center [508, 348] width 9 height 9
radio input "true"
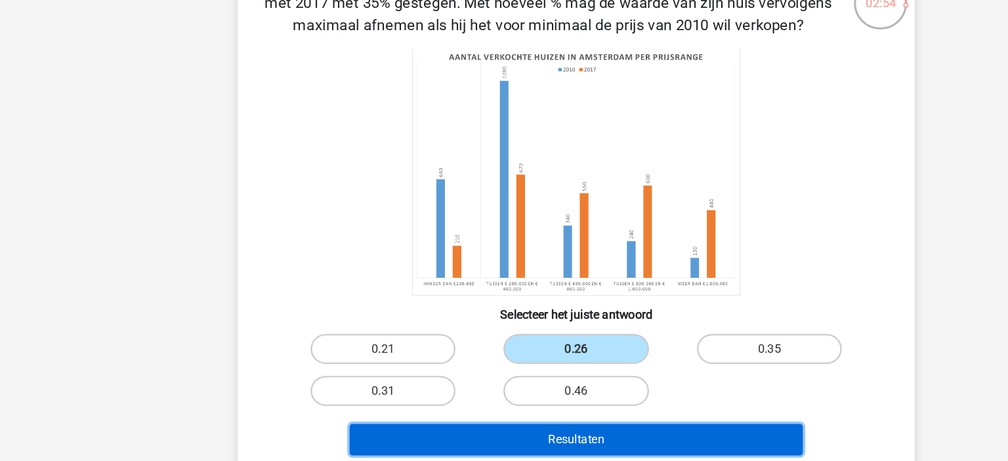
click at [453, 413] on button "Resultaten" at bounding box center [504, 424] width 397 height 28
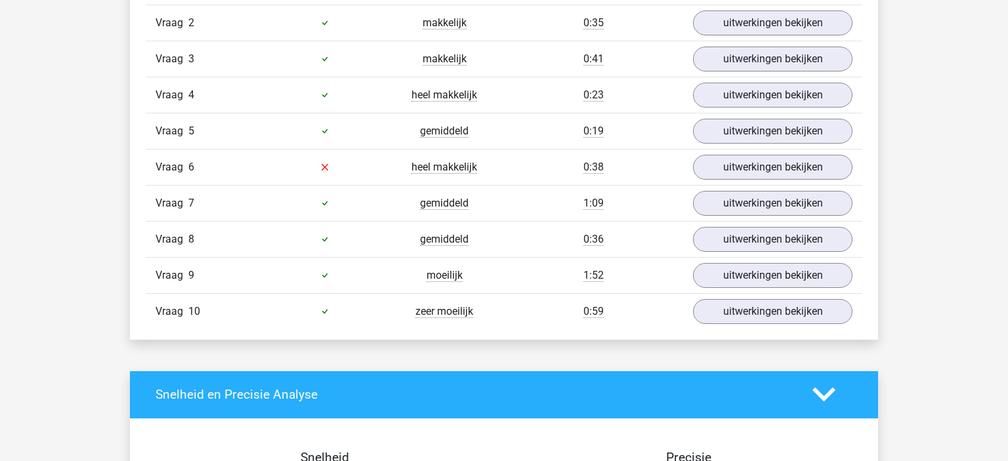
scroll to position [816, 0]
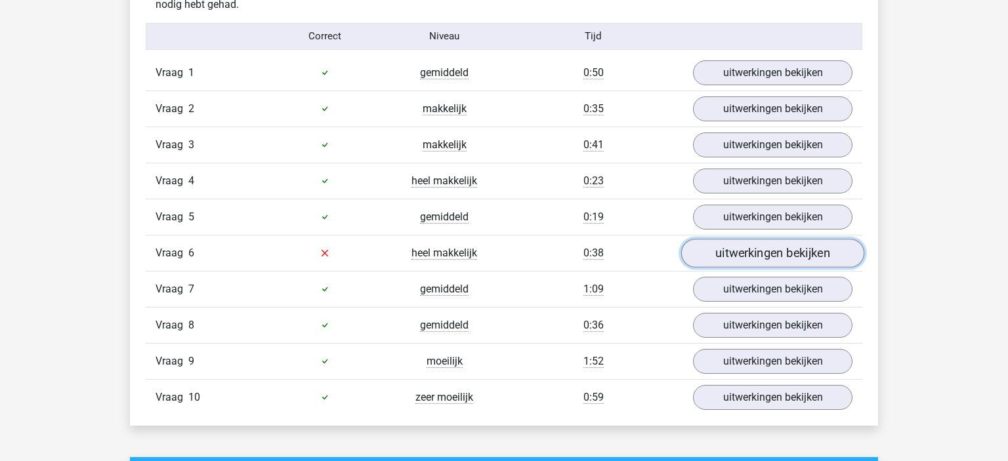
click at [747, 248] on link "uitwerkingen bekijken" at bounding box center [772, 253] width 183 height 29
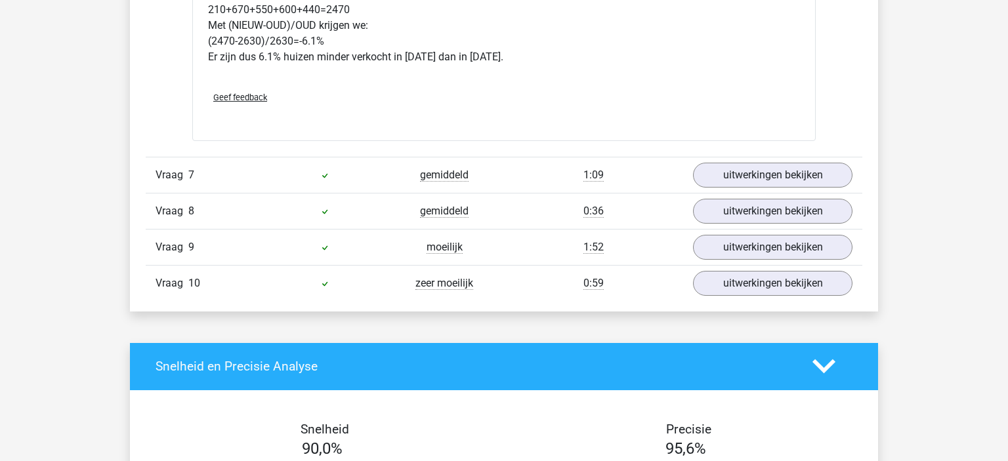
scroll to position [1555, 0]
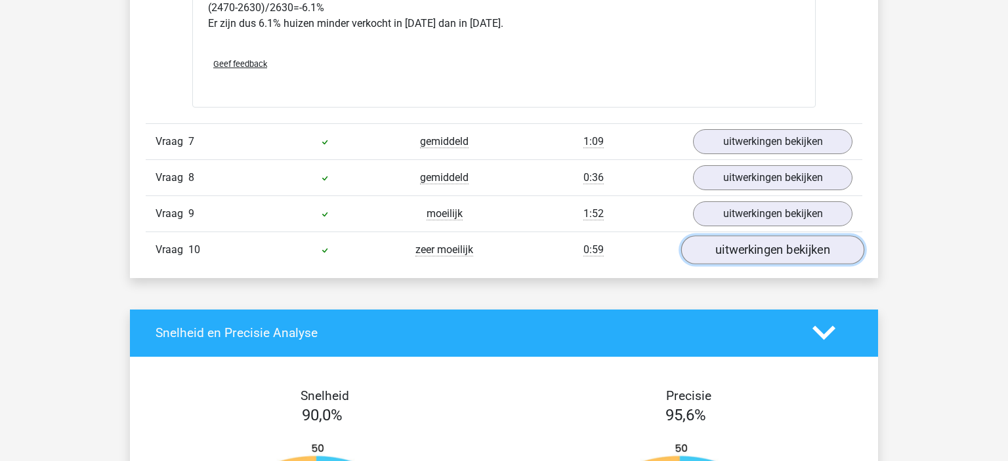
click at [761, 251] on link "uitwerkingen bekijken" at bounding box center [772, 250] width 183 height 29
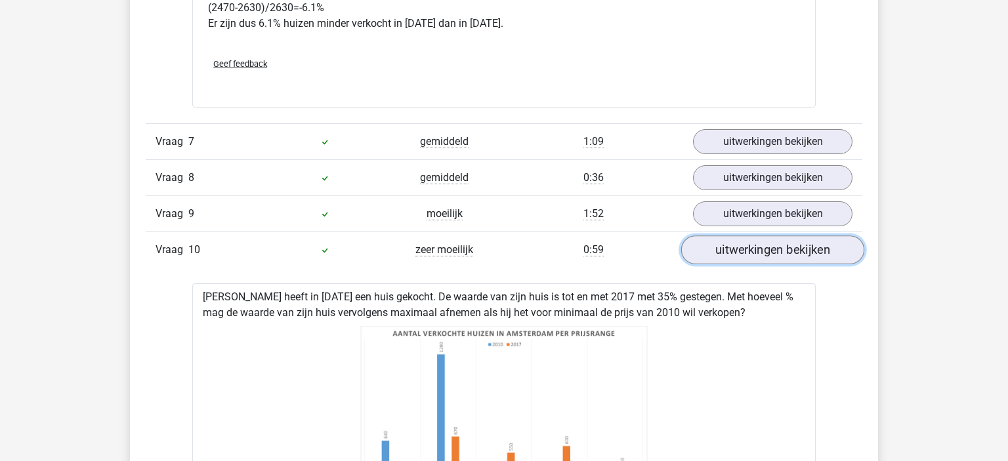
click at [731, 252] on link "uitwerkingen bekijken" at bounding box center [772, 250] width 183 height 29
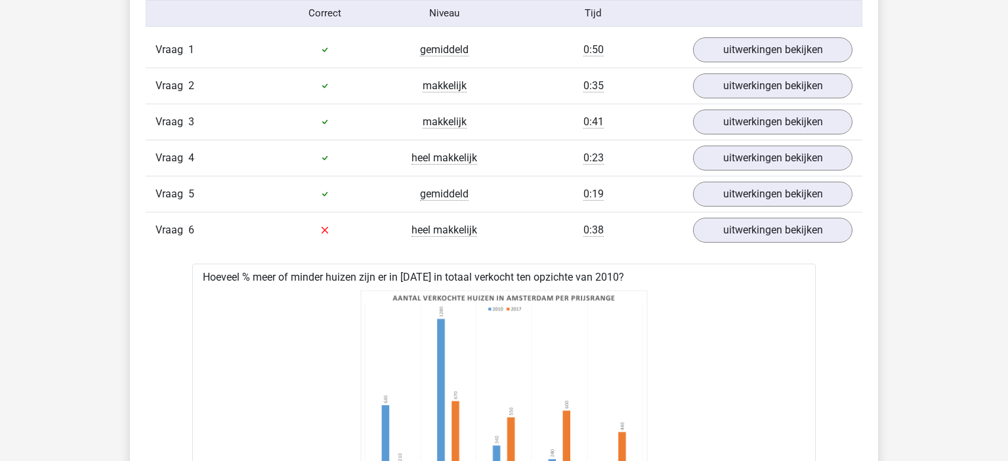
scroll to position [838, 0]
click at [749, 234] on link "uitwerkingen bekijken" at bounding box center [772, 231] width 183 height 29
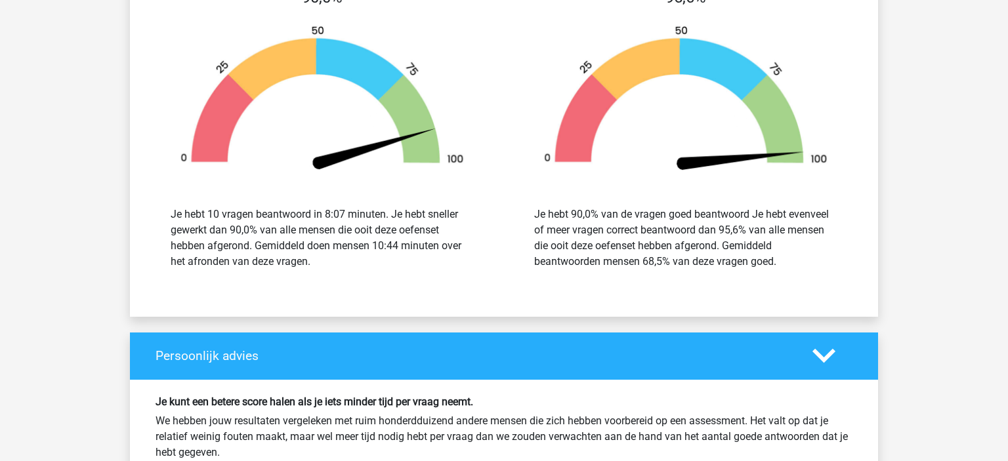
scroll to position [1582, 0]
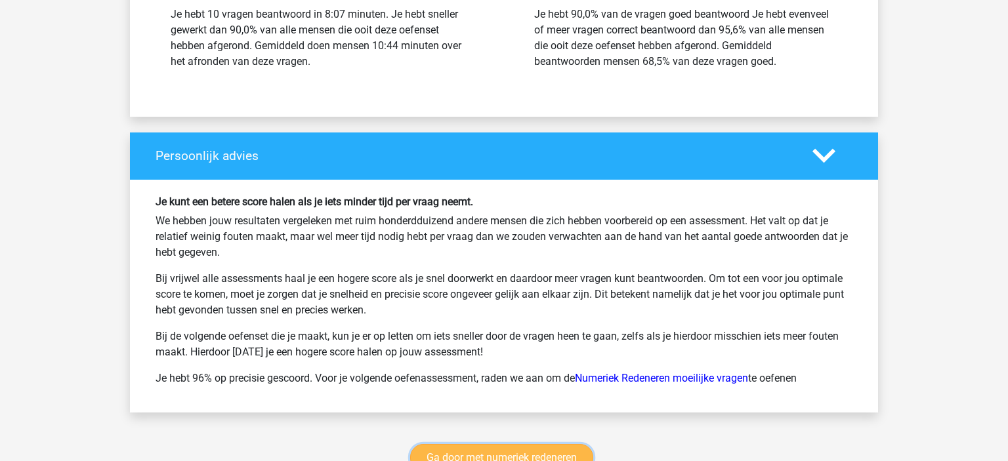
click at [495, 445] on link "Ga door met numeriek redeneren" at bounding box center [501, 458] width 183 height 28
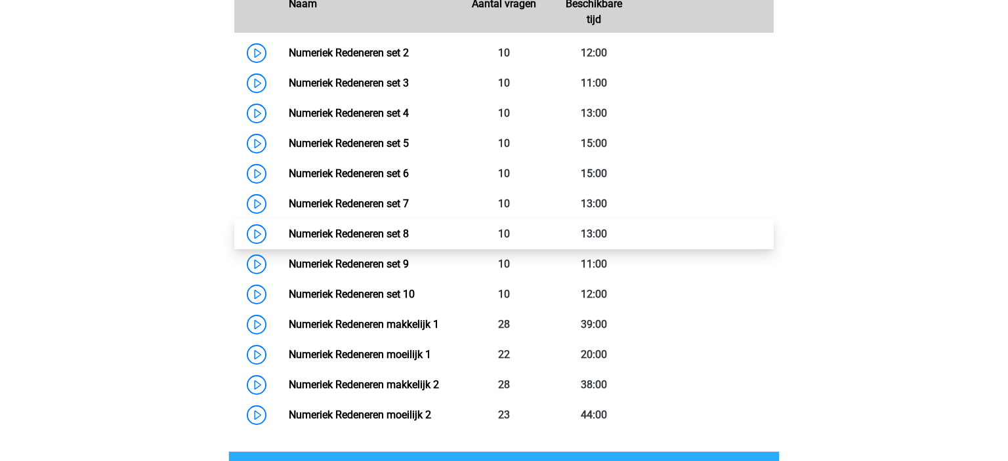
scroll to position [722, 0]
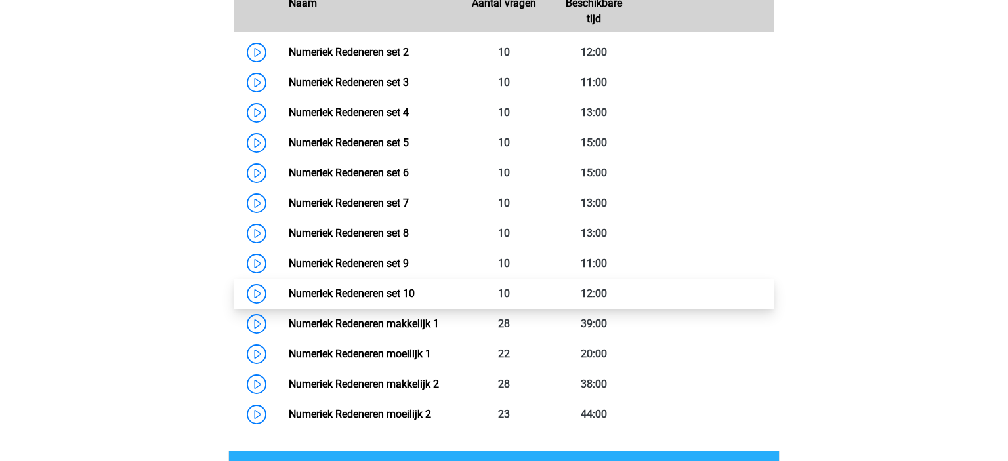
click at [388, 293] on link "Numeriek Redeneren set 10" at bounding box center [352, 293] width 126 height 12
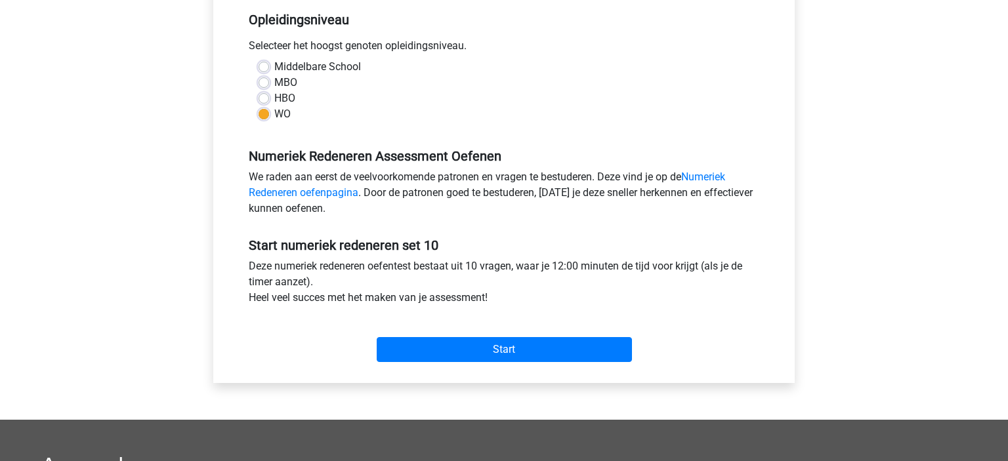
scroll to position [270, 0]
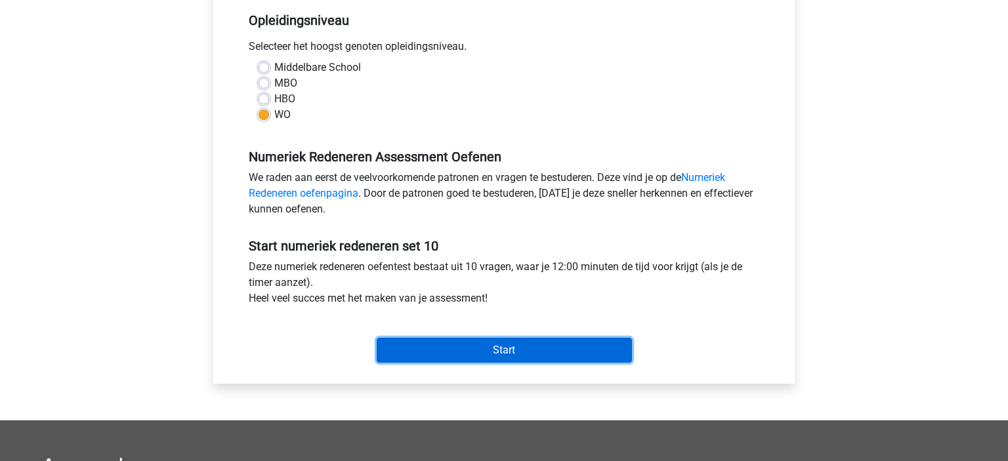
click at [448, 342] on input "Start" at bounding box center [504, 350] width 255 height 25
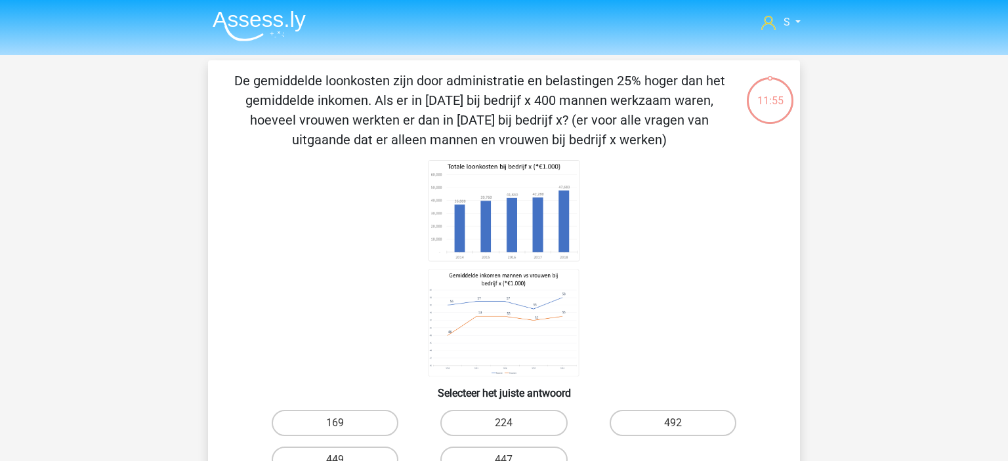
click at [265, 37] on img at bounding box center [259, 25] width 93 height 31
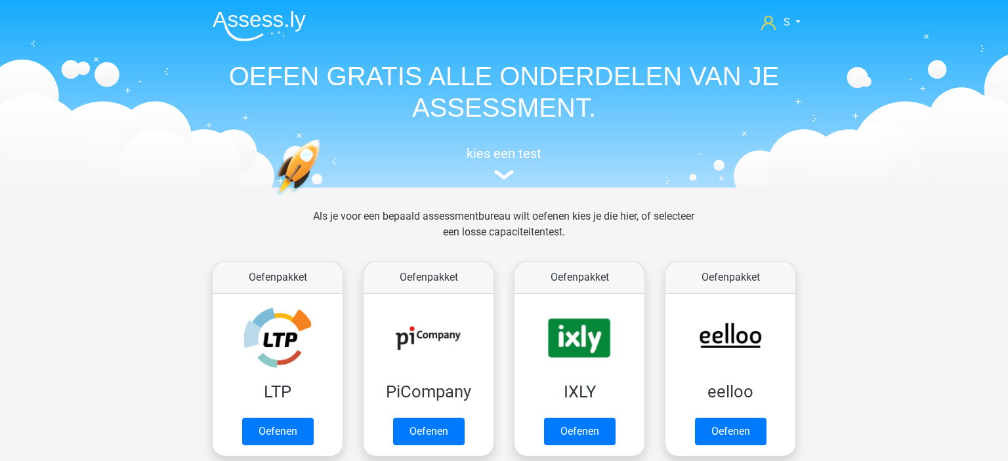
scroll to position [325, 0]
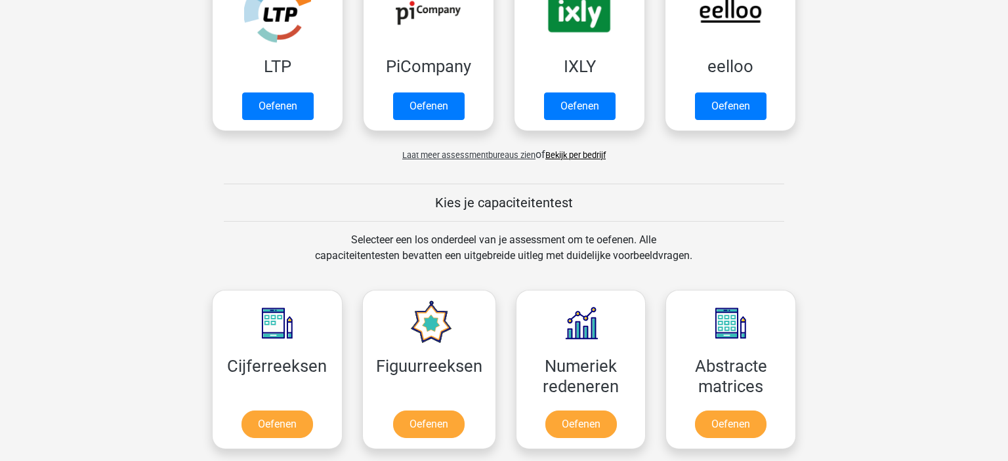
click at [468, 157] on span "Laat meer assessmentbureaus zien" at bounding box center [468, 155] width 133 height 10
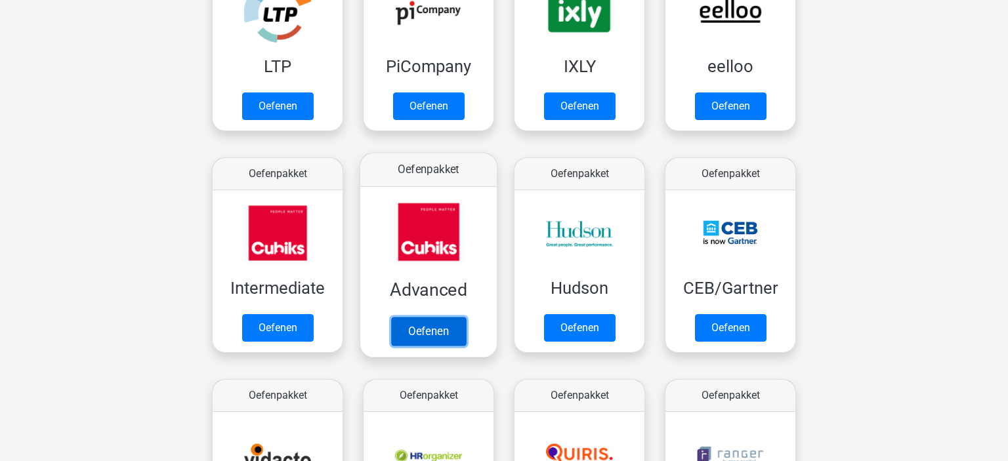
click at [426, 331] on link "Oefenen" at bounding box center [428, 331] width 75 height 29
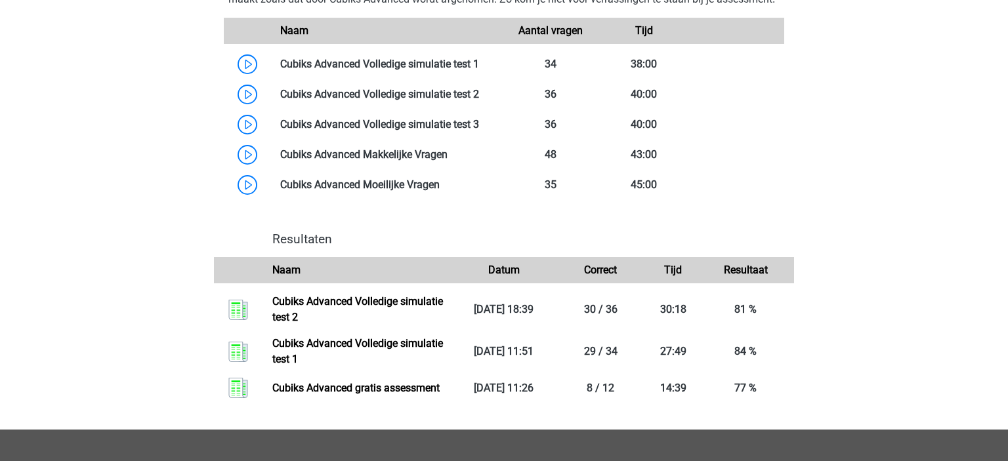
scroll to position [812, 0]
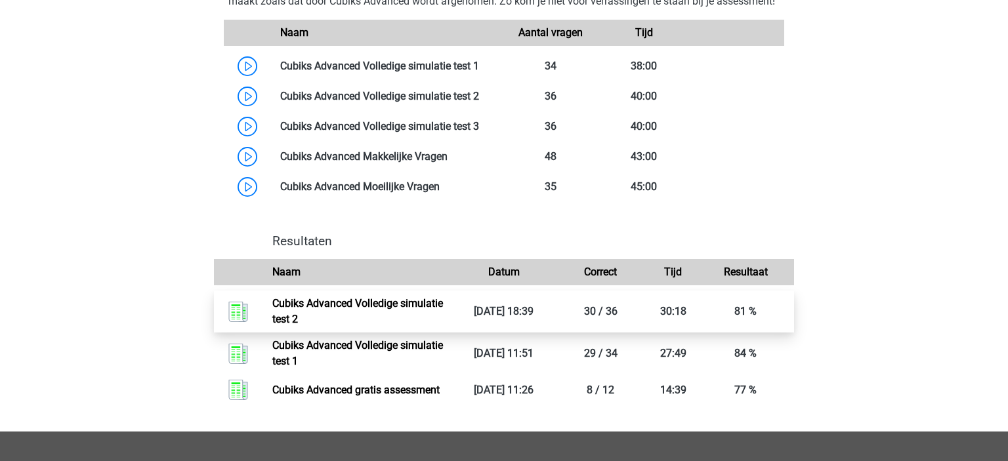
click at [321, 318] on link "Cubiks Advanced Volledige simulatie test 2" at bounding box center [357, 311] width 171 height 28
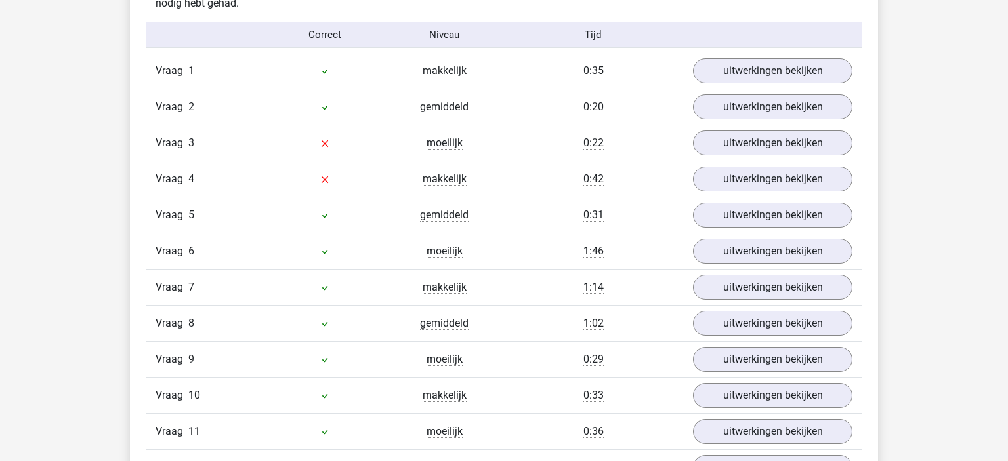
scroll to position [1161, 0]
click at [740, 255] on link "uitwerkingen bekijken" at bounding box center [772, 250] width 183 height 29
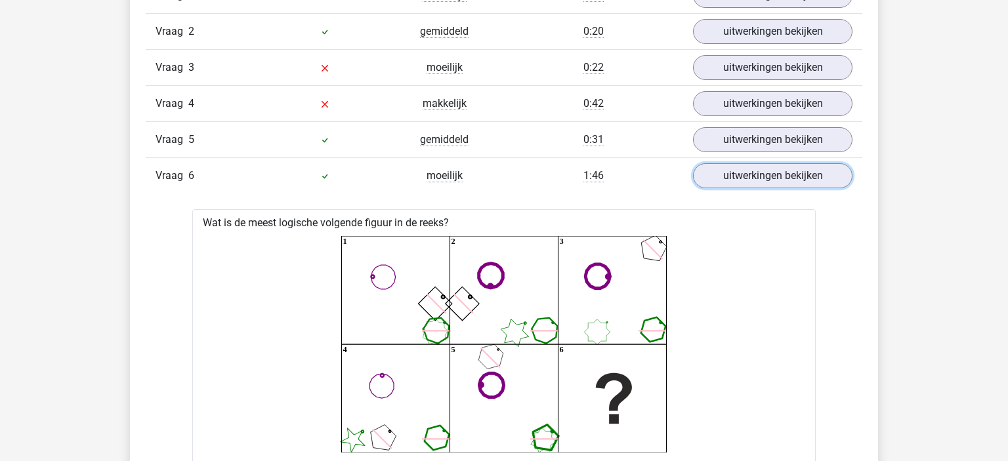
scroll to position [1230, 0]
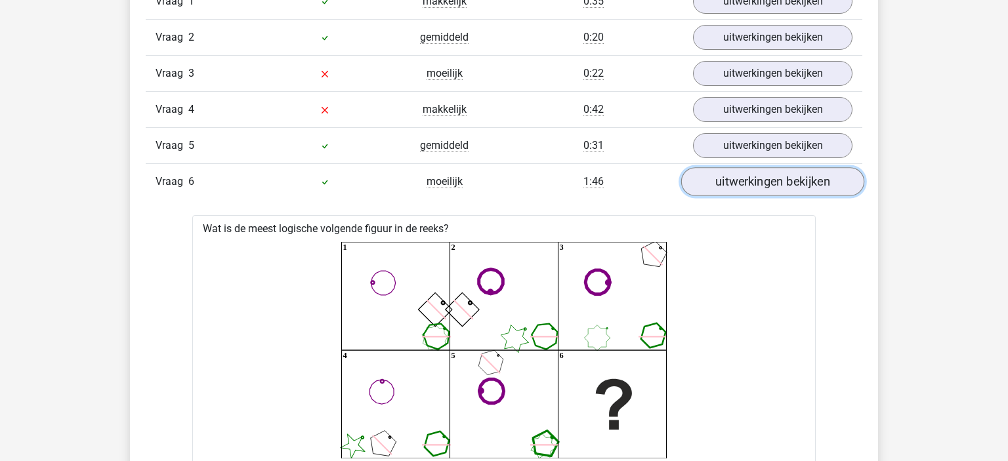
click at [735, 182] on link "uitwerkingen bekijken" at bounding box center [772, 181] width 183 height 29
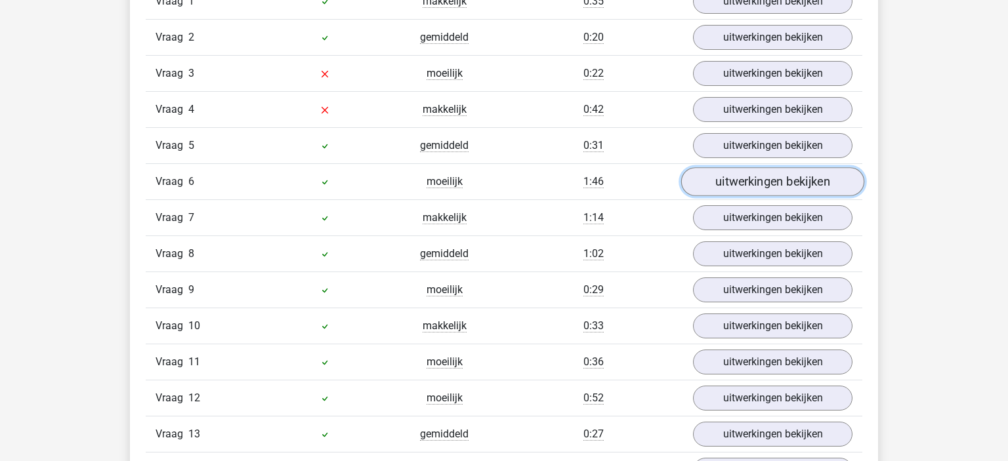
scroll to position [1317, 0]
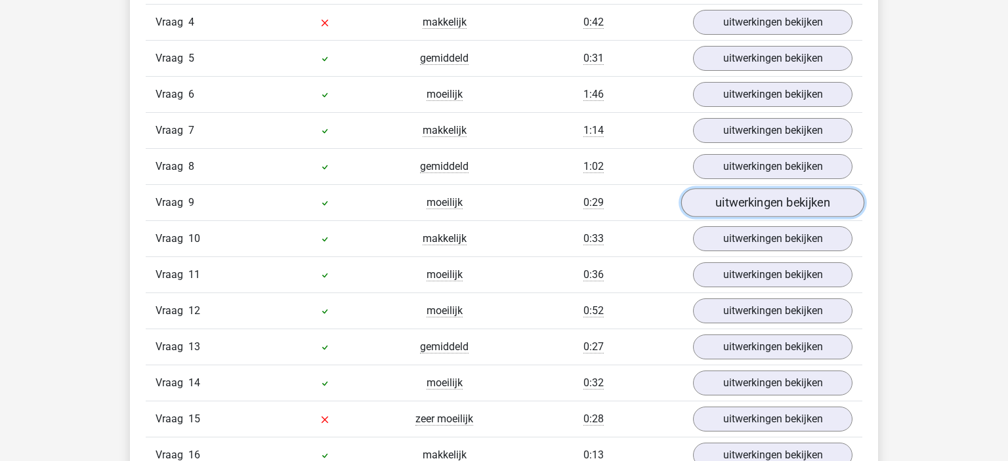
click at [747, 197] on link "uitwerkingen bekijken" at bounding box center [772, 202] width 183 height 29
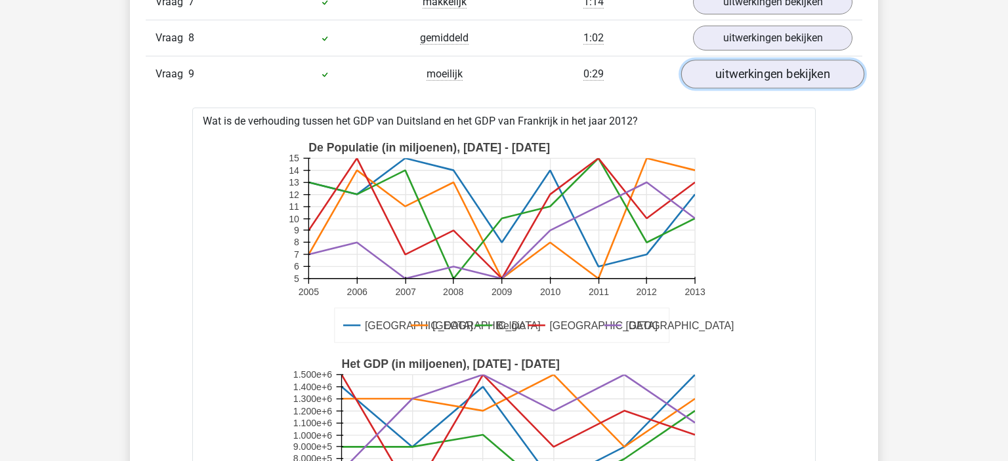
scroll to position [1427, 0]
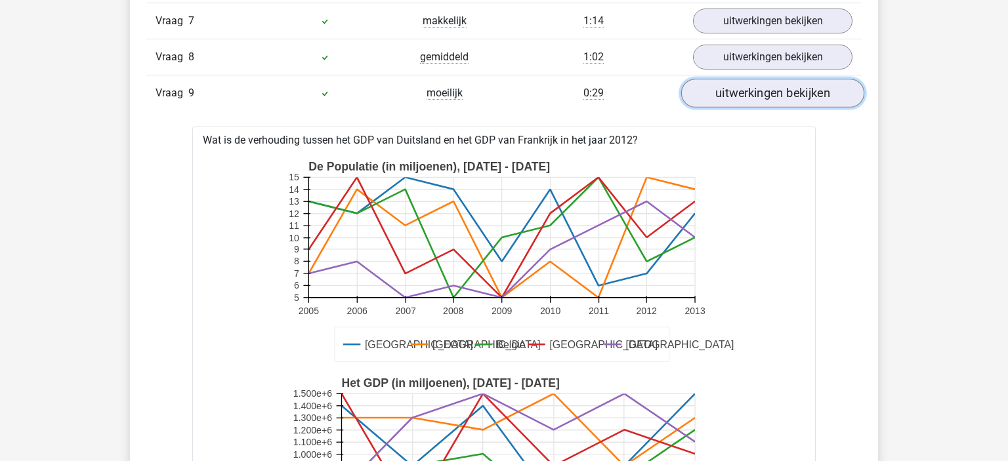
click at [750, 90] on link "uitwerkingen bekijken" at bounding box center [772, 93] width 183 height 29
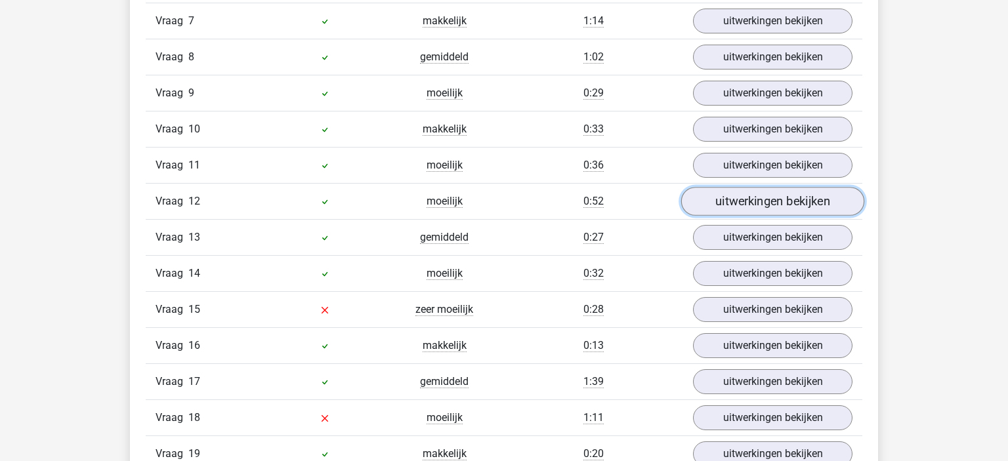
click at [754, 190] on link "uitwerkingen bekijken" at bounding box center [772, 201] width 183 height 29
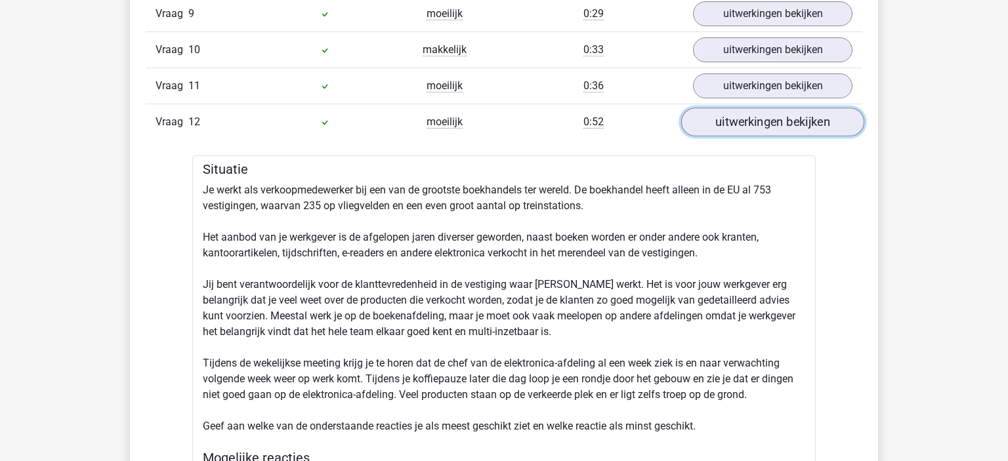
scroll to position [1498, 0]
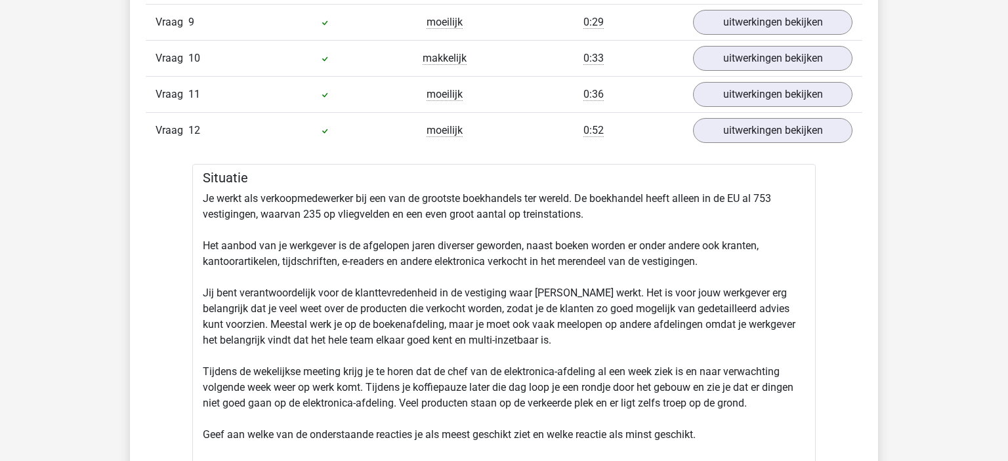
click at [731, 112] on div "Vraag 12 moeilijk 0:52 uitwerkingen bekijken" at bounding box center [504, 130] width 716 height 36
click at [725, 125] on link "uitwerkingen bekijken" at bounding box center [772, 130] width 183 height 29
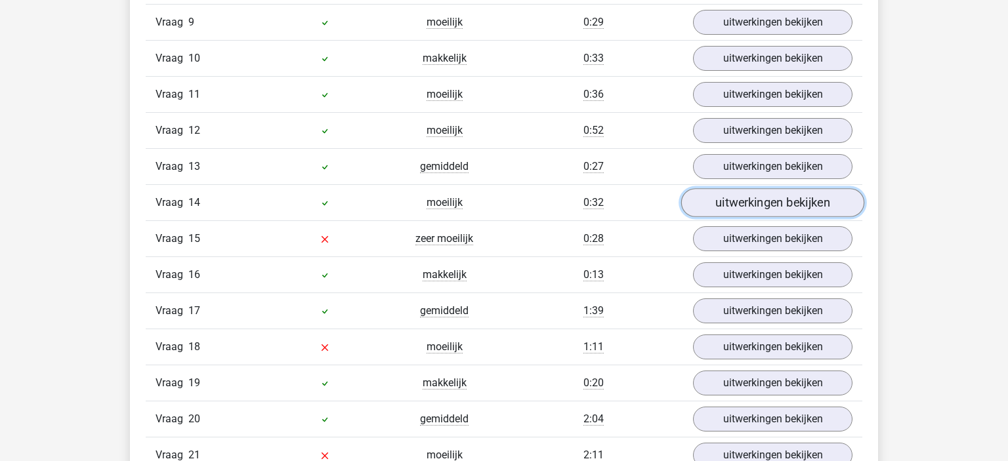
click at [739, 190] on link "uitwerkingen bekijken" at bounding box center [772, 202] width 183 height 29
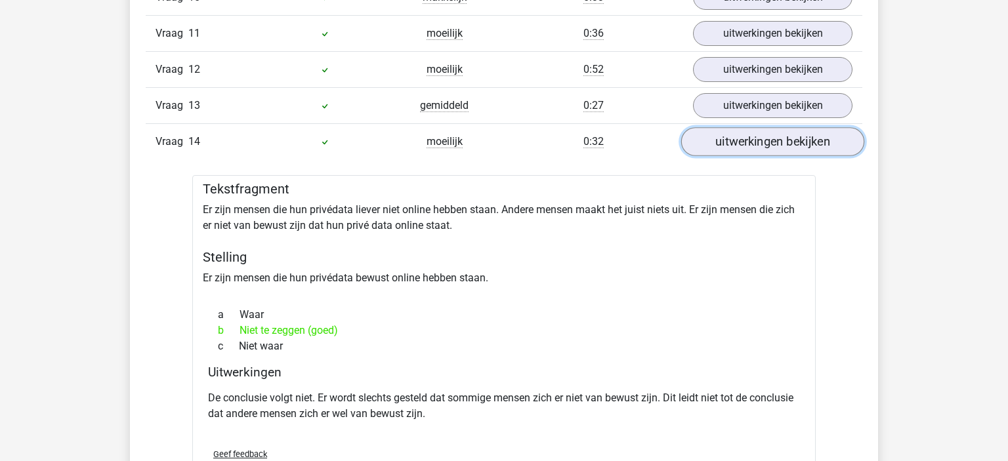
scroll to position [1557, 0]
